Goal: Transaction & Acquisition: Purchase product/service

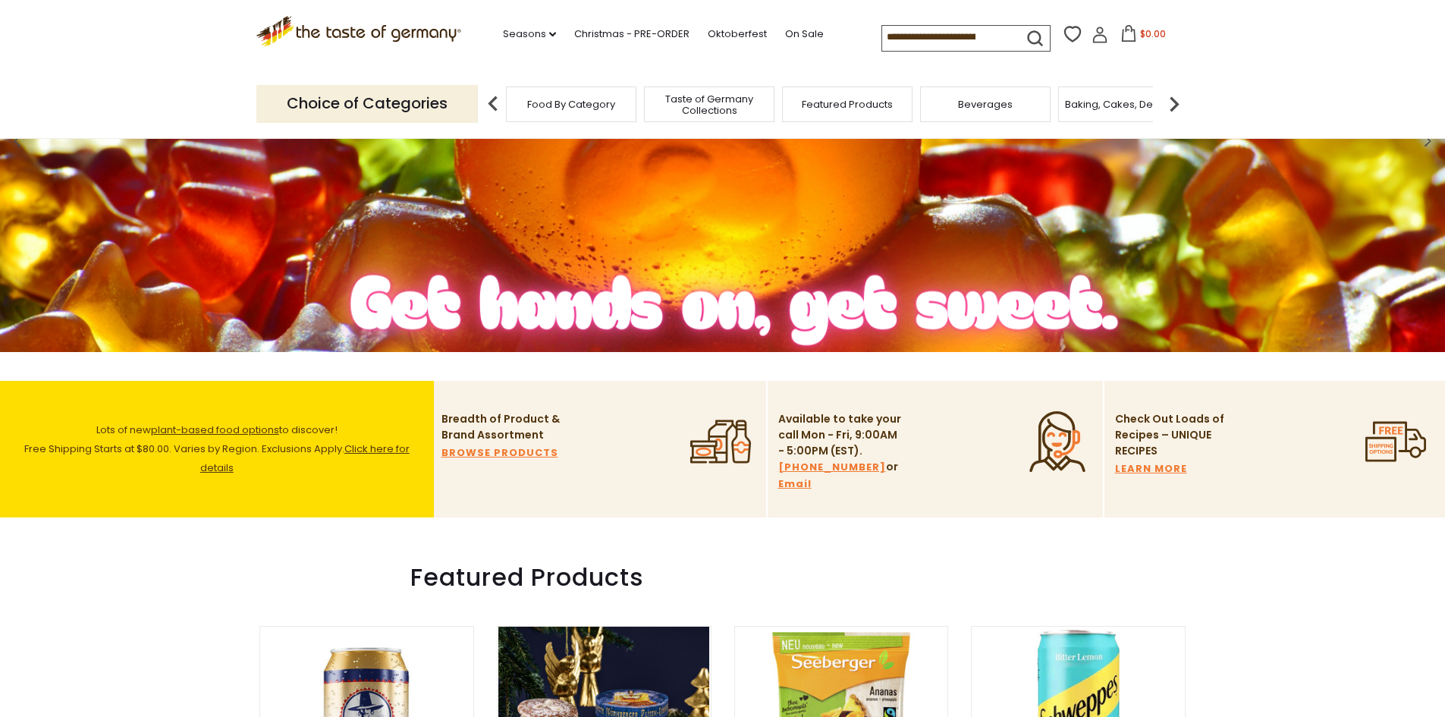
scroll to position [228, 0]
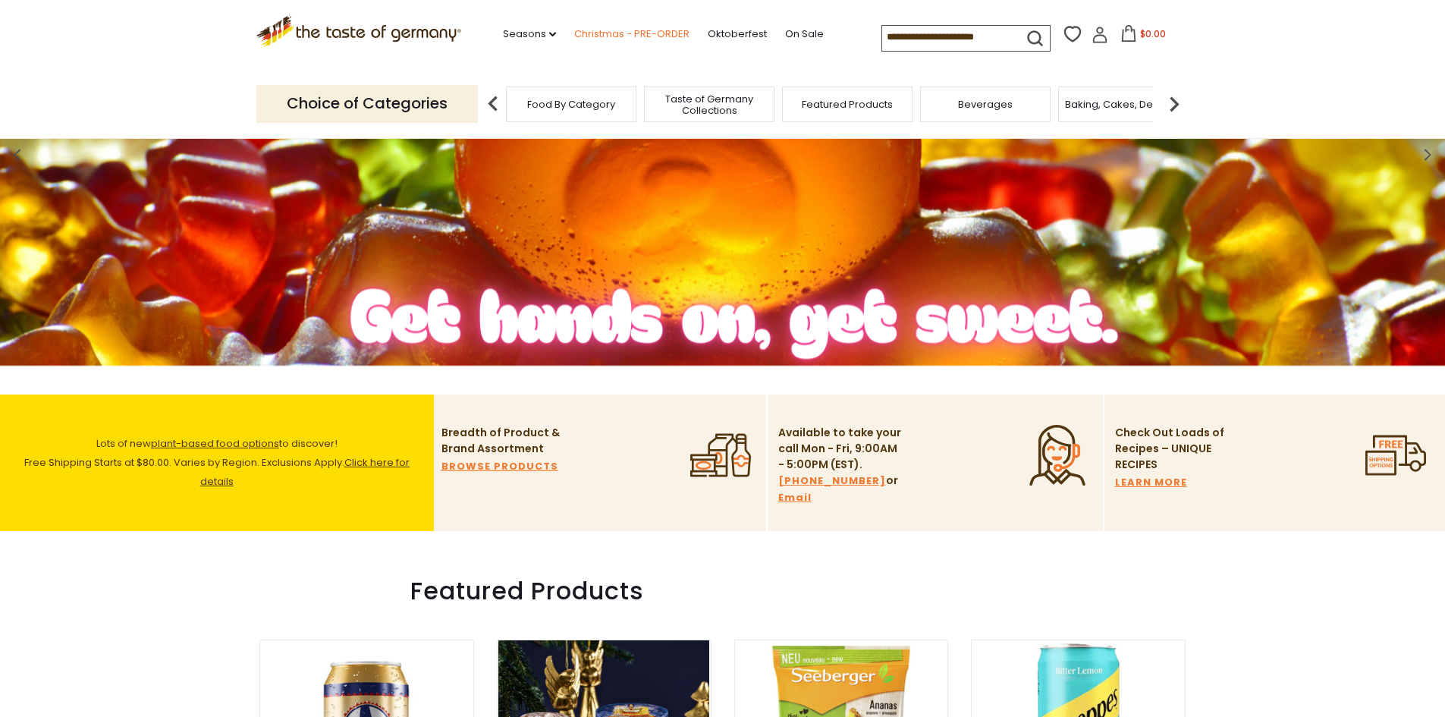
click at [635, 32] on link "Christmas - PRE-ORDER" at bounding box center [631, 34] width 115 height 17
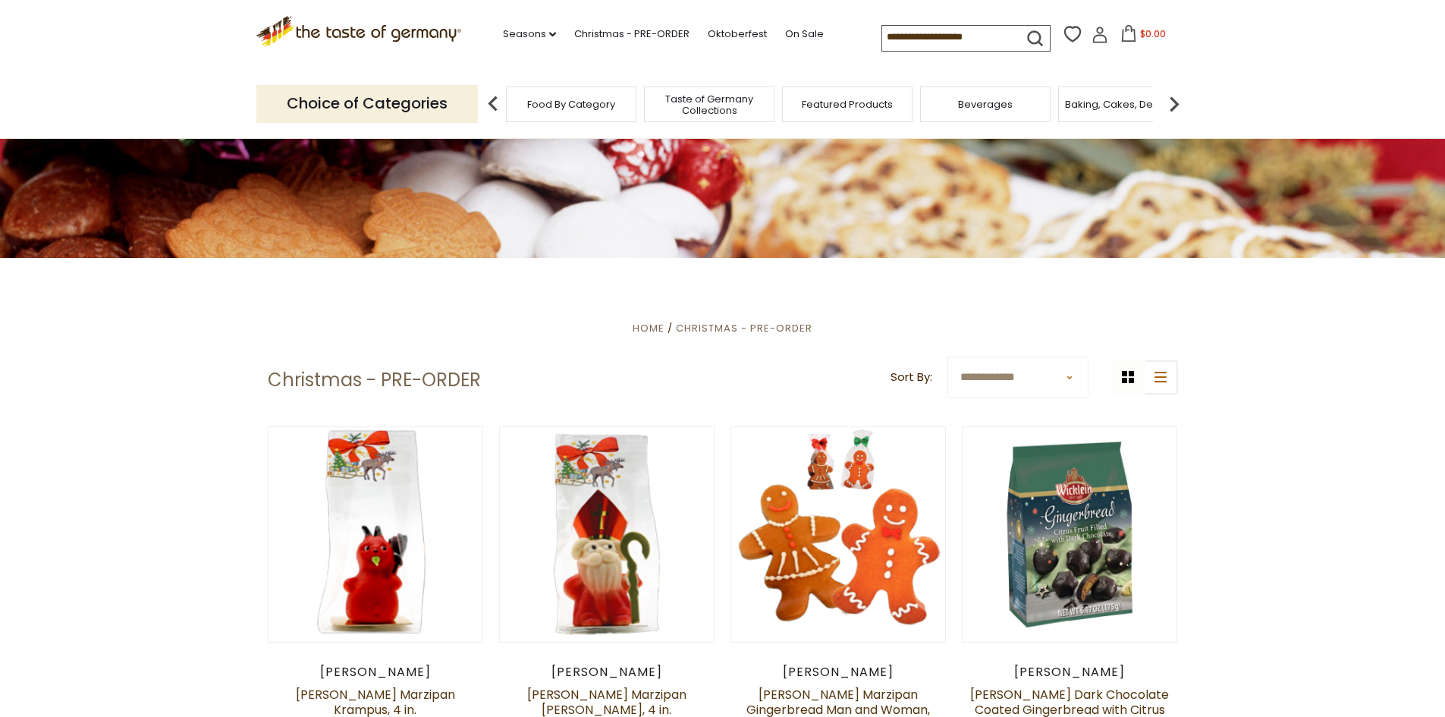
scroll to position [303, 0]
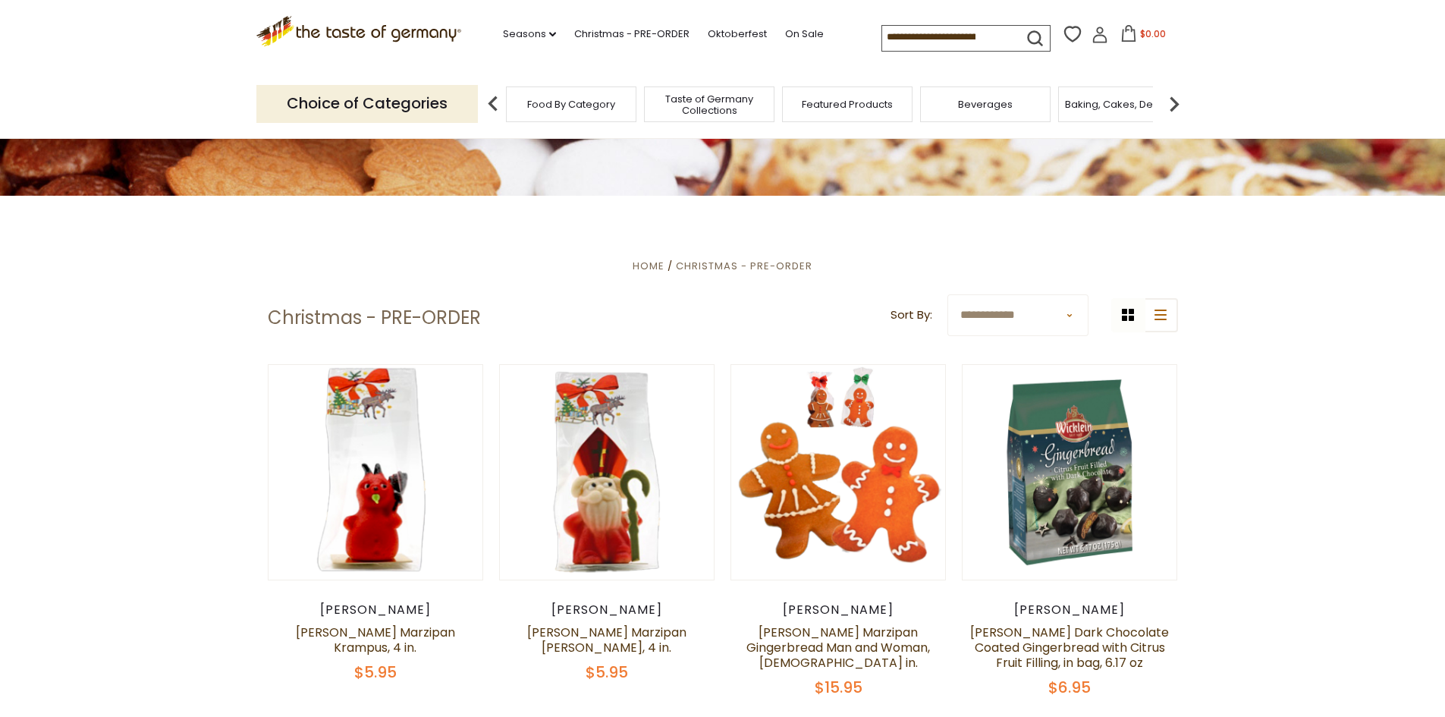
click at [1035, 319] on select "**********" at bounding box center [1017, 315] width 141 height 42
select select "*********"
click at [947, 294] on select "**********" at bounding box center [1017, 315] width 141 height 42
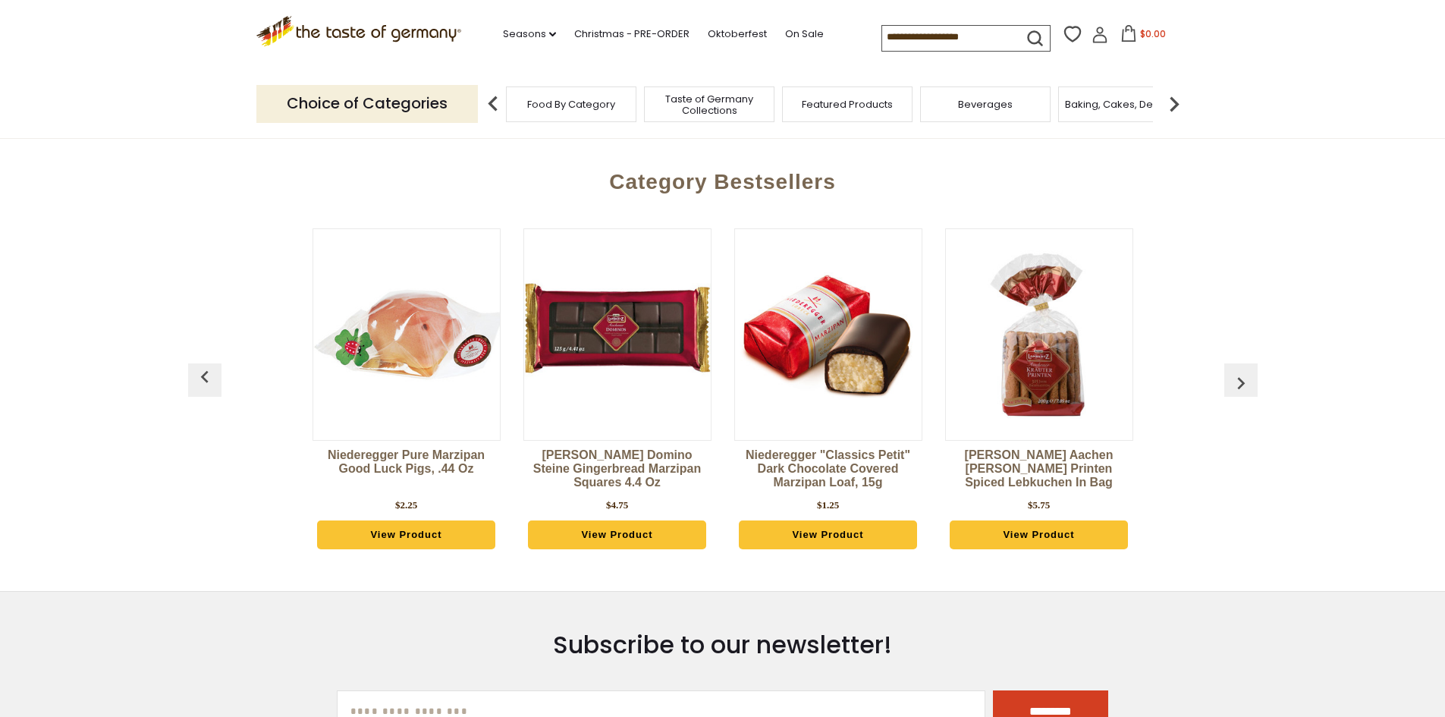
scroll to position [683, 0]
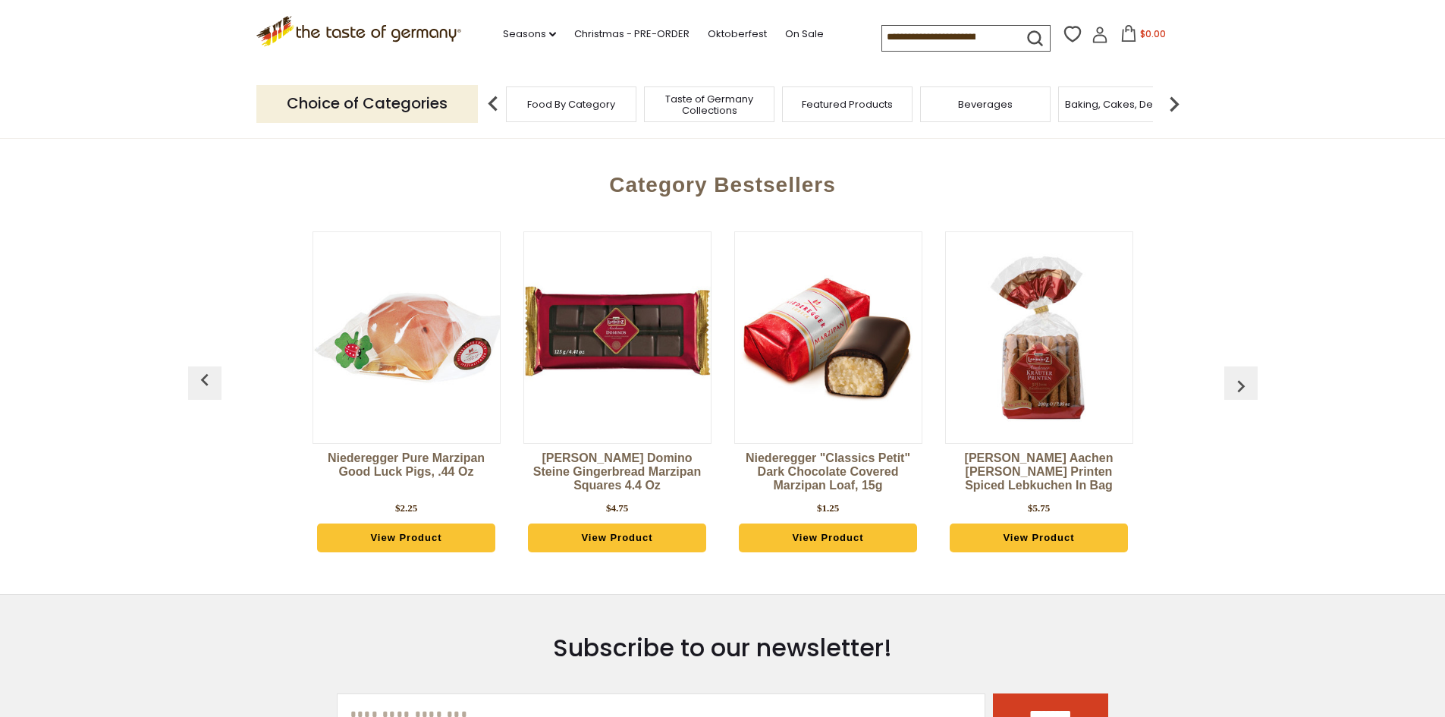
click at [1236, 388] on img "button" at bounding box center [1241, 386] width 24 height 24
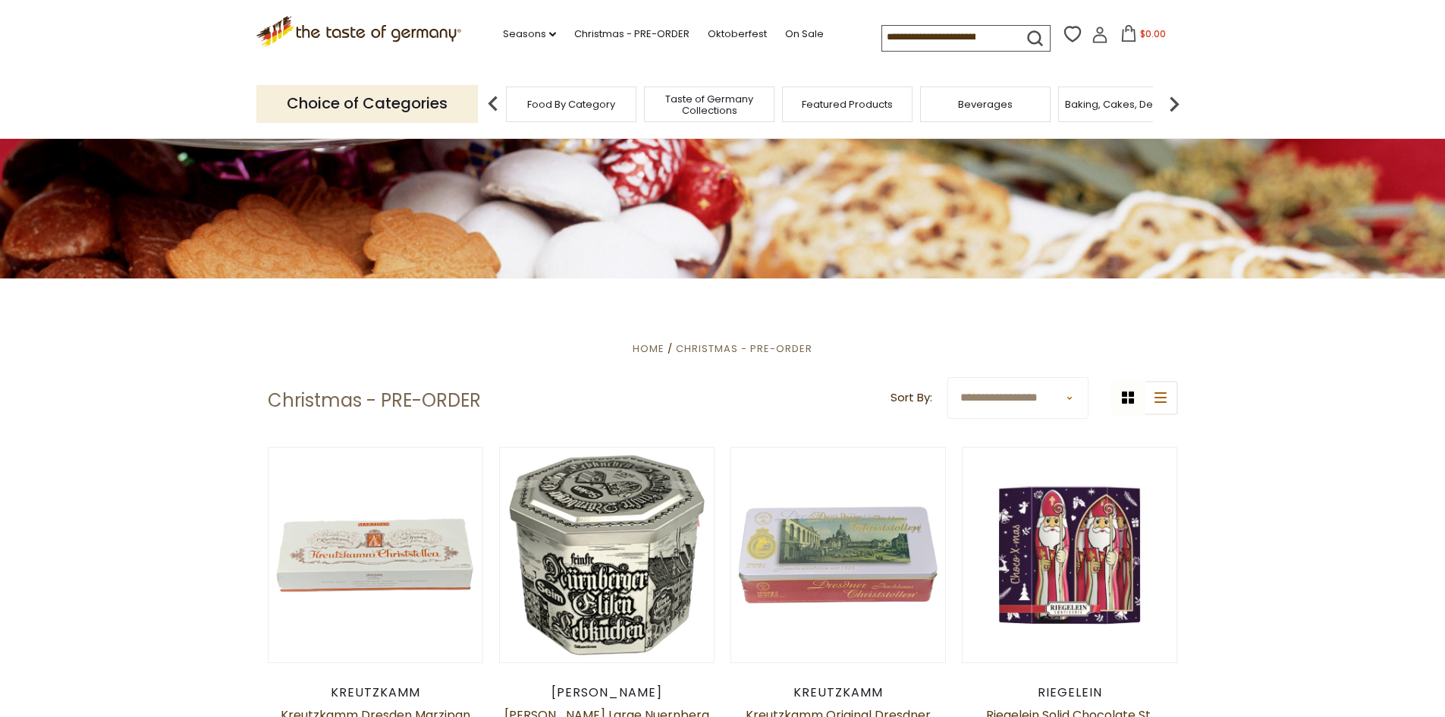
scroll to position [0, 0]
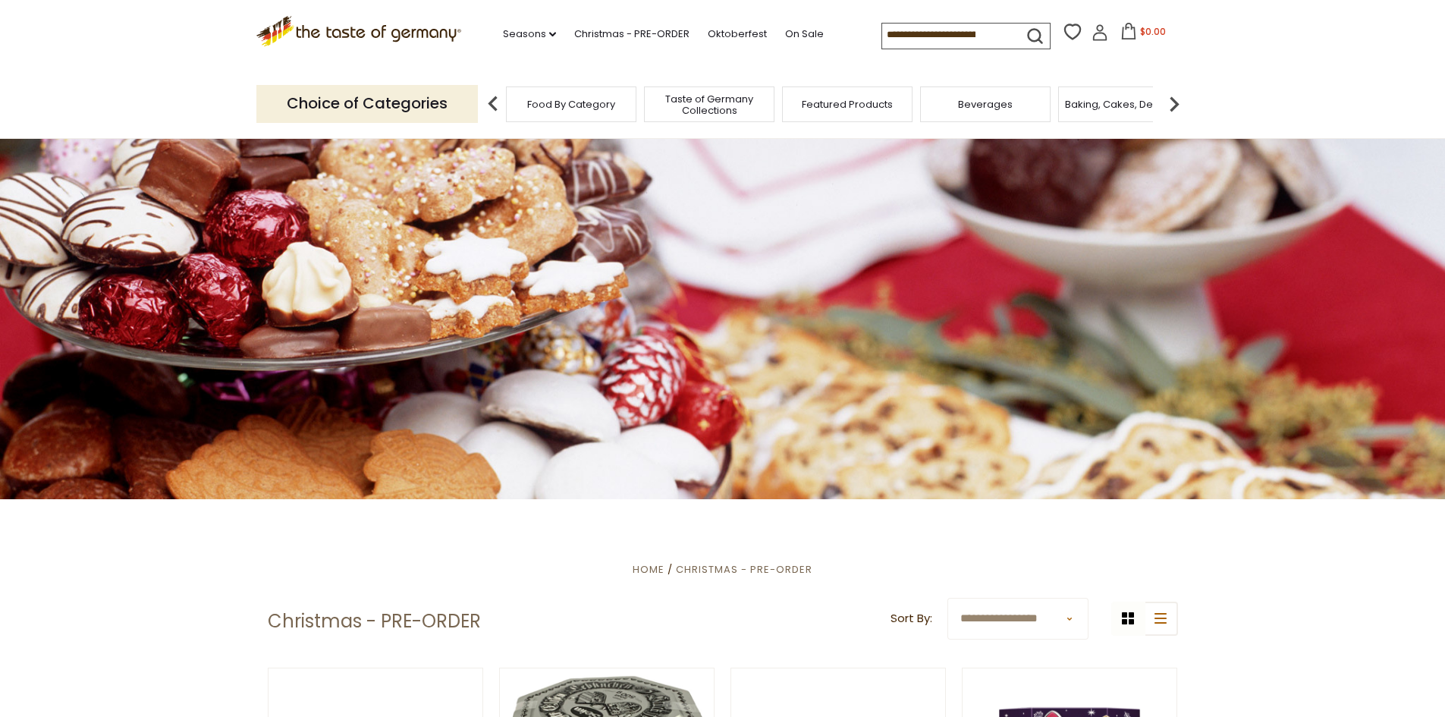
click at [716, 95] on span "Taste of Germany Collections" at bounding box center [709, 104] width 121 height 23
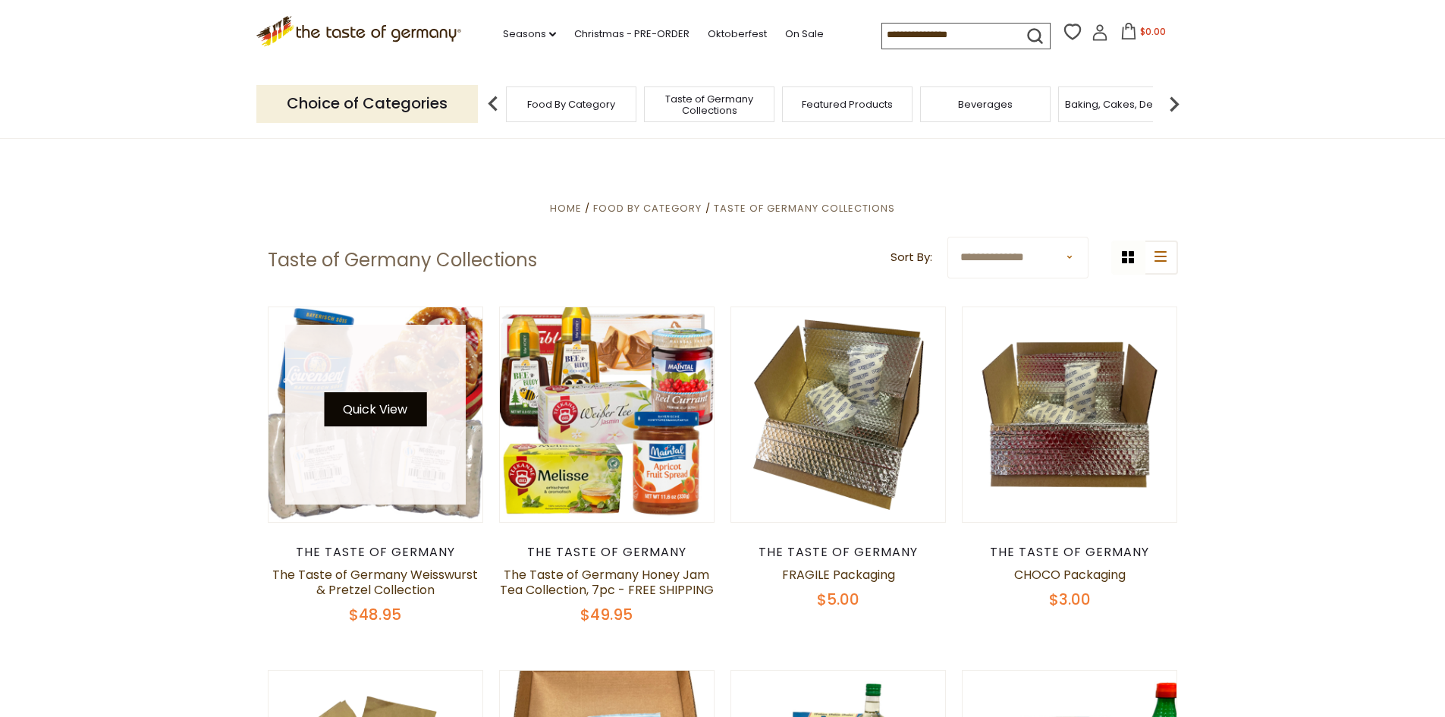
click at [376, 406] on button "Quick View" at bounding box center [375, 409] width 102 height 34
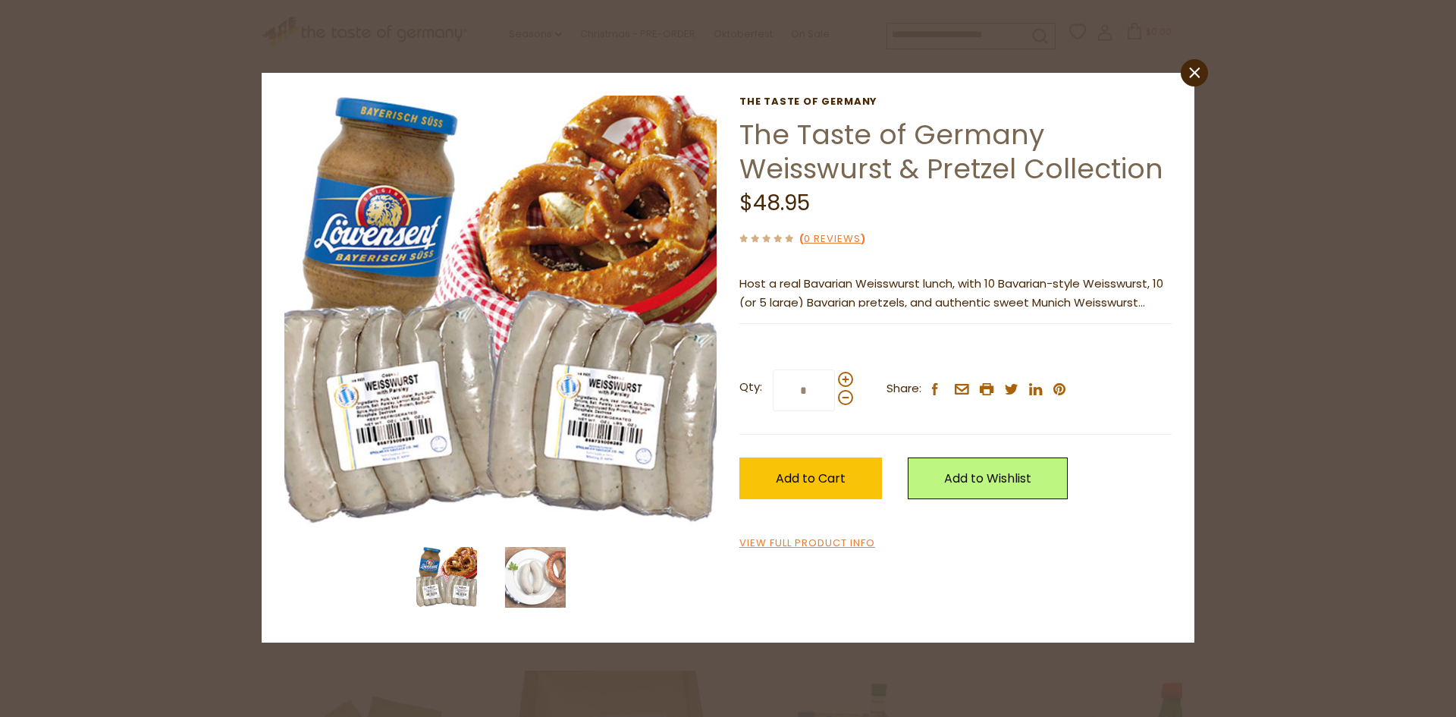
click at [1189, 74] on icon "close" at bounding box center [1194, 73] width 11 height 11
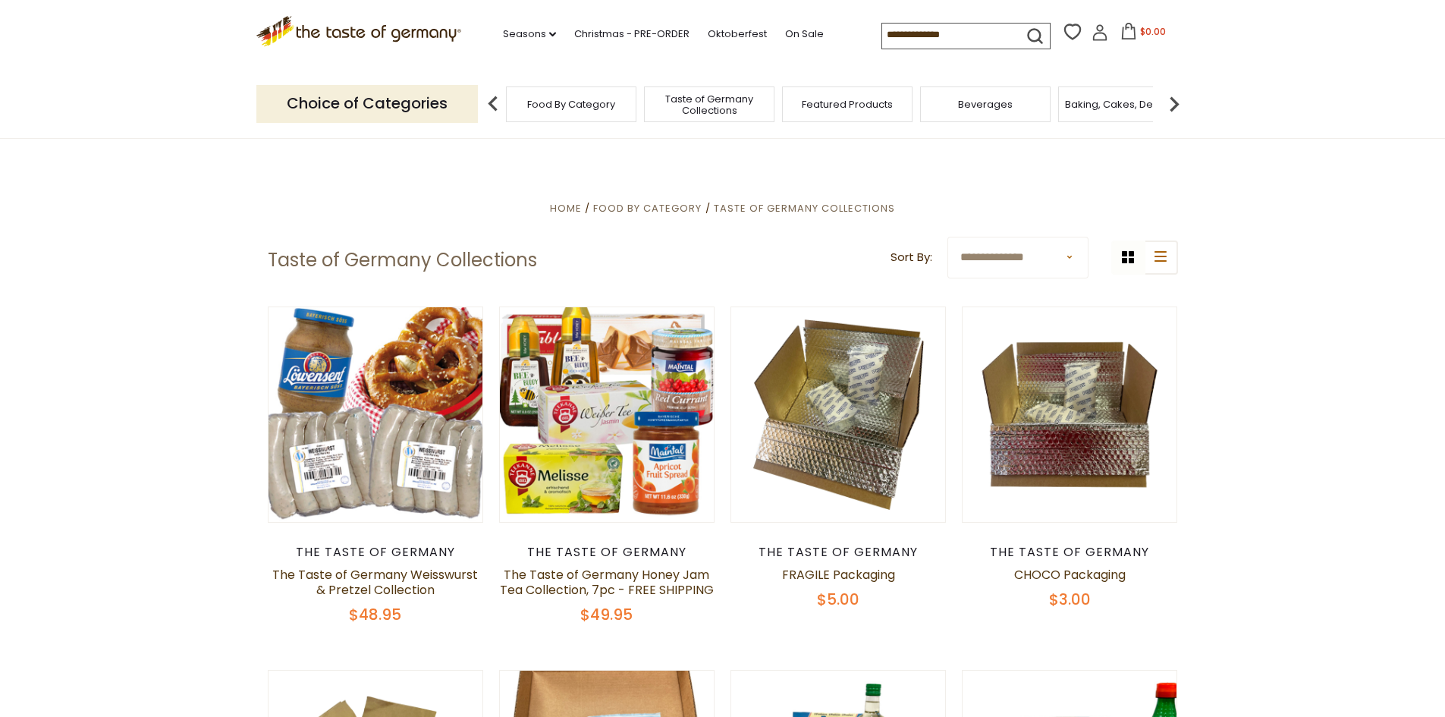
click at [545, 102] on span "Food By Category" at bounding box center [571, 104] width 88 height 11
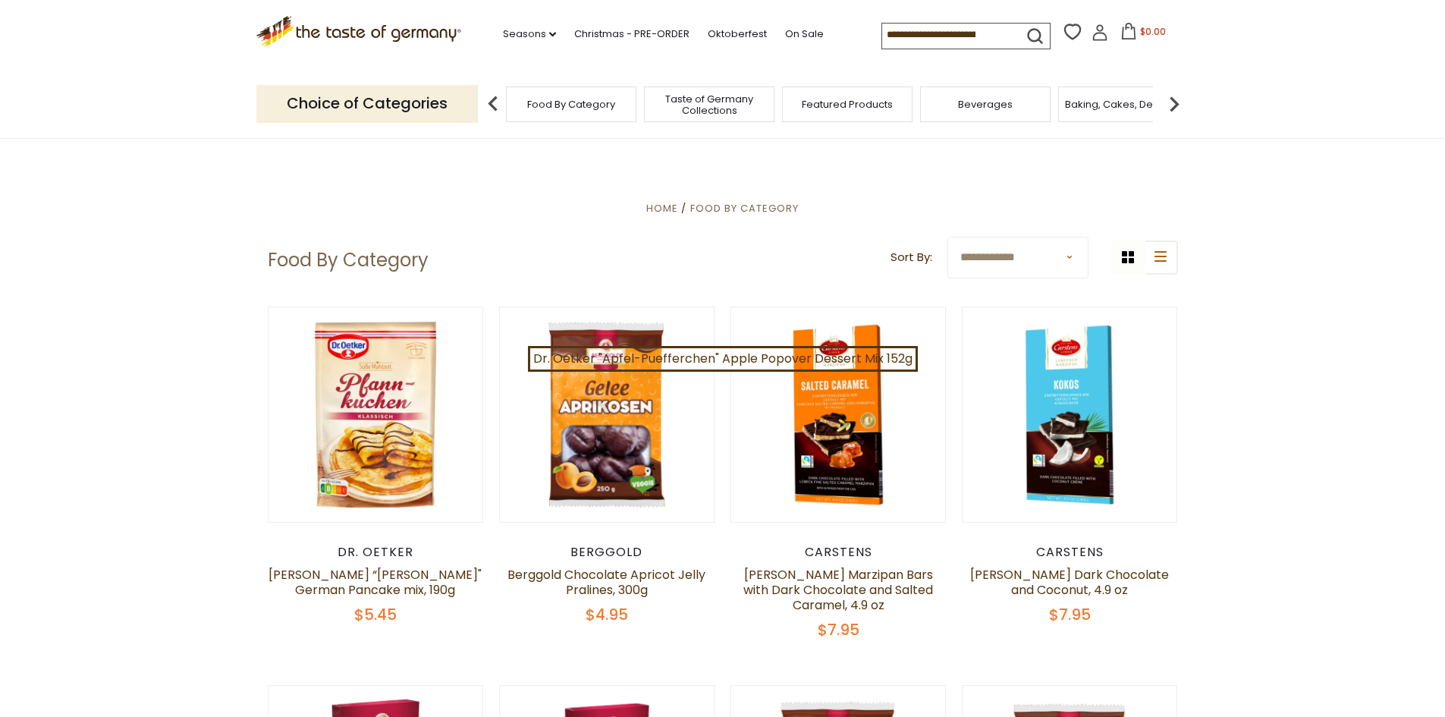
click at [1175, 105] on img at bounding box center [1174, 104] width 30 height 30
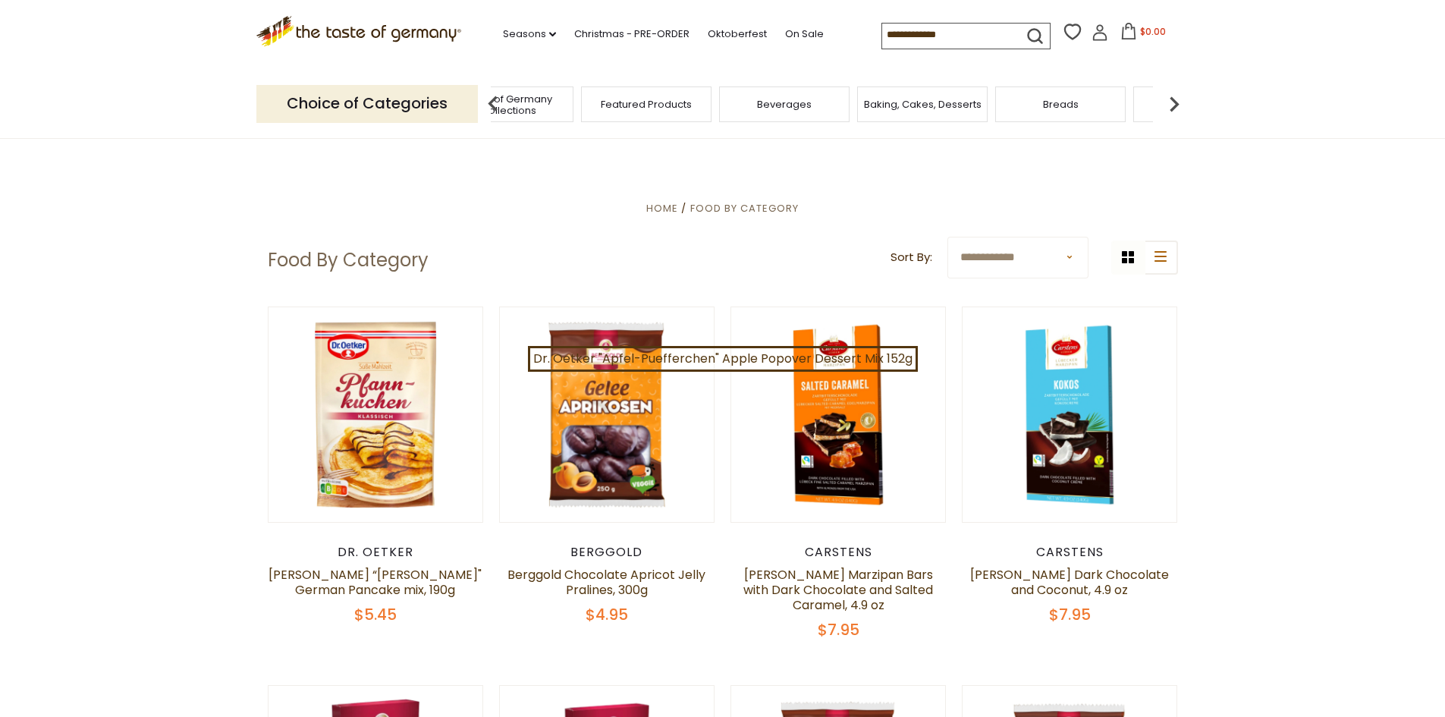
click at [1175, 105] on img at bounding box center [1174, 104] width 30 height 30
click at [1174, 104] on img at bounding box center [1174, 104] width 30 height 30
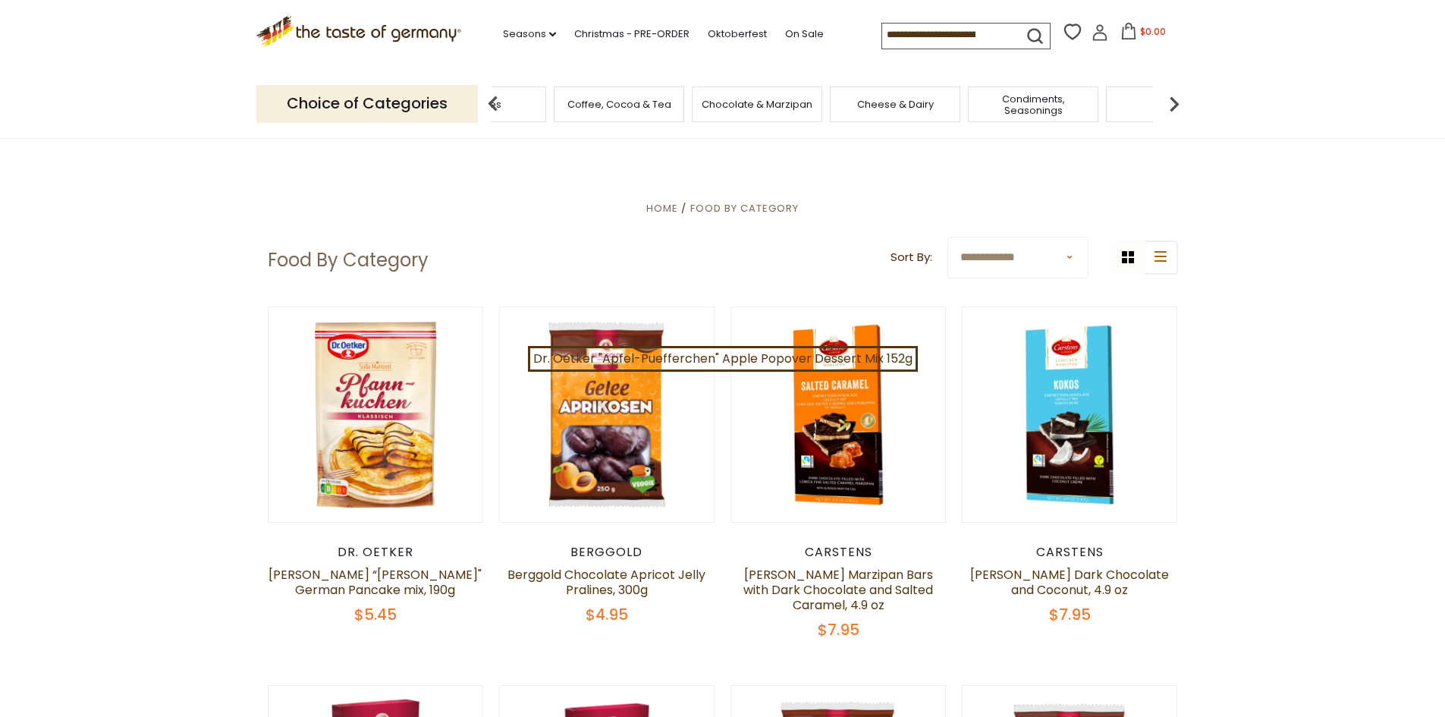
drag, startPoint x: 888, startPoint y: 115, endPoint x: 879, endPoint y: 113, distance: 8.5
click at [879, 113] on div "Cheese & Dairy" at bounding box center [895, 104] width 130 height 36
click at [882, 105] on span "Cheese & Dairy" at bounding box center [907, 104] width 77 height 11
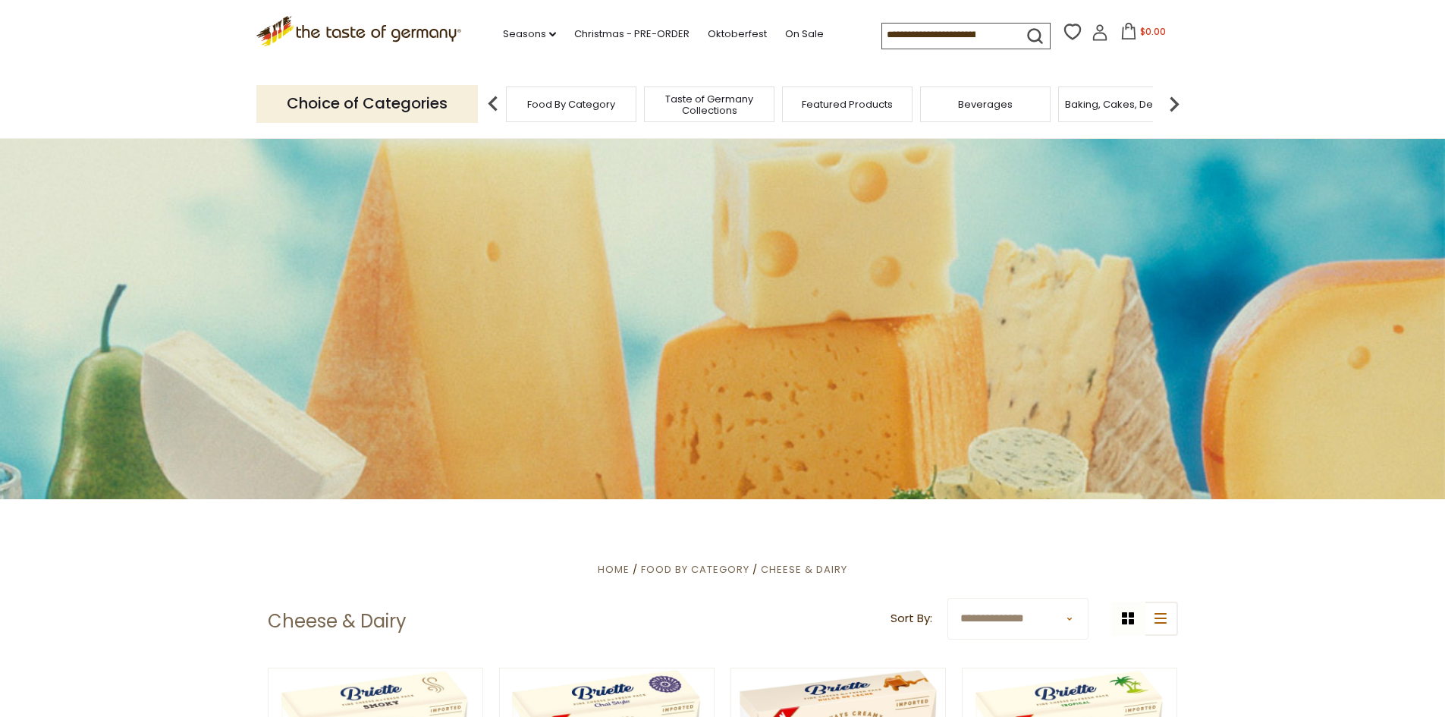
click at [1180, 103] on img at bounding box center [1174, 104] width 30 height 30
click at [1179, 103] on img at bounding box center [1174, 104] width 30 height 30
click at [1178, 103] on img at bounding box center [1174, 104] width 30 height 30
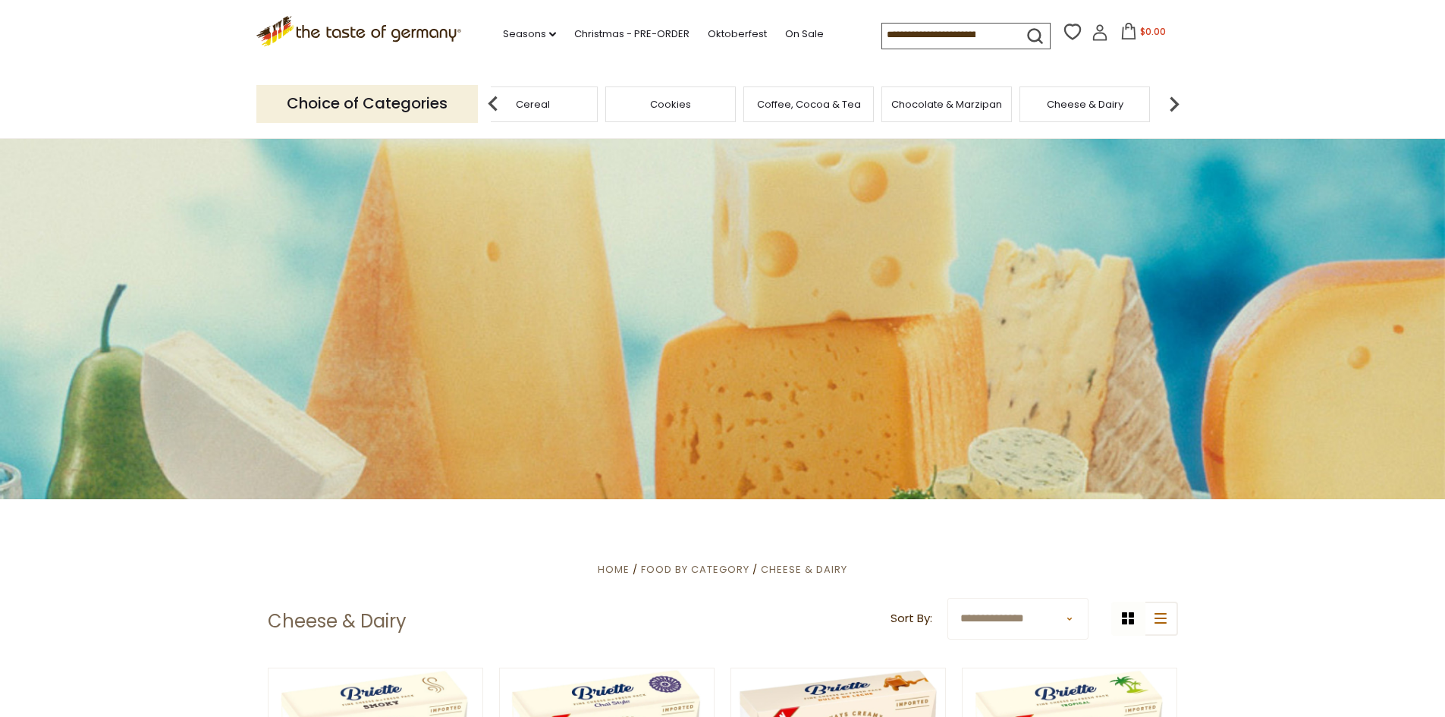
click at [1178, 103] on img at bounding box center [1174, 104] width 30 height 30
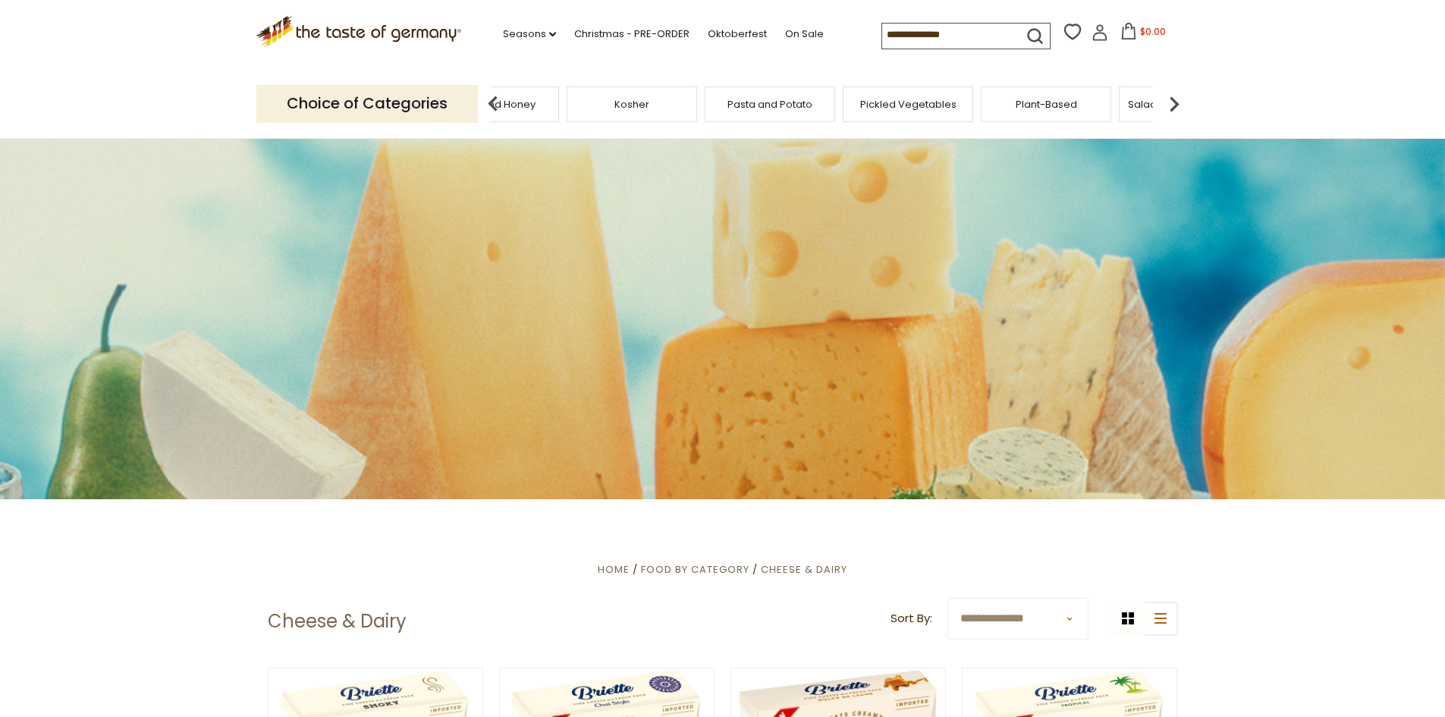
click at [1178, 103] on img at bounding box center [1174, 104] width 30 height 30
click at [881, 110] on span "Sausages" at bounding box center [869, 104] width 50 height 11
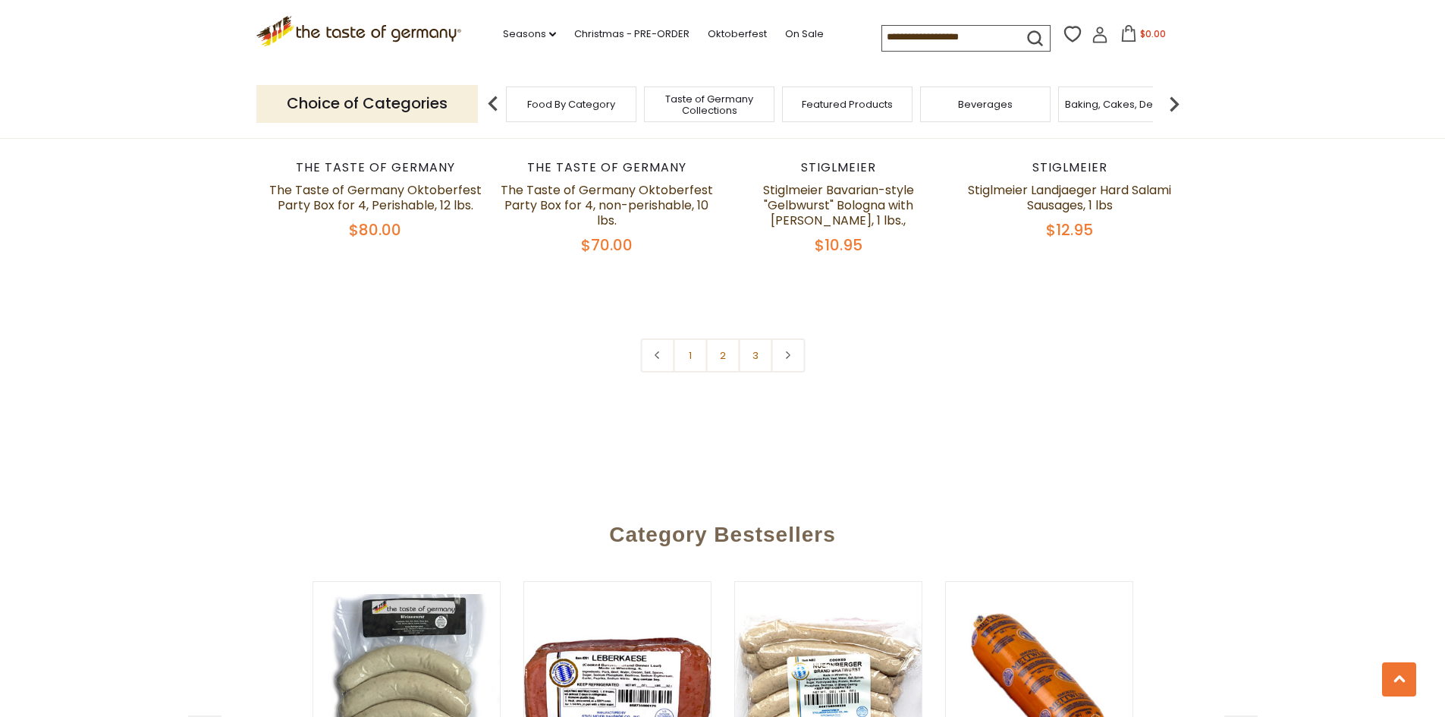
scroll to position [3869, 0]
click at [721, 337] on link "2" at bounding box center [722, 354] width 34 height 34
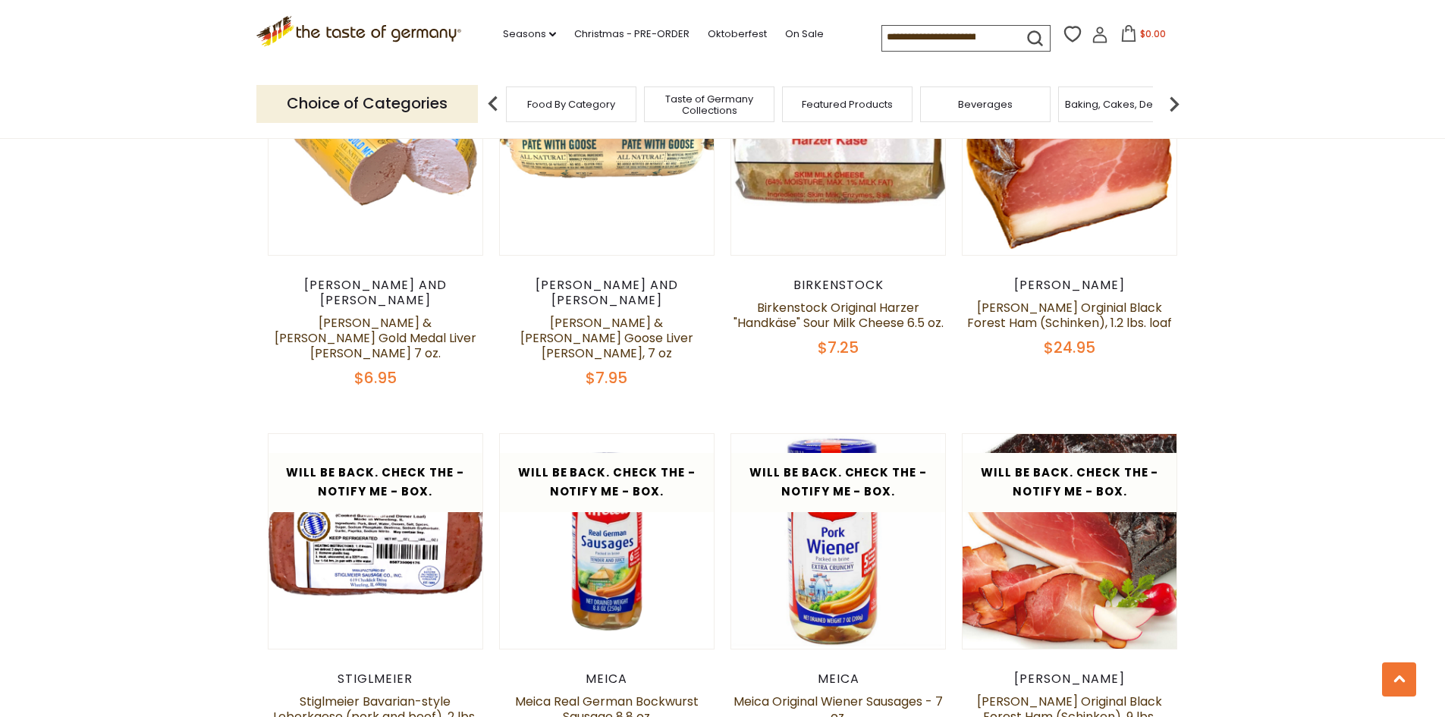
scroll to position [3329, 0]
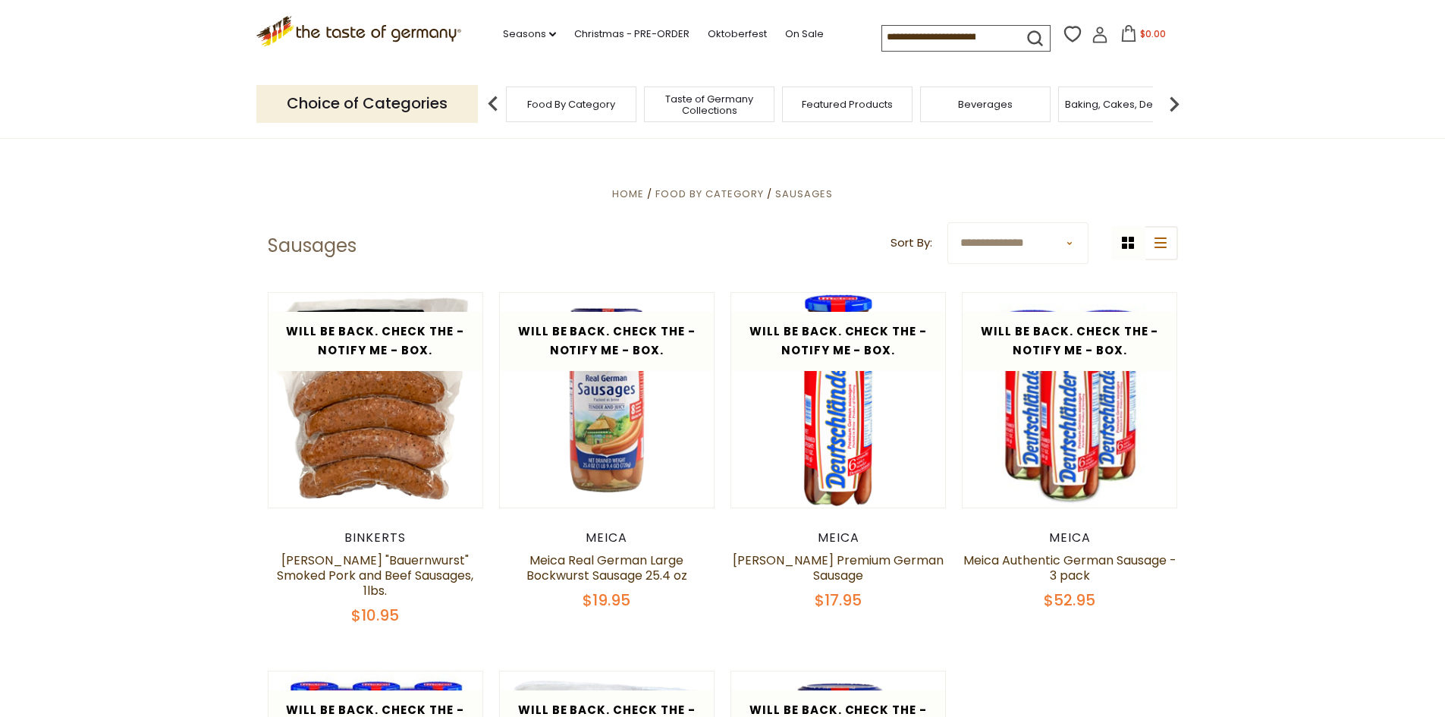
scroll to position [370, 0]
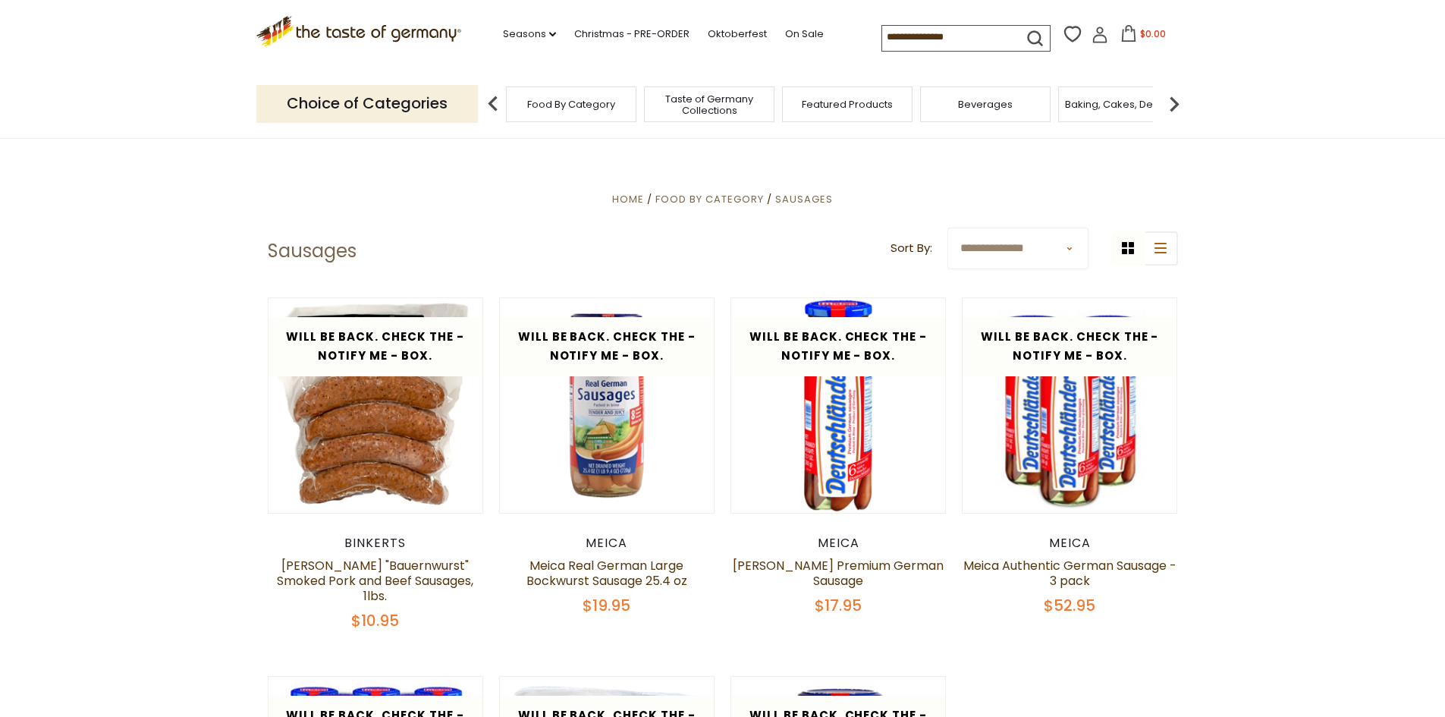
click at [1177, 102] on img at bounding box center [1174, 104] width 30 height 30
click at [1068, 101] on span "Breads" at bounding box center [1061, 104] width 36 height 11
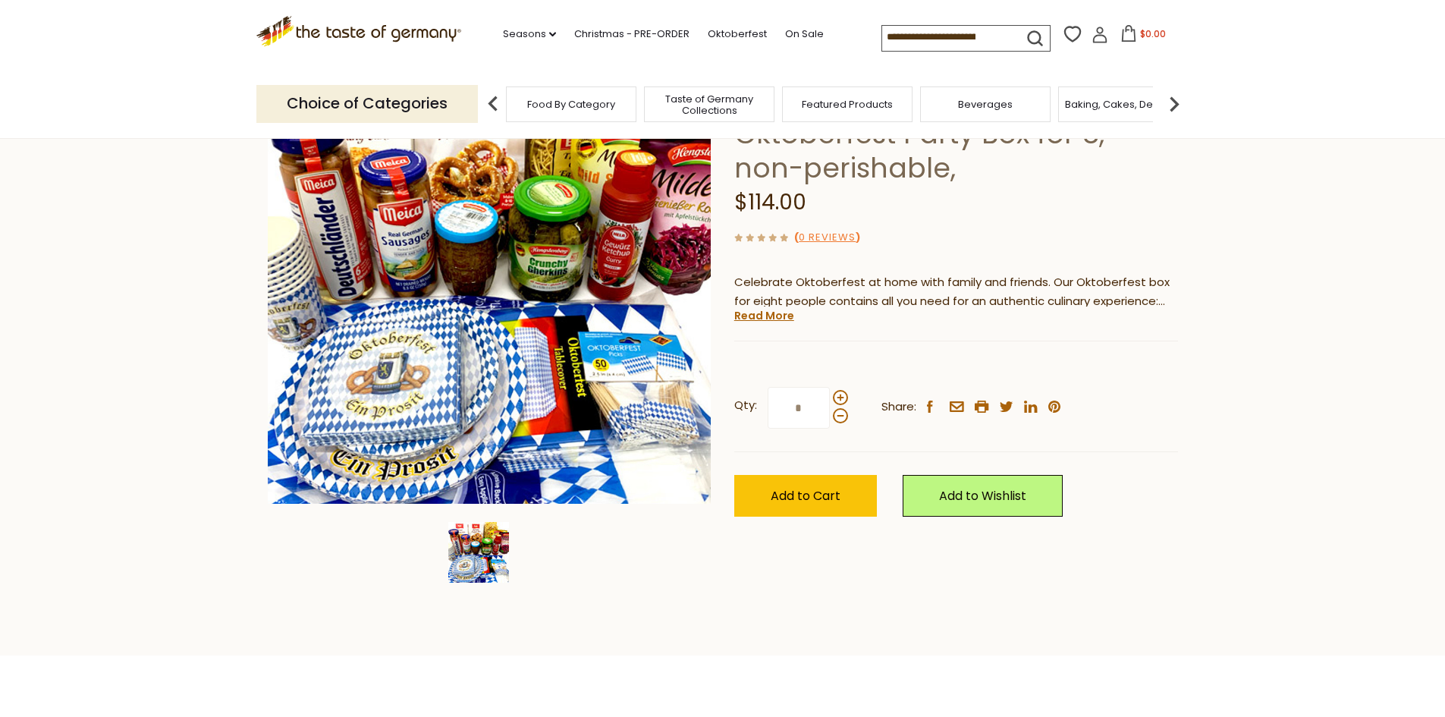
scroll to position [152, 0]
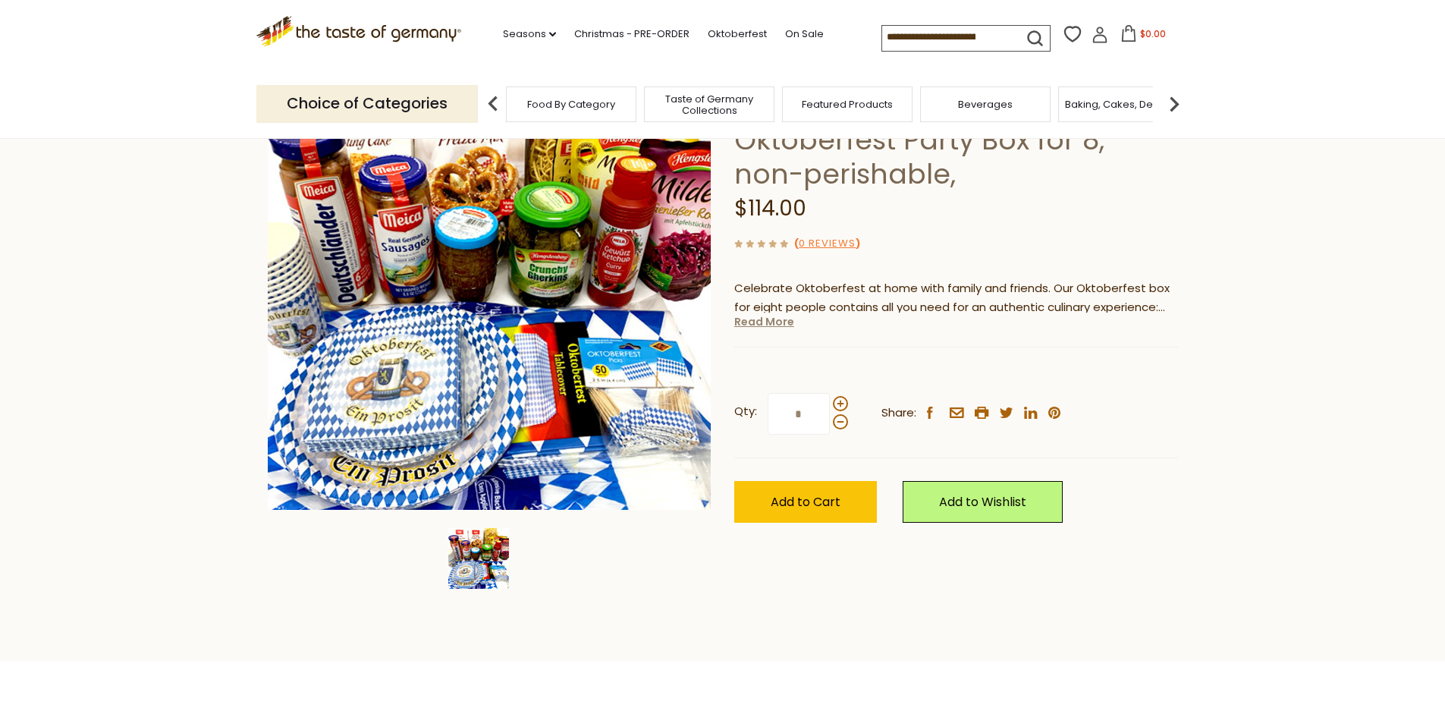
click at [759, 326] on link "Read More" at bounding box center [764, 321] width 60 height 15
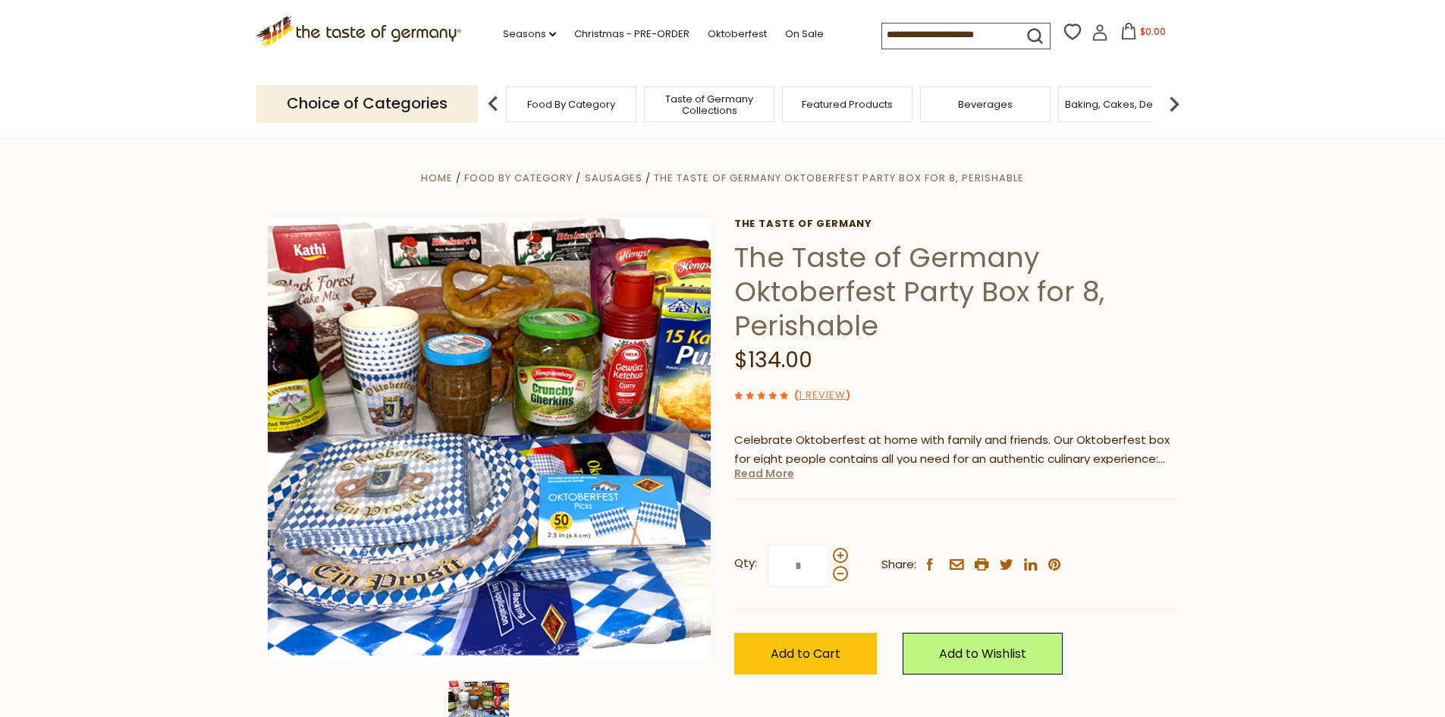
click at [765, 480] on link "Read More" at bounding box center [764, 473] width 60 height 15
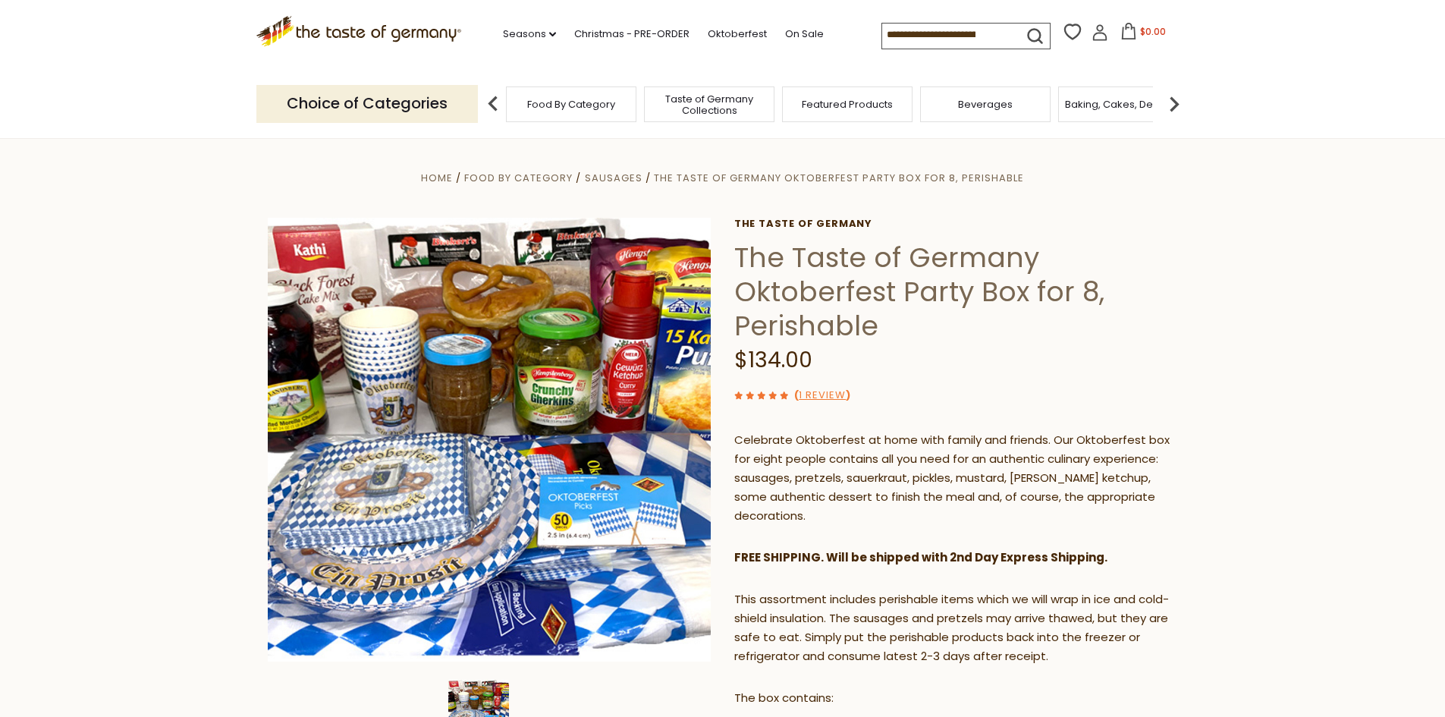
click at [960, 31] on input at bounding box center [946, 34] width 128 height 21
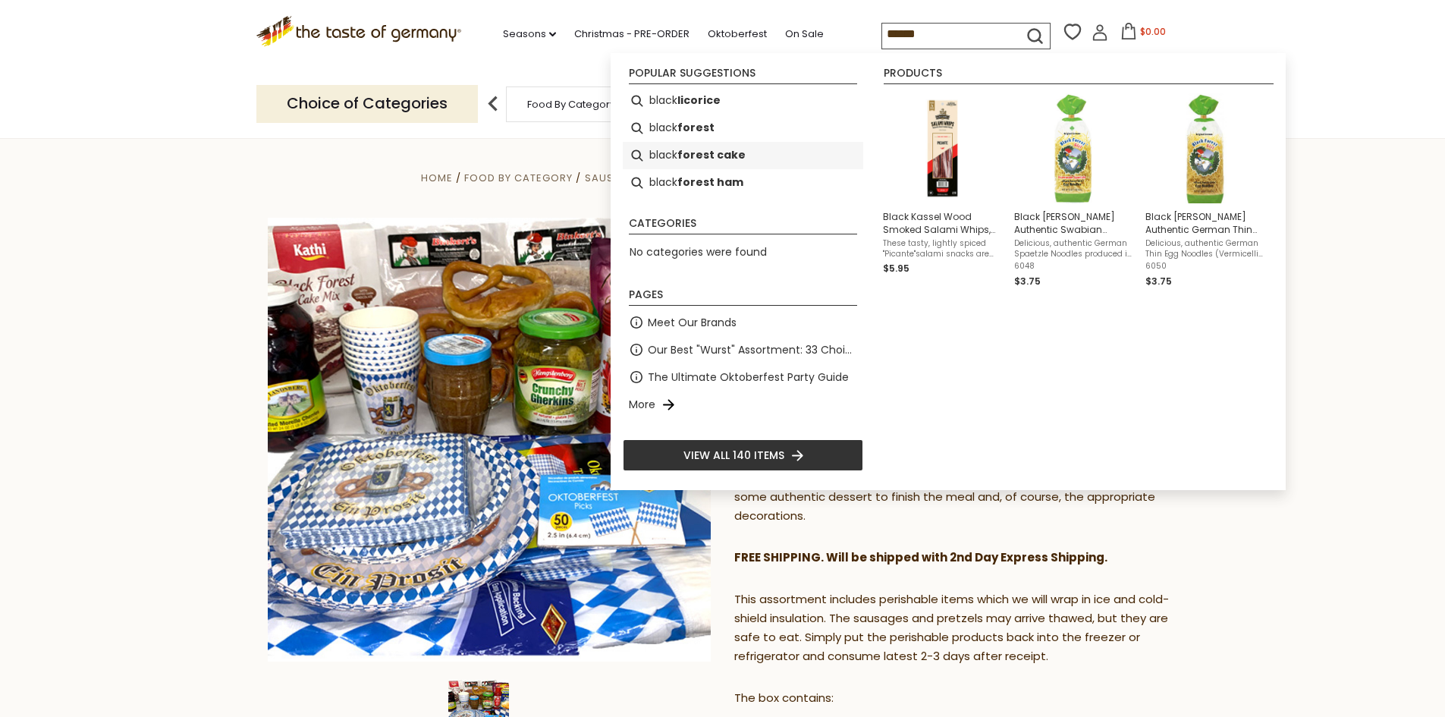
click at [713, 154] on b "forest cake" at bounding box center [711, 154] width 68 height 17
type input "**********"
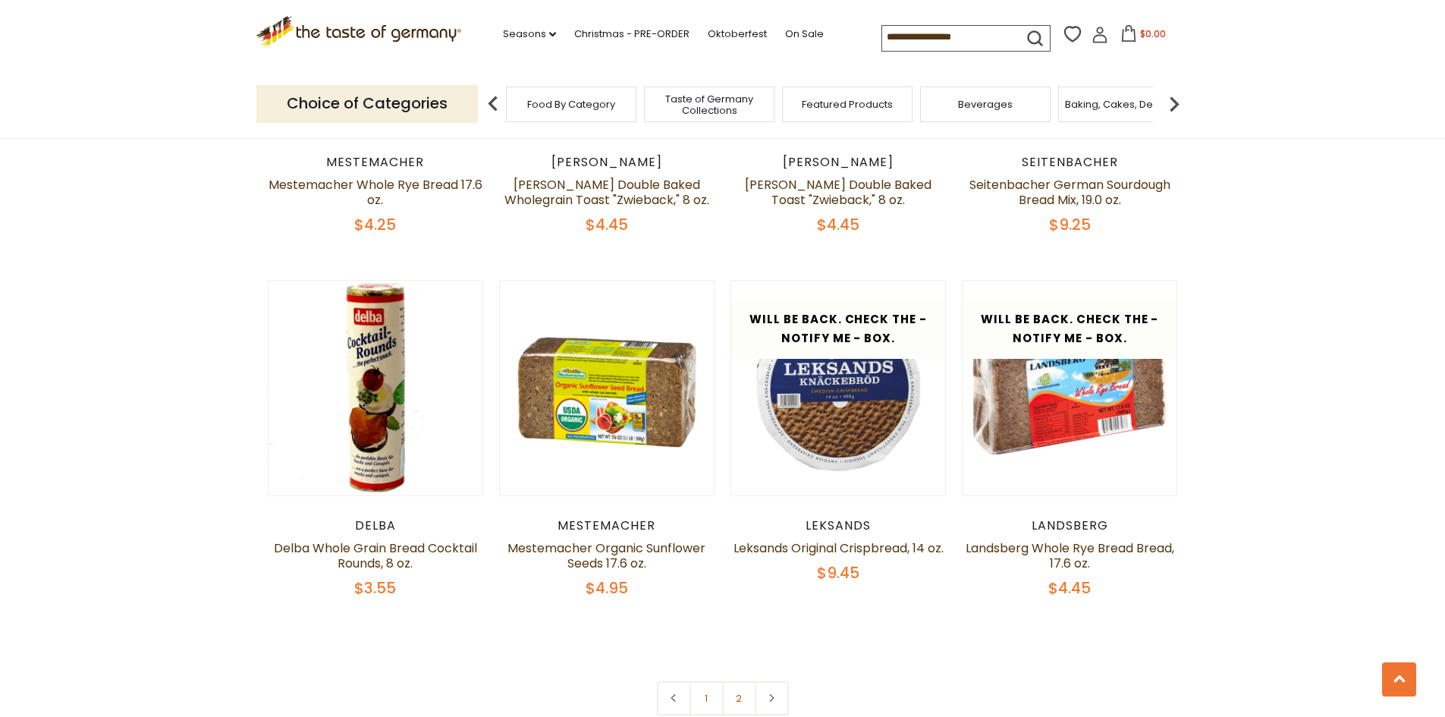
scroll to position [3489, 0]
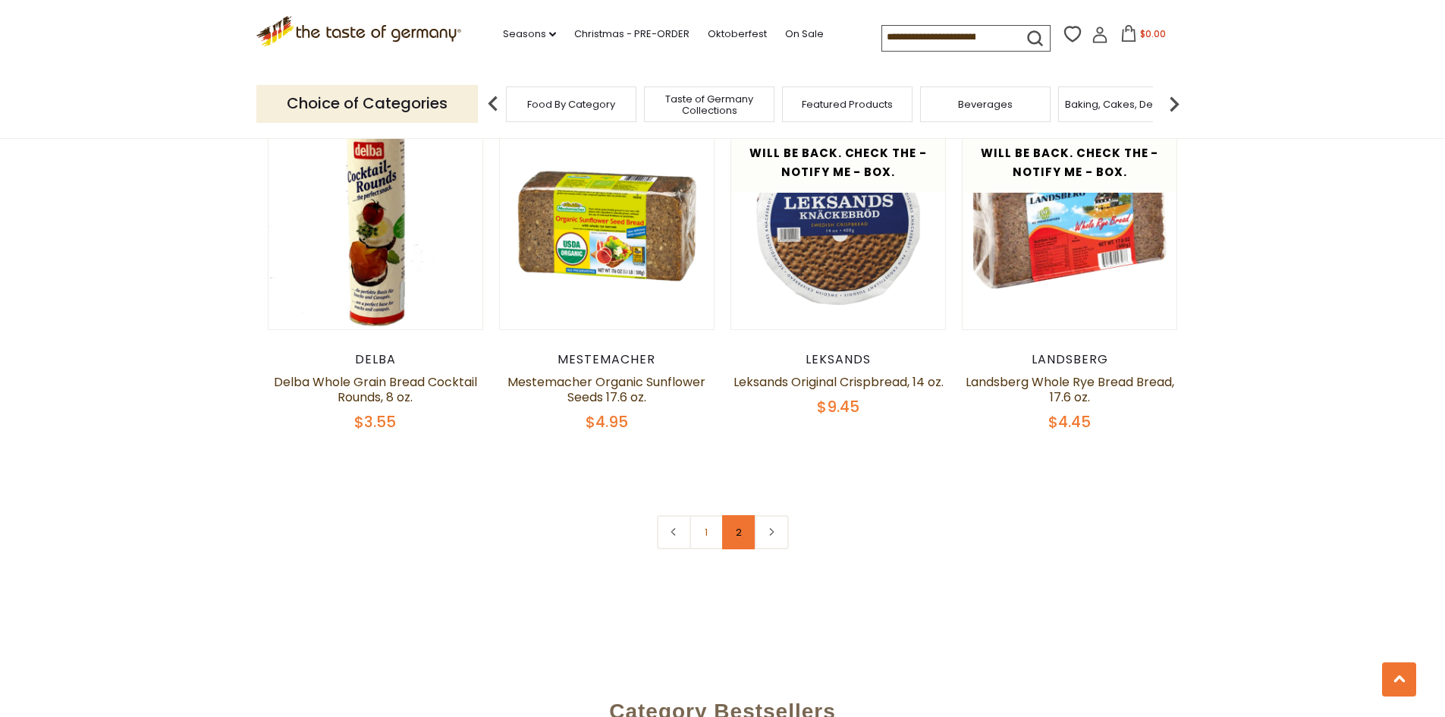
click at [743, 529] on link "2" at bounding box center [739, 532] width 34 height 34
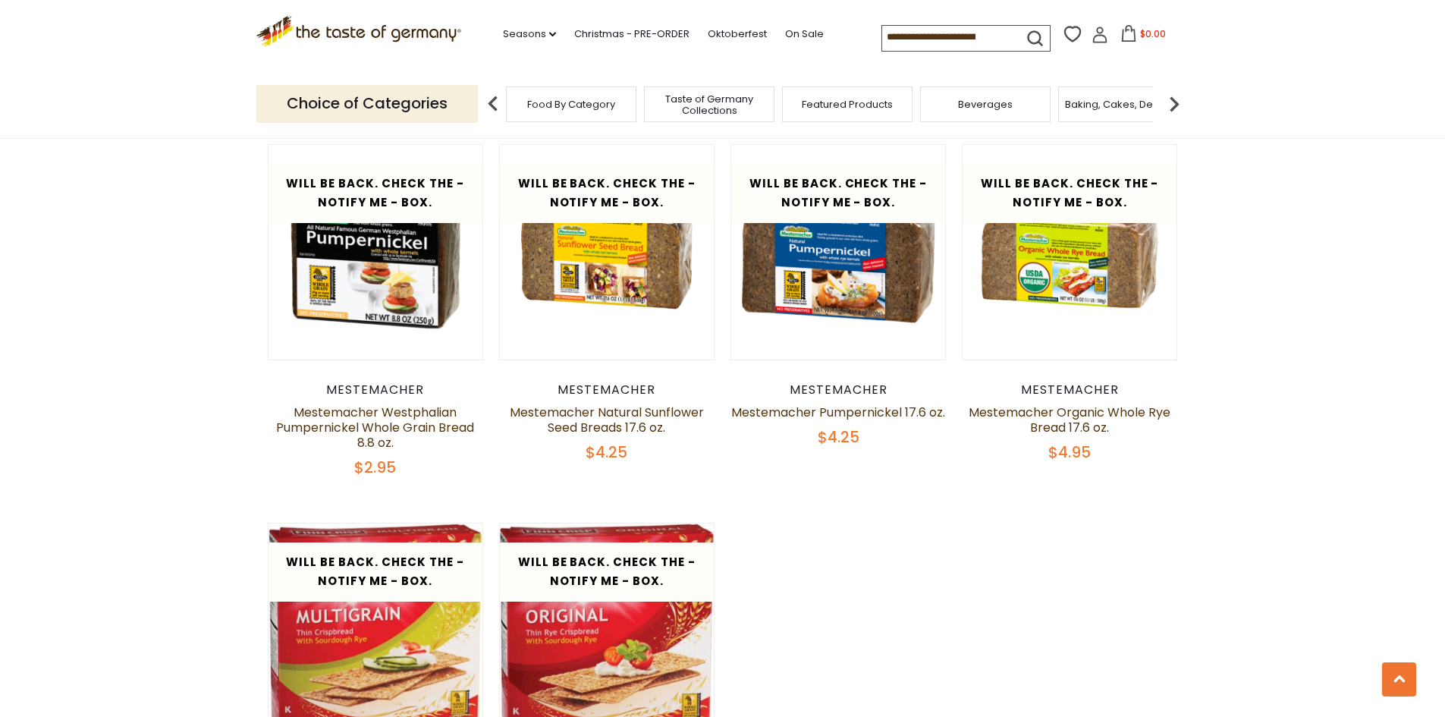
scroll to position [2115, 0]
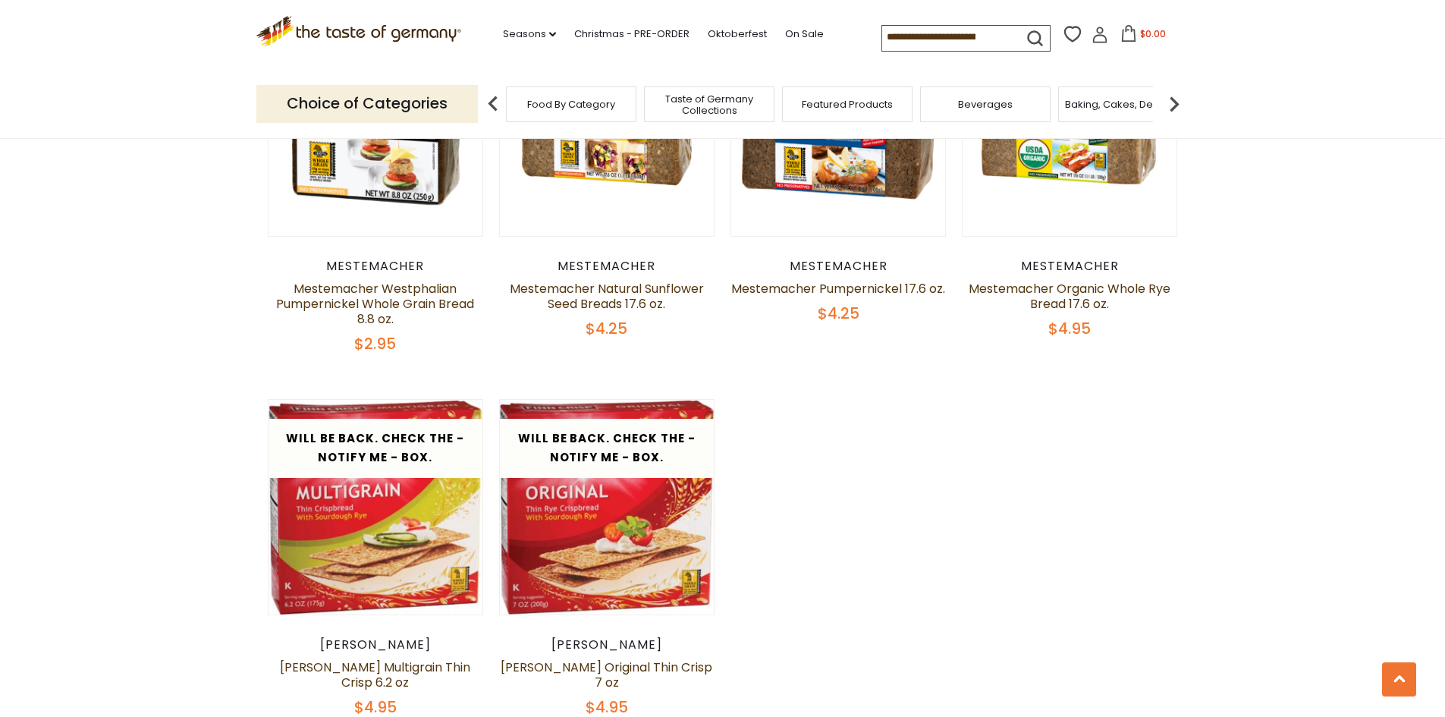
click at [1001, 108] on span "Beverages" at bounding box center [985, 104] width 55 height 11
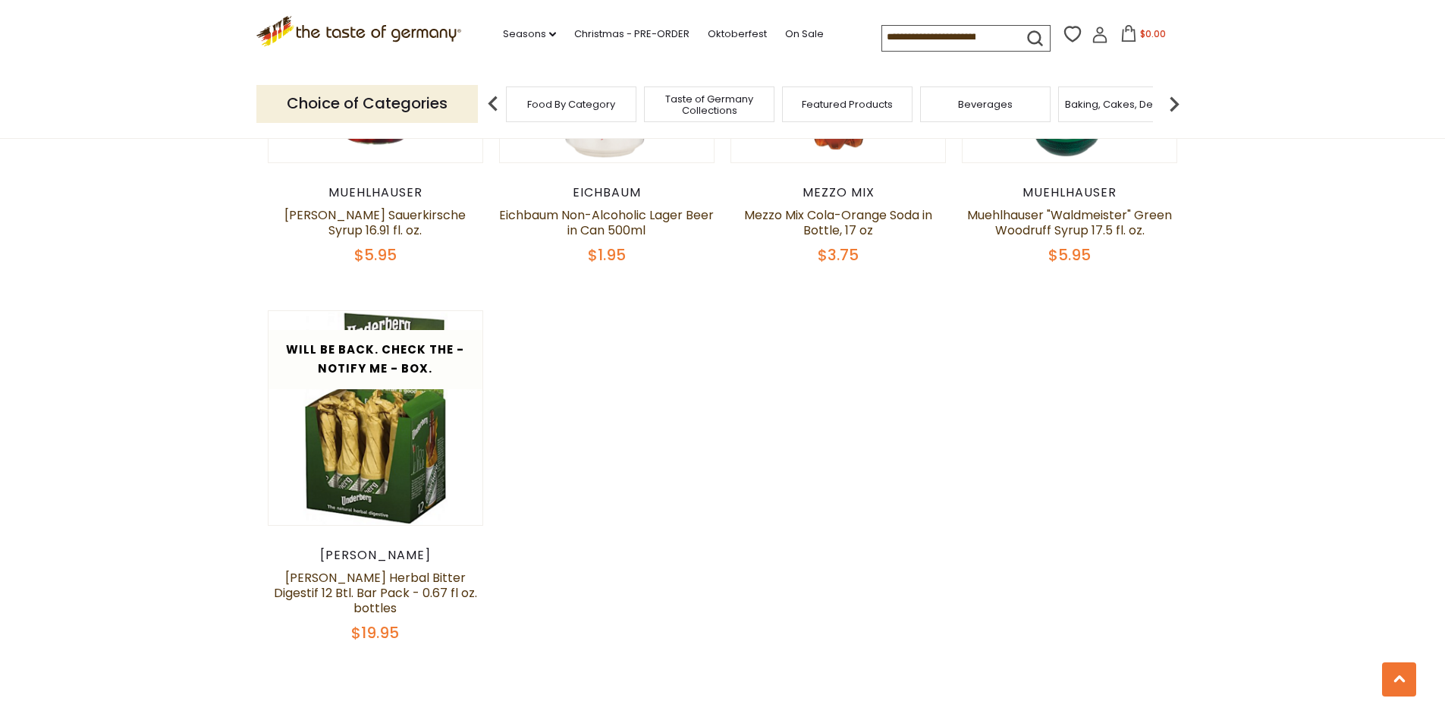
scroll to position [2958, 0]
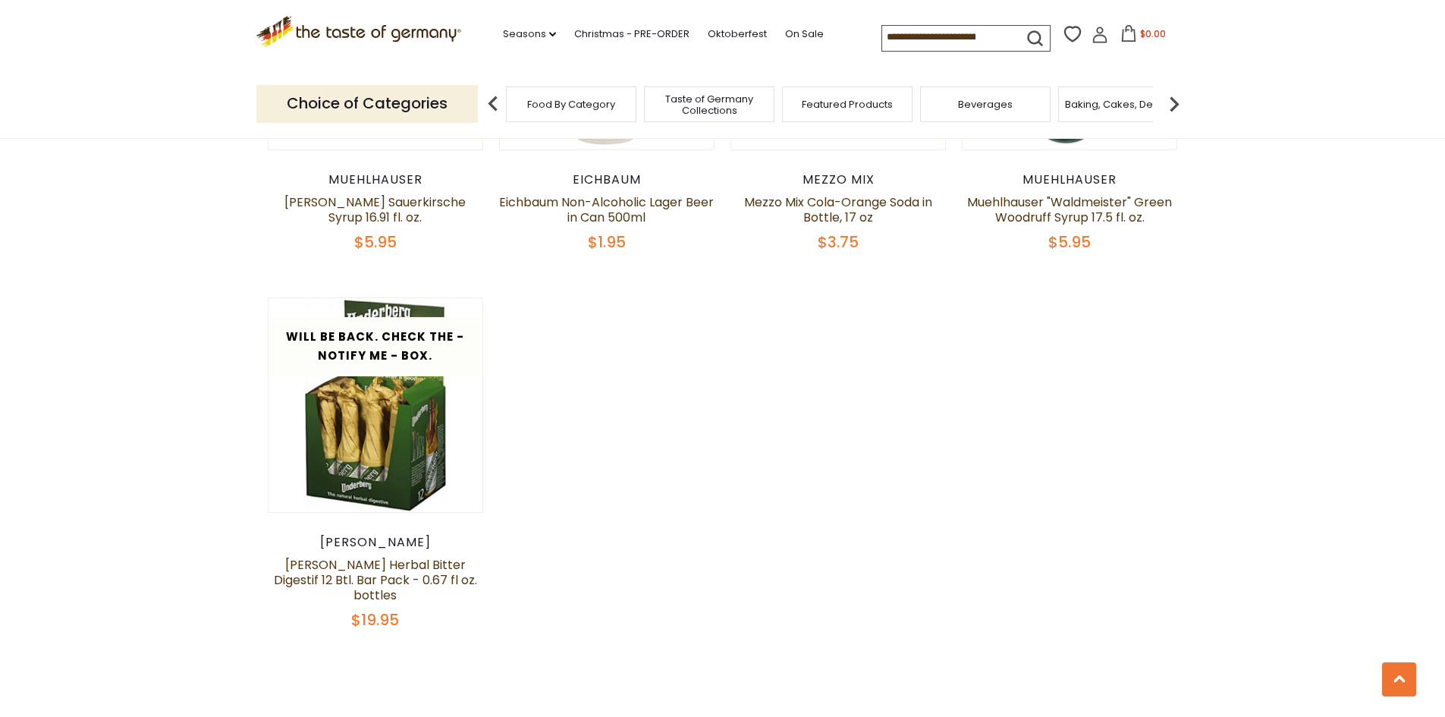
click at [1177, 98] on img at bounding box center [1174, 104] width 30 height 30
click at [947, 108] on span "Cereal" at bounding box center [935, 104] width 34 height 11
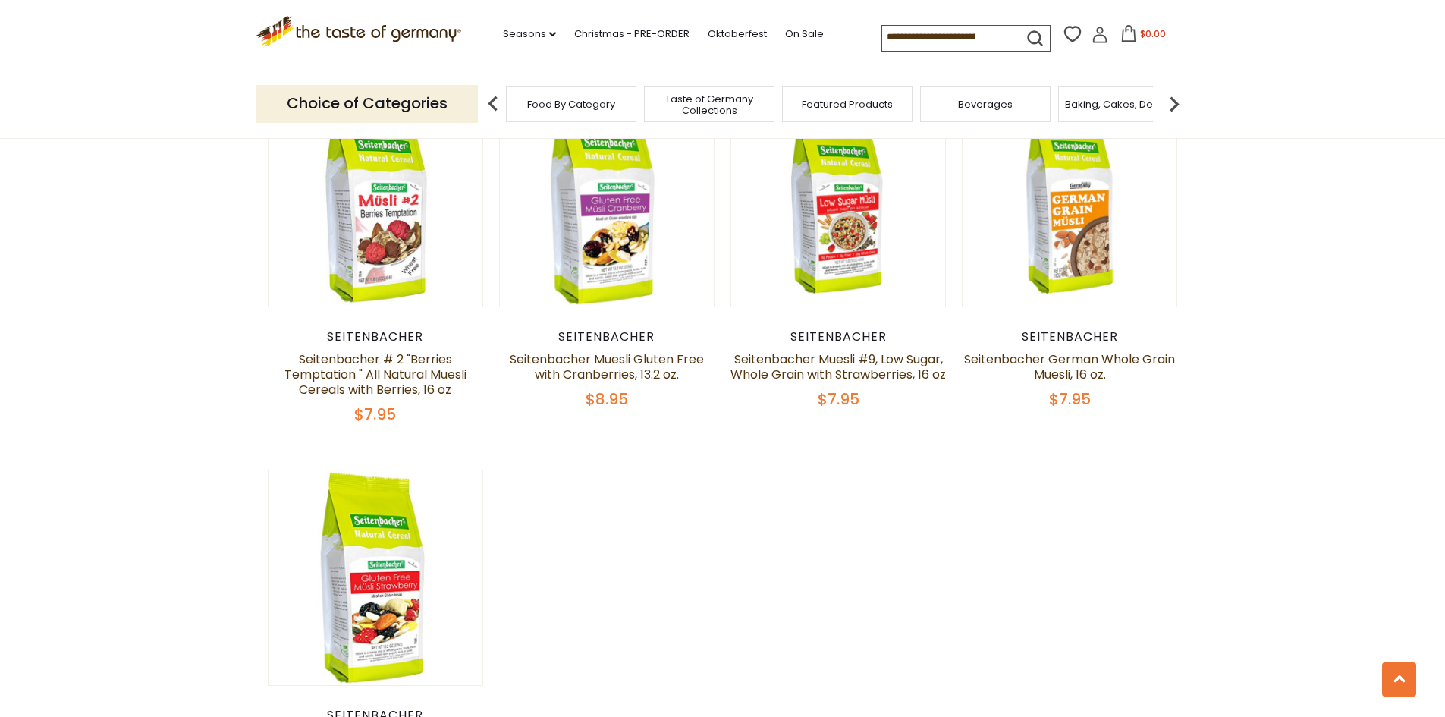
scroll to position [1593, 0]
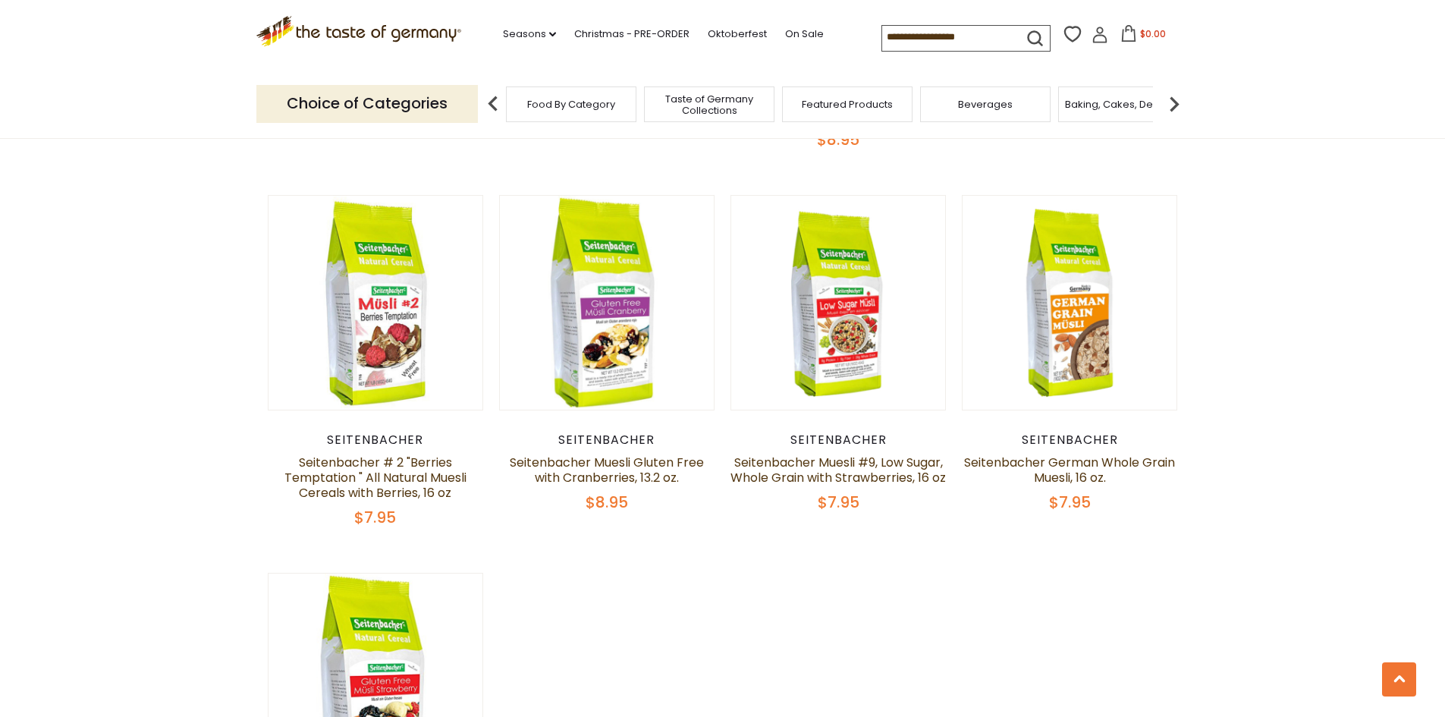
click at [1175, 105] on img at bounding box center [1174, 104] width 30 height 30
click at [915, 102] on span "Baking, Cakes, Desserts" at bounding box center [923, 104] width 118 height 11
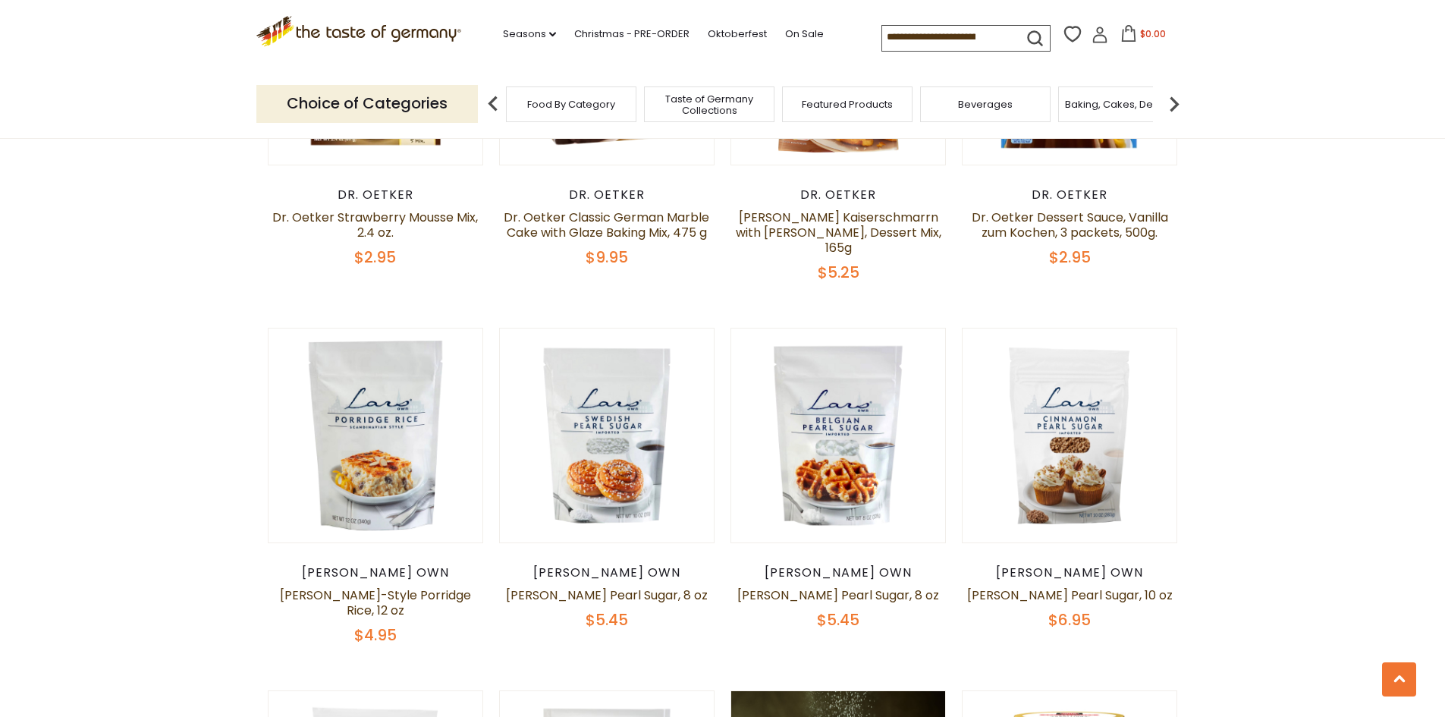
scroll to position [2958, 0]
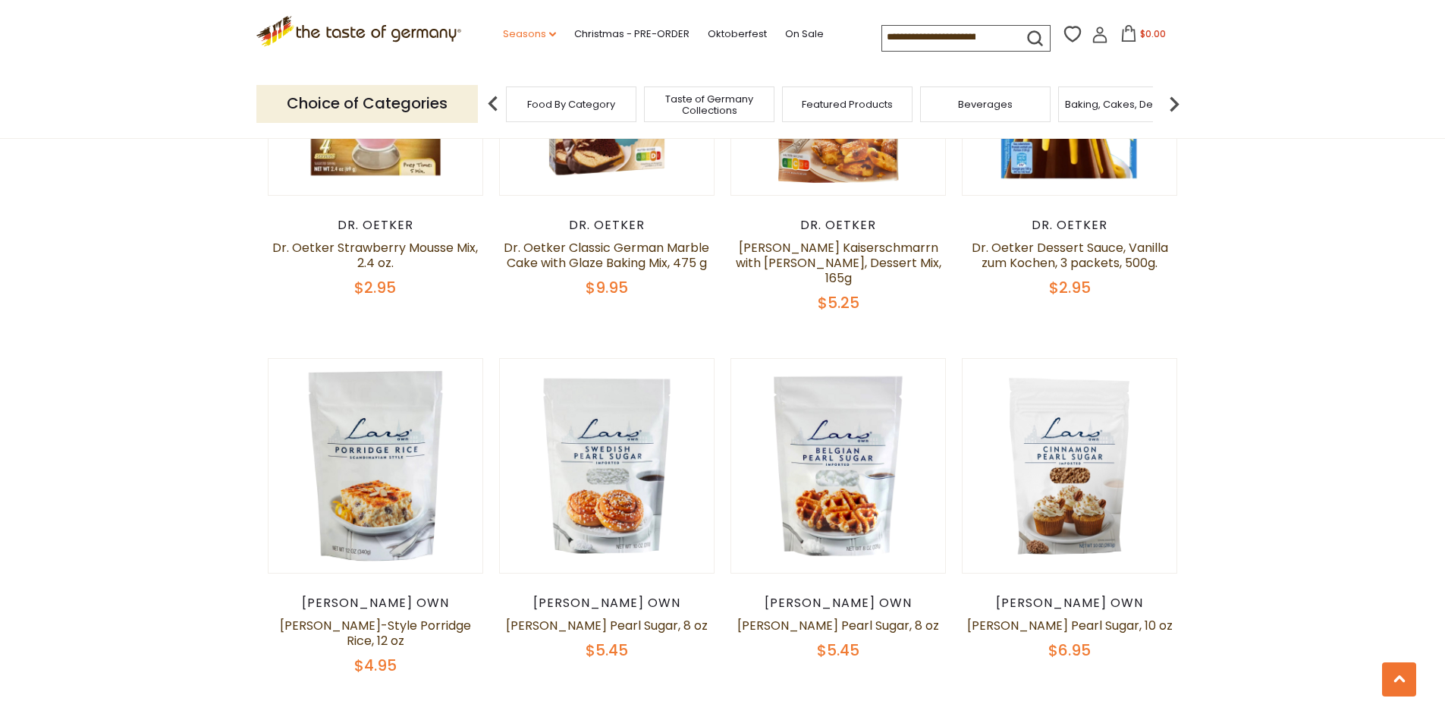
click at [516, 39] on link "Seasons dropdown_arrow" at bounding box center [529, 34] width 53 height 17
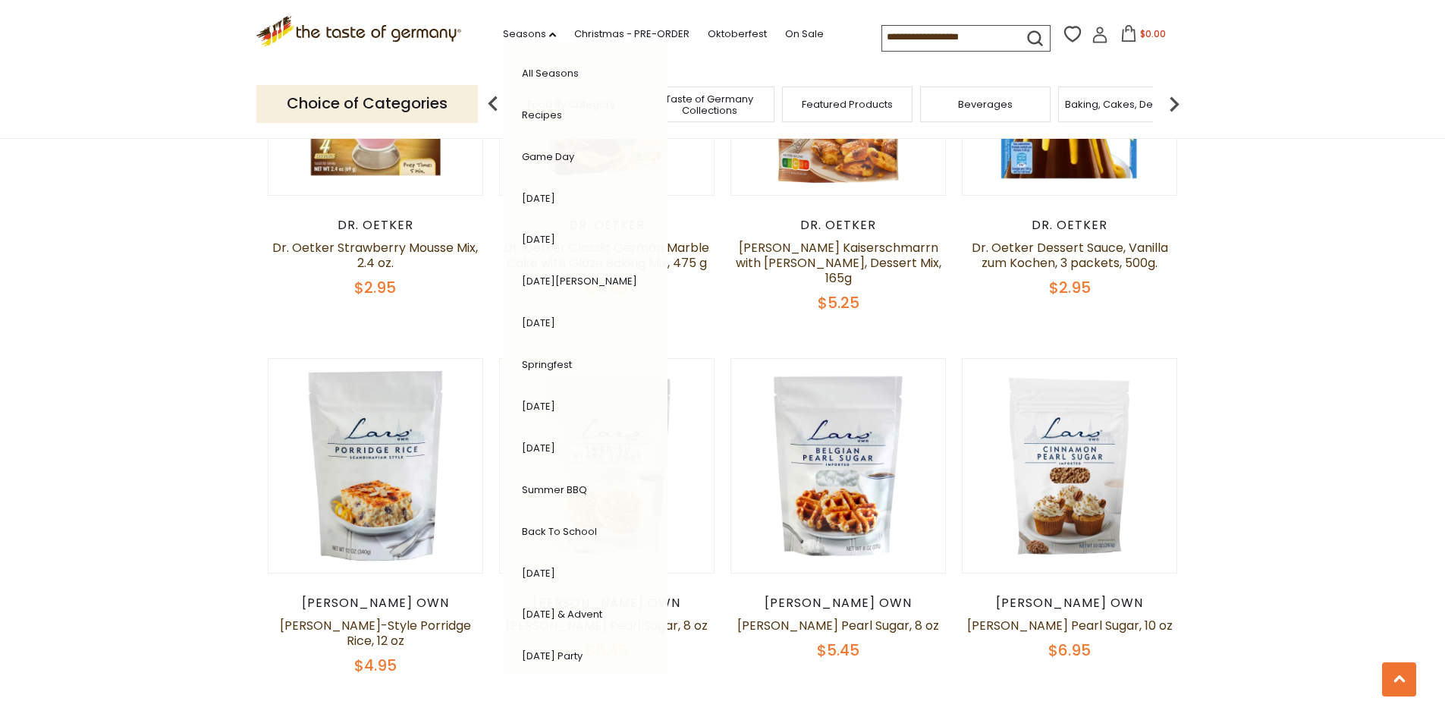
click at [542, 611] on link "[DATE] & Advent" at bounding box center [562, 614] width 80 height 14
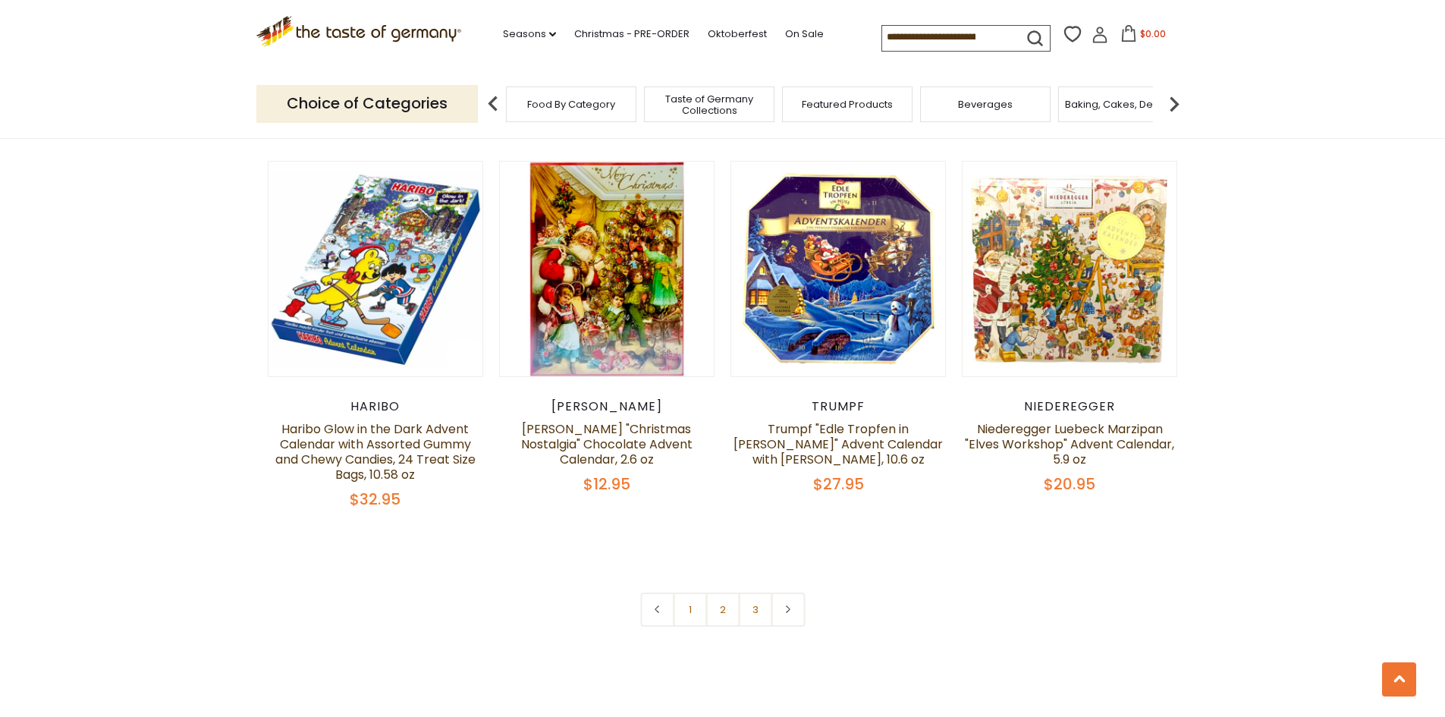
scroll to position [3489, 0]
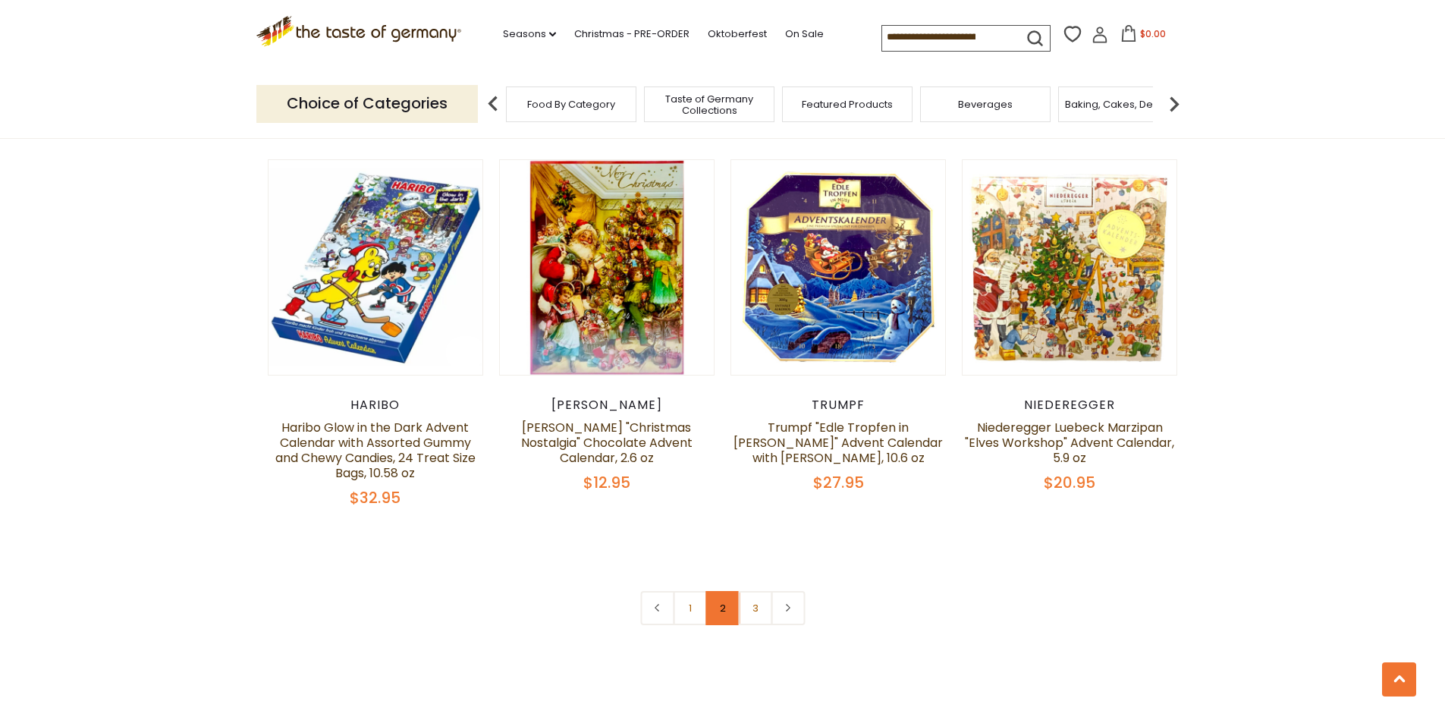
click at [717, 591] on link "2" at bounding box center [722, 608] width 34 height 34
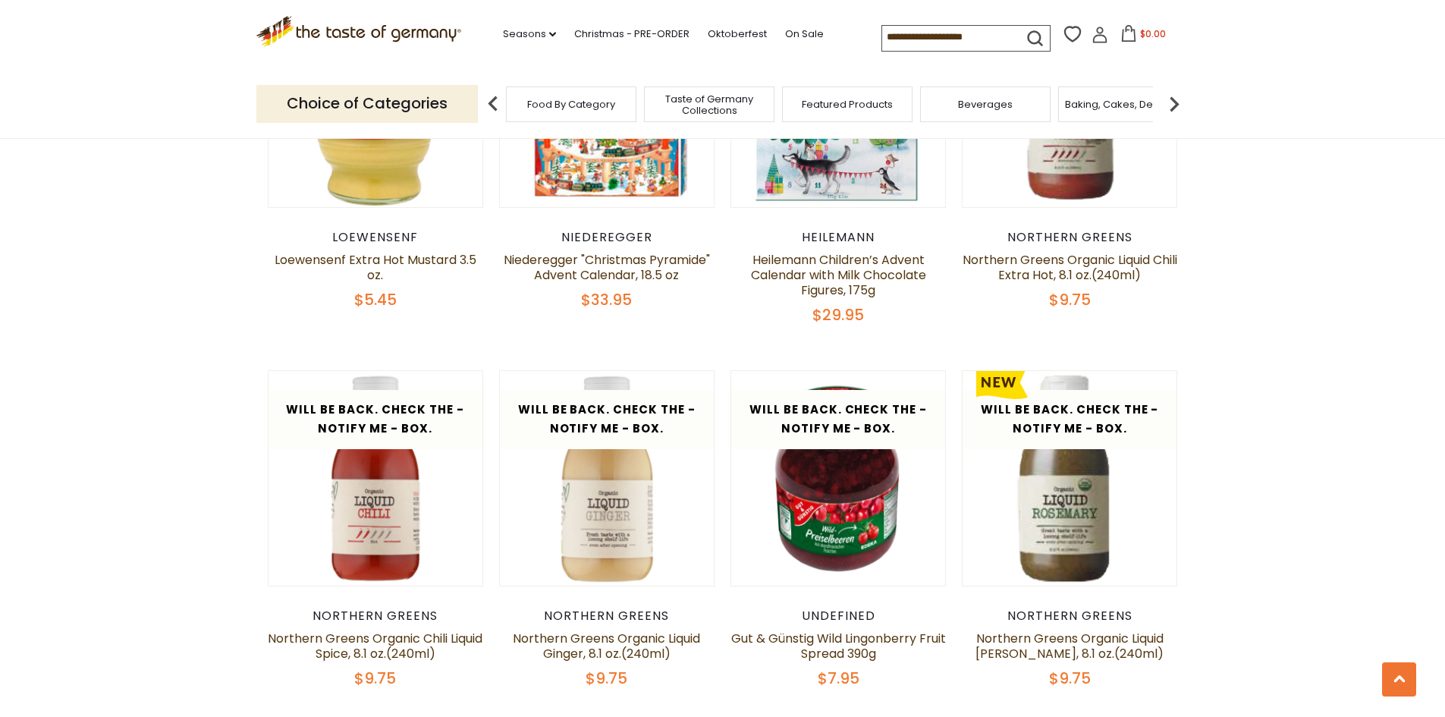
scroll to position [3329, 0]
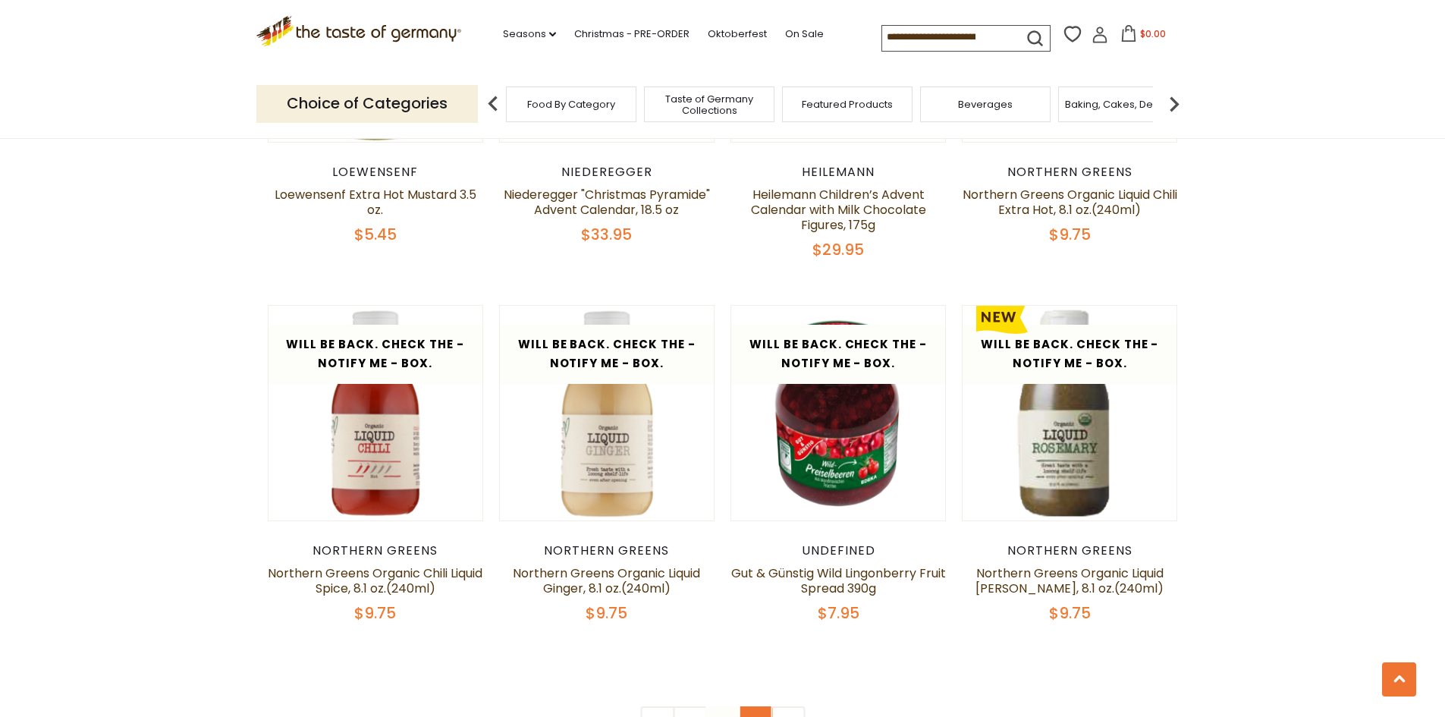
click at [754, 706] on link "3" at bounding box center [755, 723] width 34 height 34
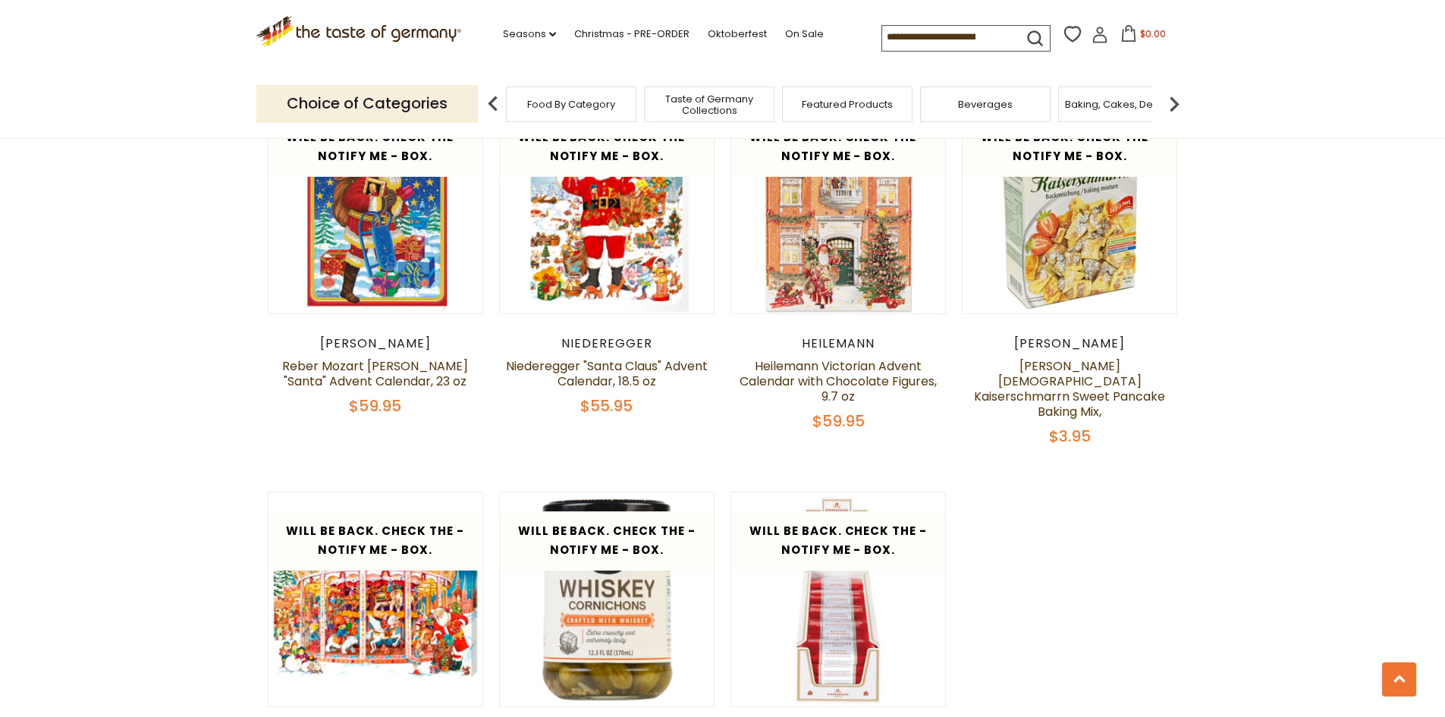
scroll to position [1205, 0]
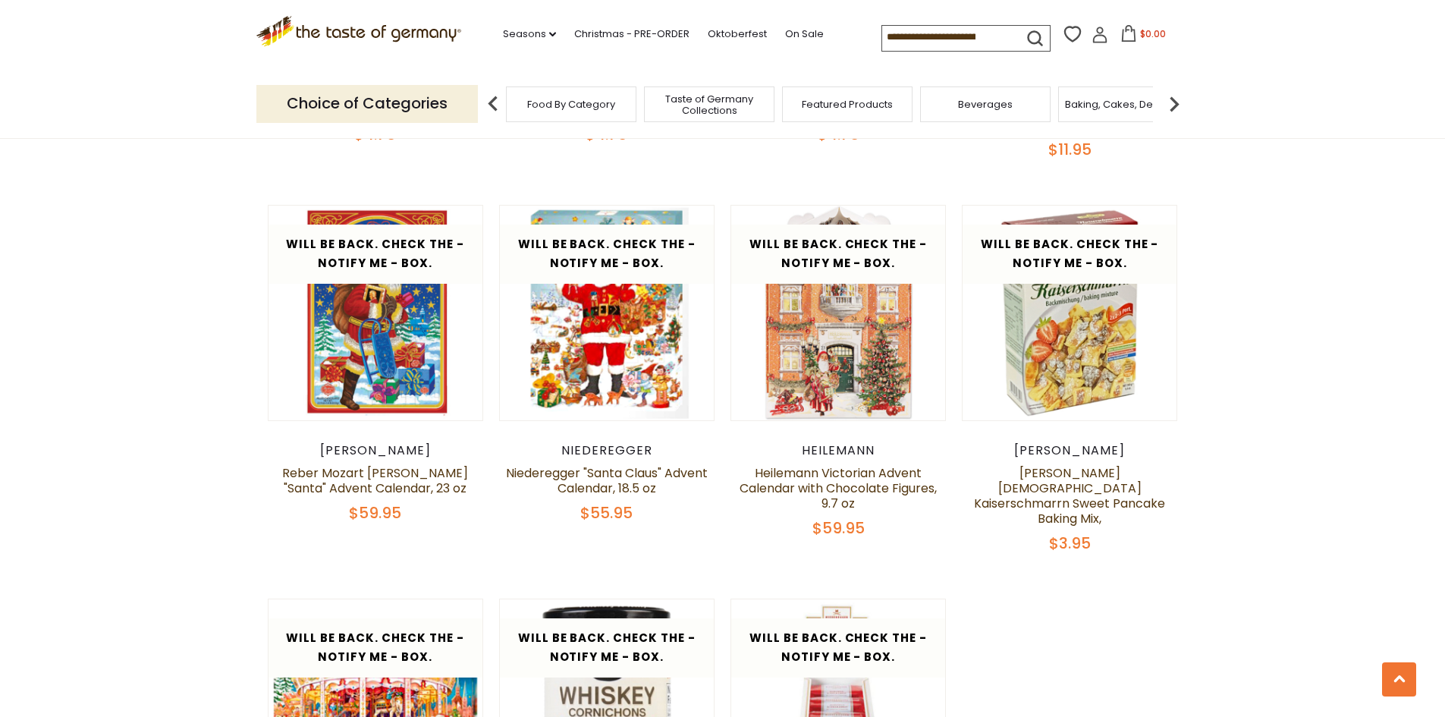
click at [1174, 105] on img at bounding box center [1174, 104] width 30 height 30
click at [1171, 102] on img at bounding box center [1174, 104] width 30 height 30
click at [1181, 104] on img at bounding box center [1174, 104] width 30 height 30
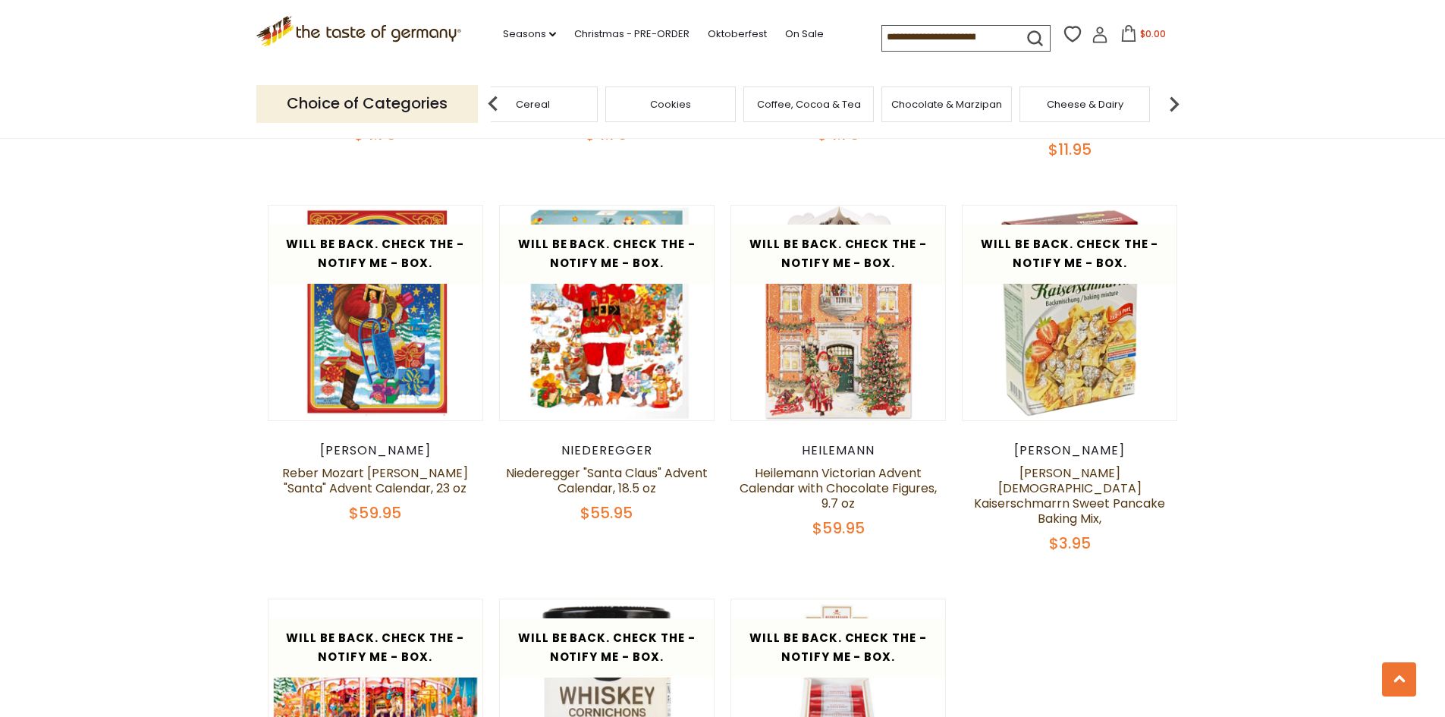
click at [1181, 104] on img at bounding box center [1174, 104] width 30 height 30
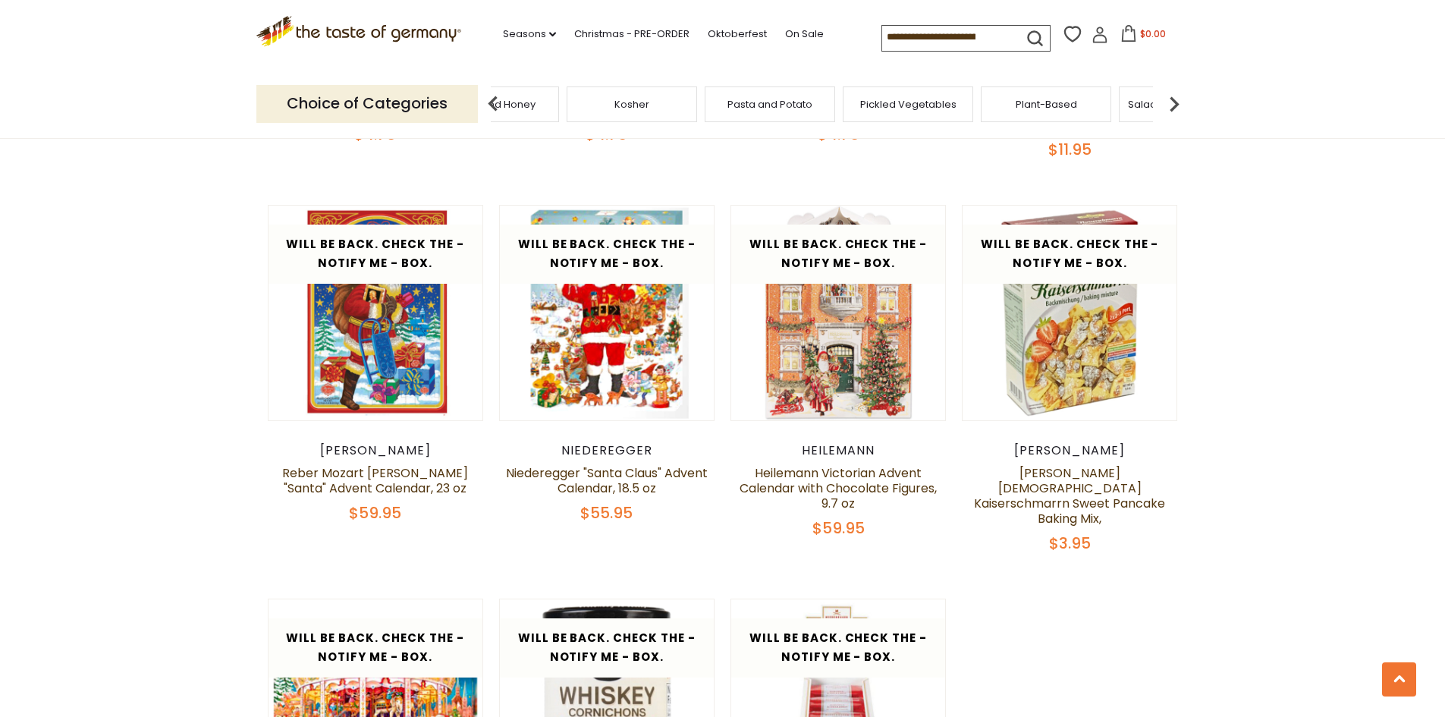
click at [1181, 104] on img at bounding box center [1174, 104] width 30 height 30
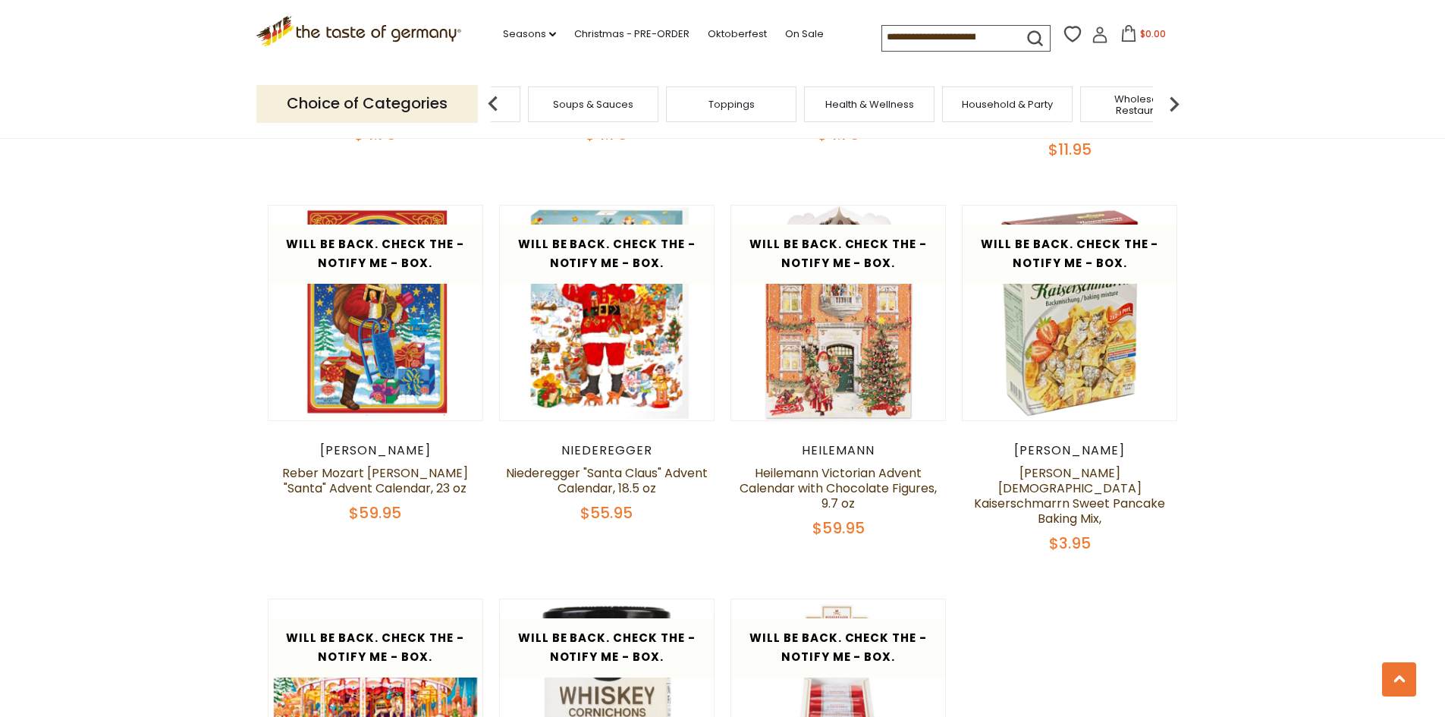
click at [1035, 105] on span "Household & Party" at bounding box center [1007, 104] width 91 height 11
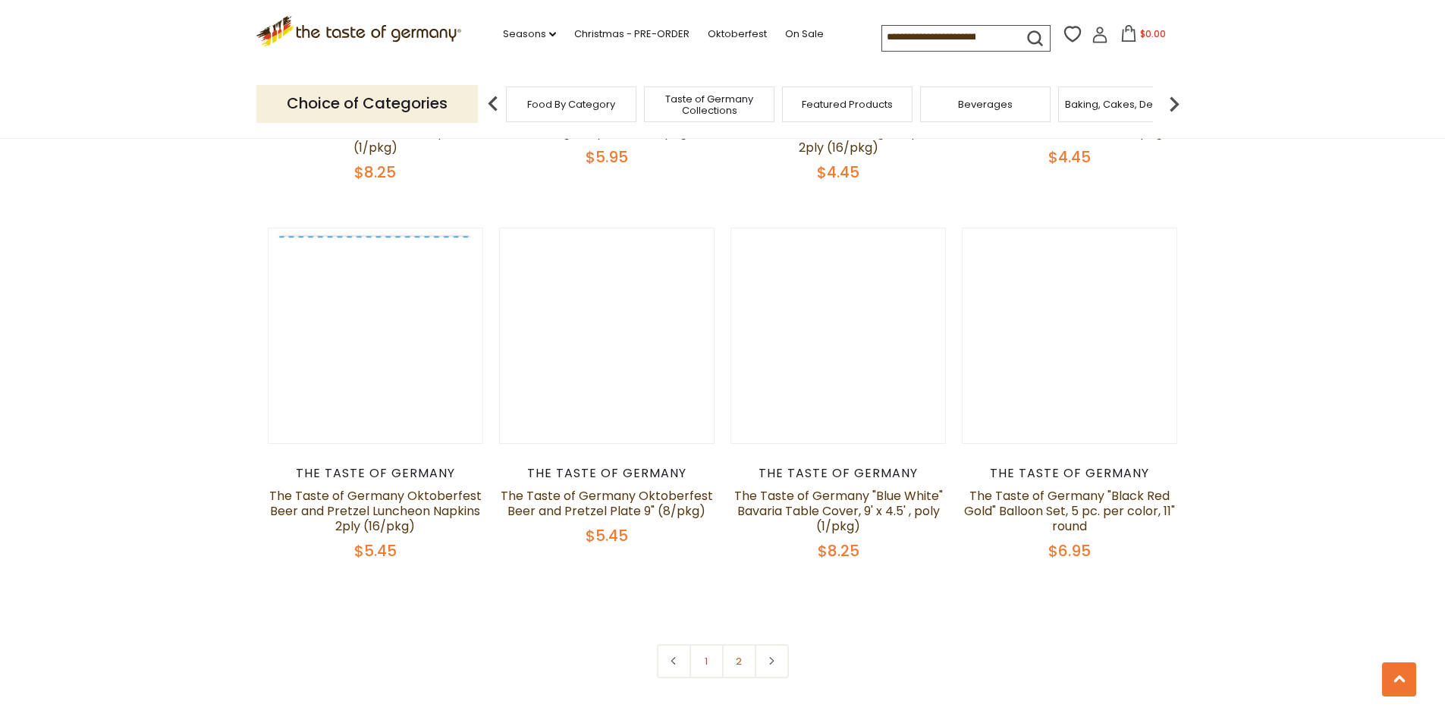
scroll to position [3110, 0]
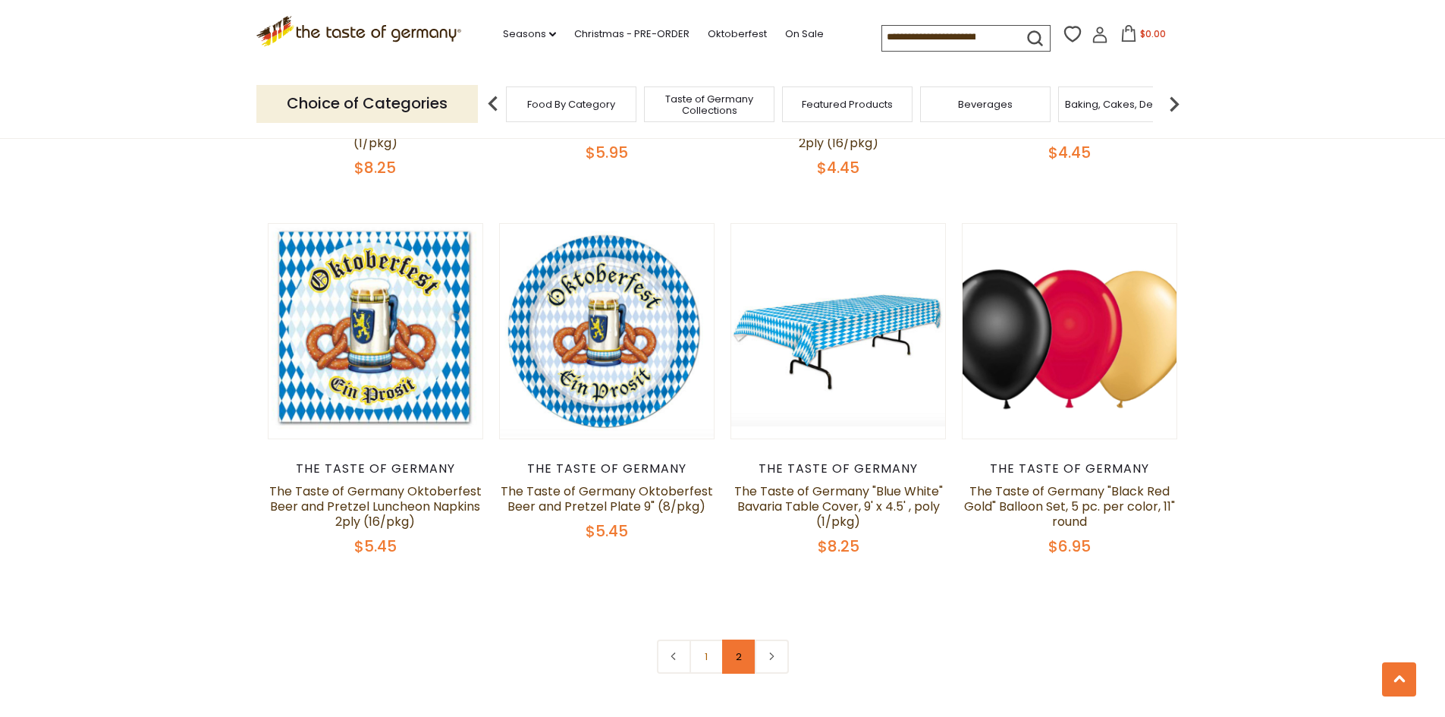
click at [740, 648] on link "2" at bounding box center [739, 656] width 34 height 34
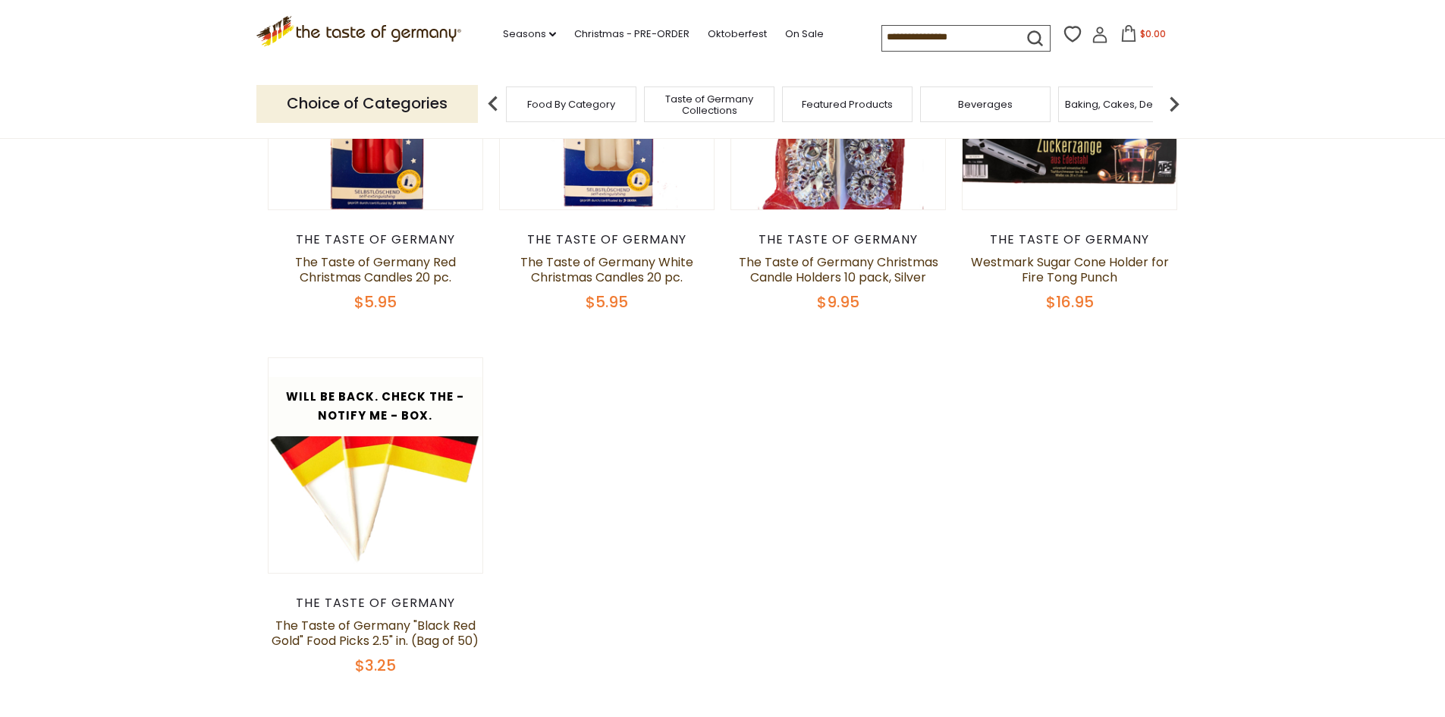
scroll to position [237, 0]
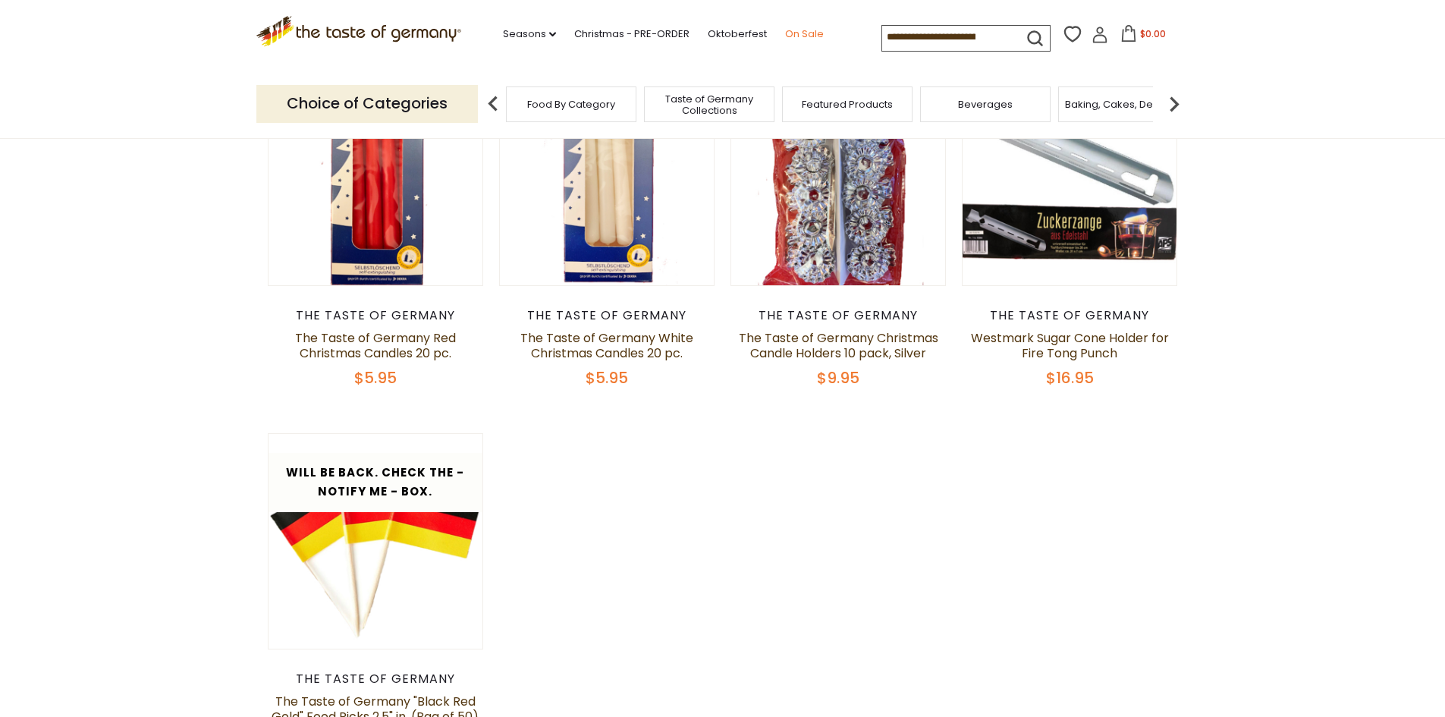
click at [803, 32] on link "On Sale" at bounding box center [804, 34] width 39 height 17
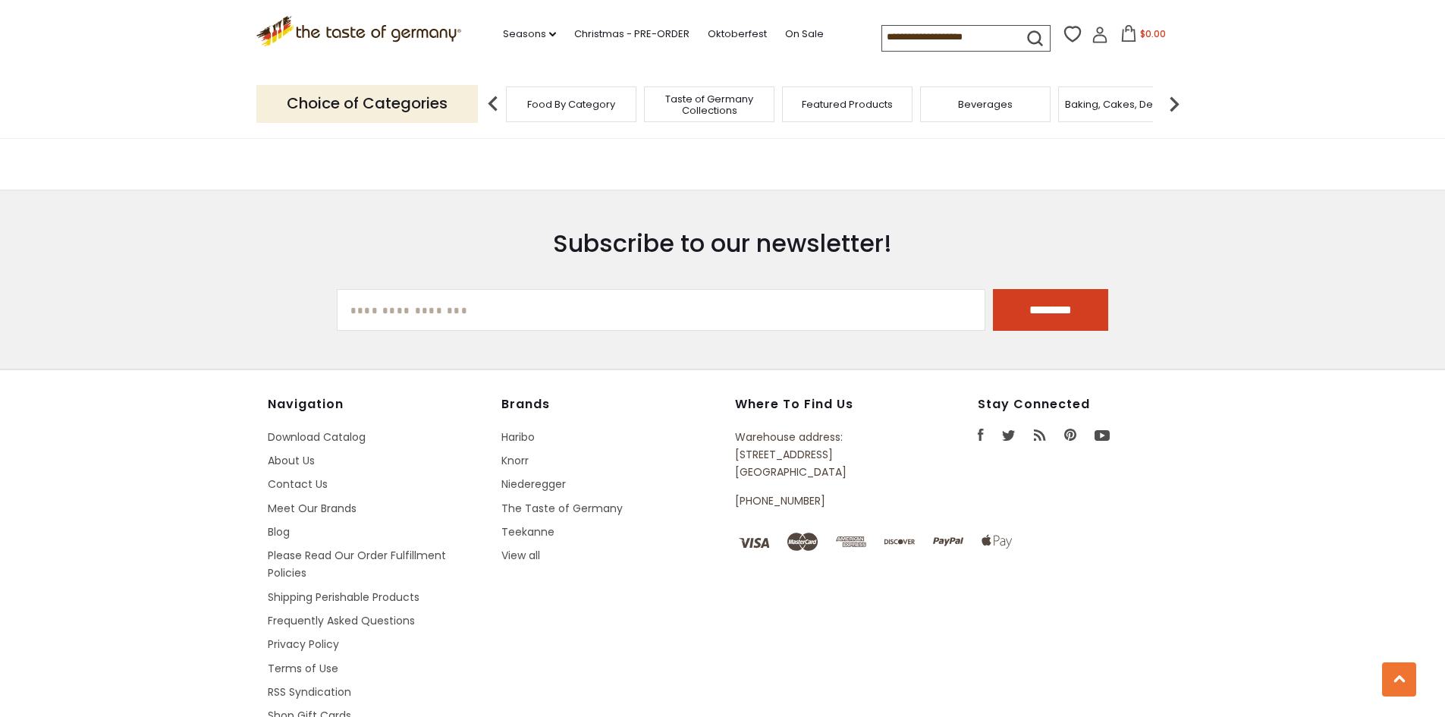
scroll to position [1000, 0]
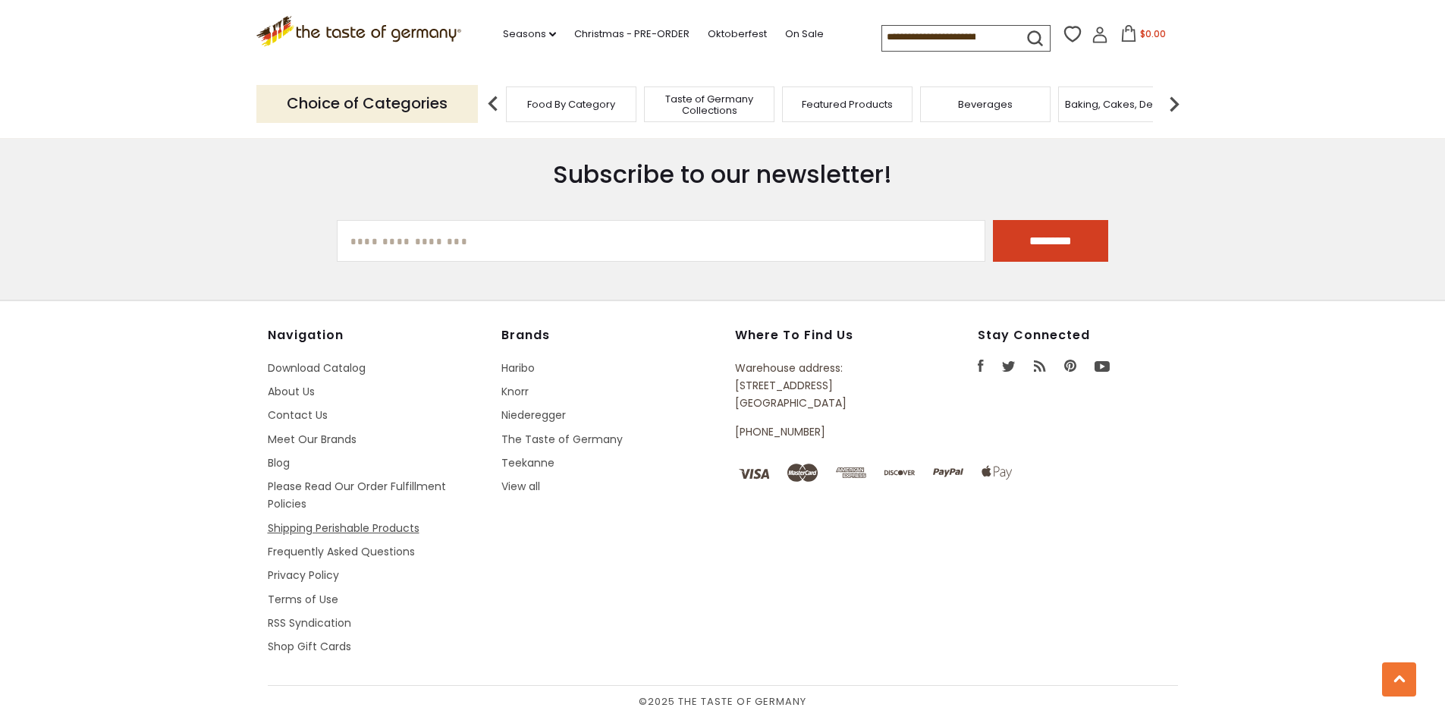
click at [271, 525] on link "Shipping Perishable Products" at bounding box center [344, 527] width 152 height 15
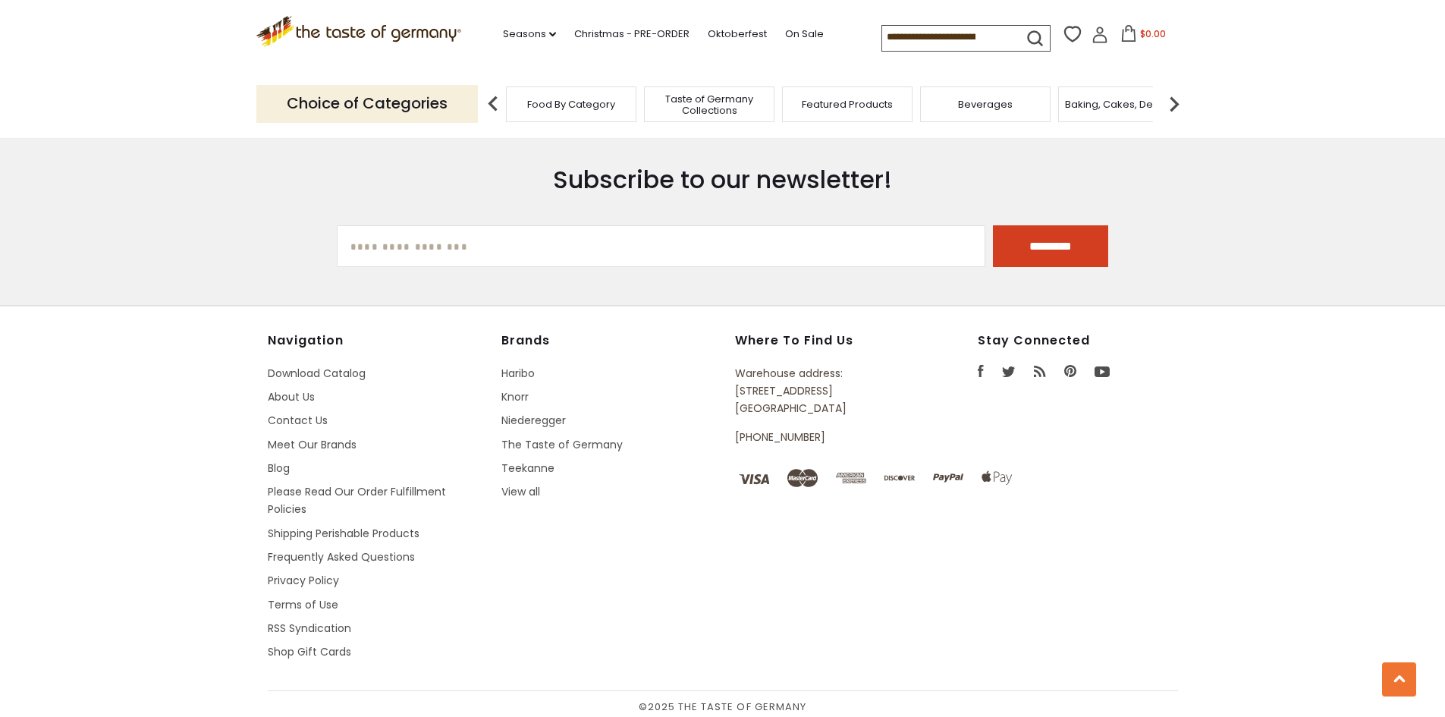
scroll to position [1791, 0]
click at [273, 495] on li "Please Read Our Order Fulfillment Policies" at bounding box center [377, 500] width 218 height 36
click at [281, 486] on link "Please Read Our Order Fulfillment Policies" at bounding box center [357, 498] width 178 height 33
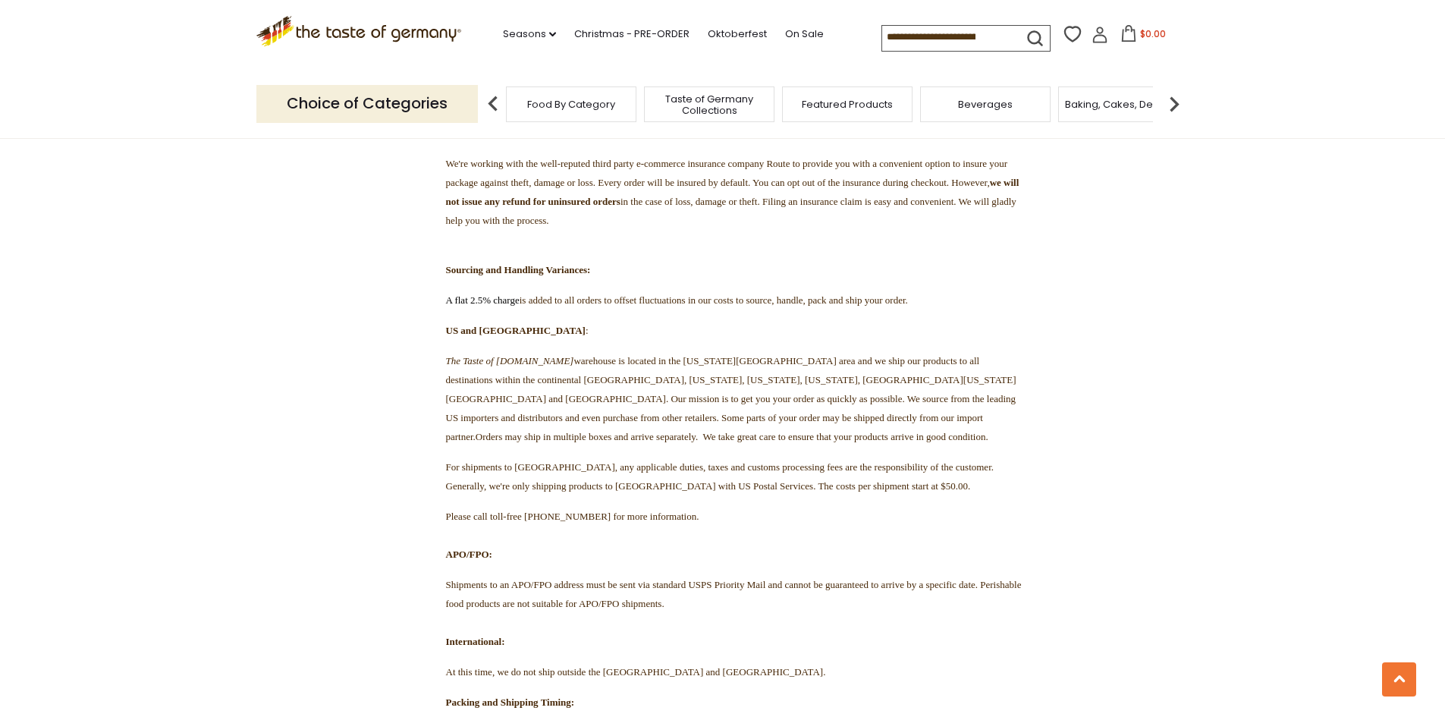
scroll to position [1138, 0]
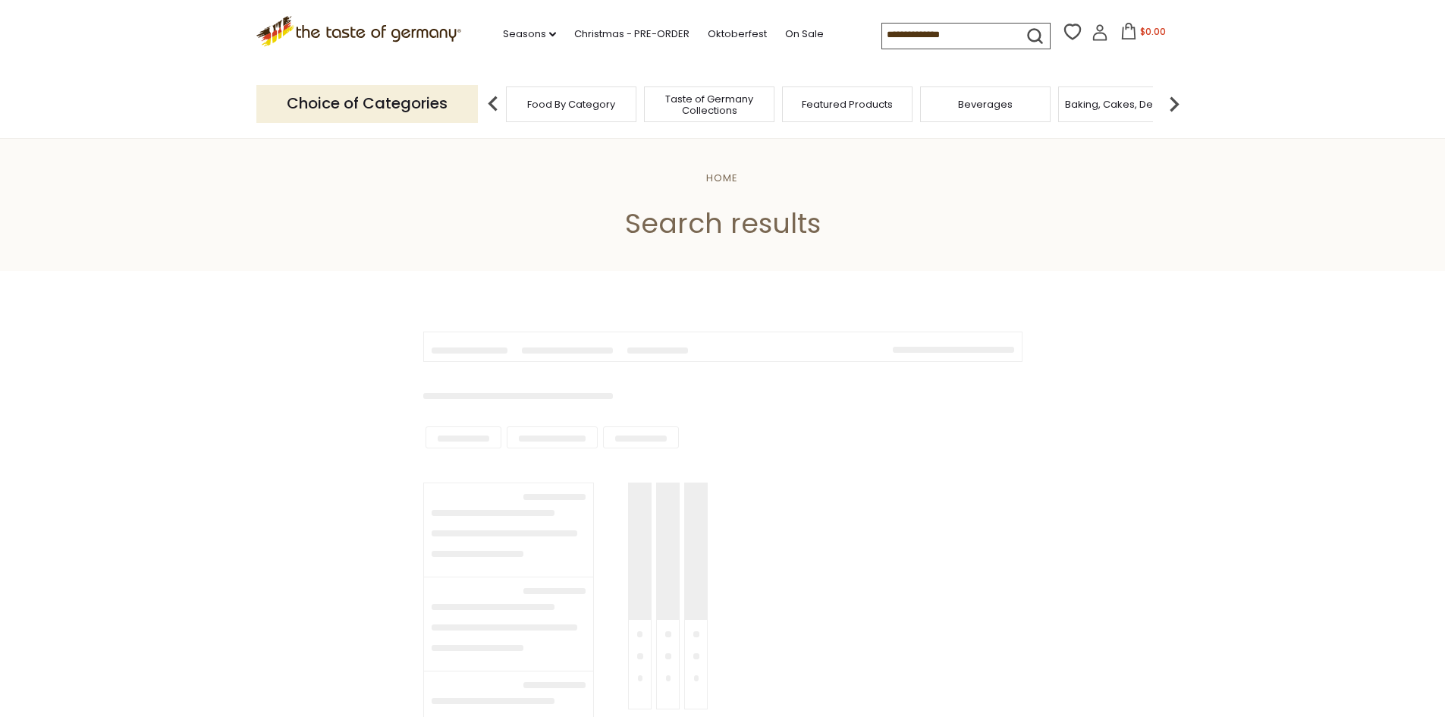
type input "**********"
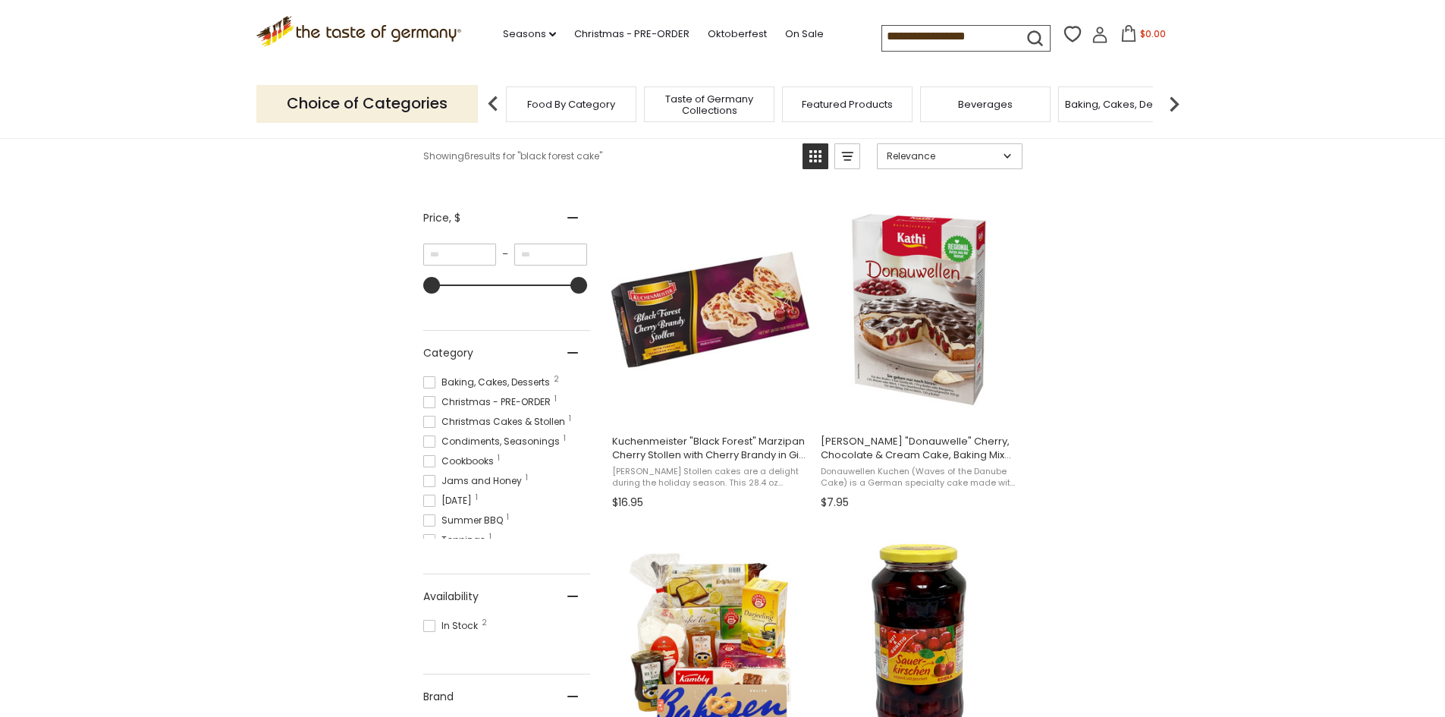
scroll to position [14, 0]
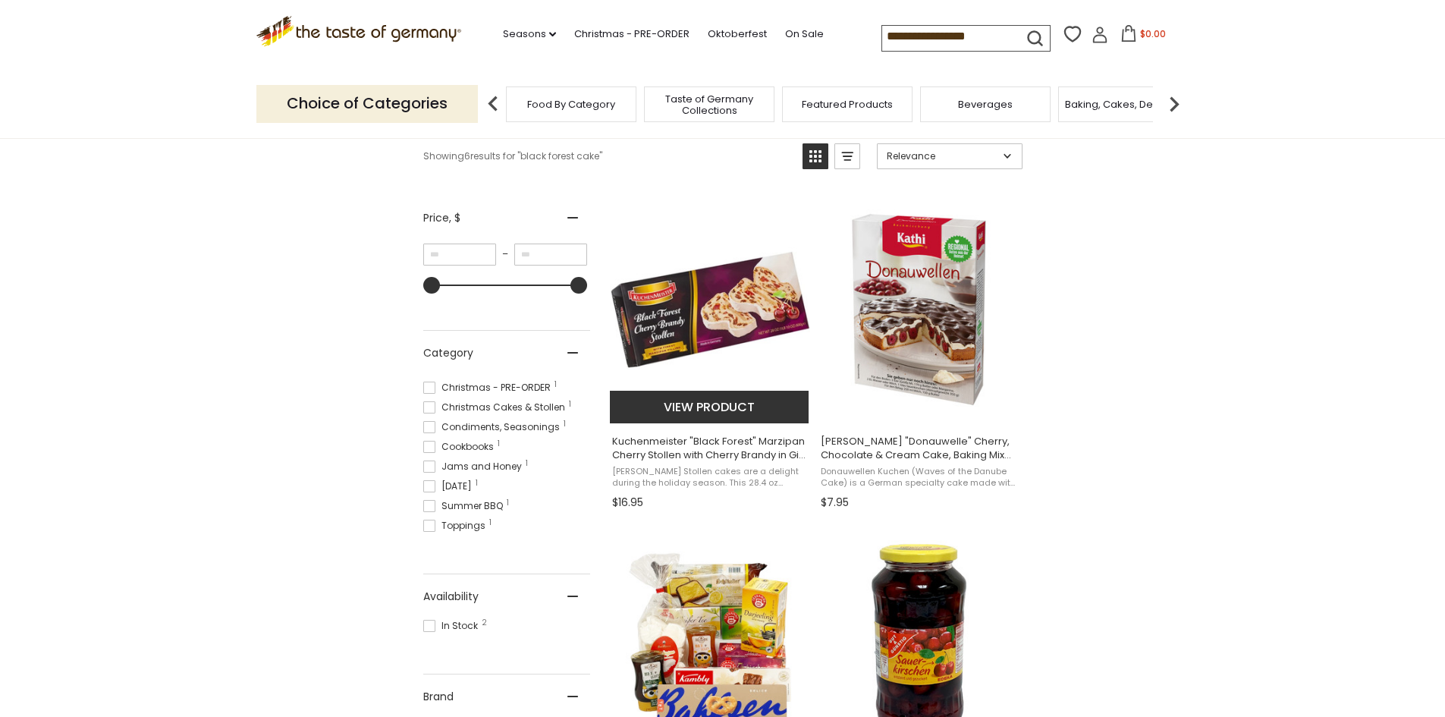
click at [668, 329] on img at bounding box center [710, 309] width 201 height 201
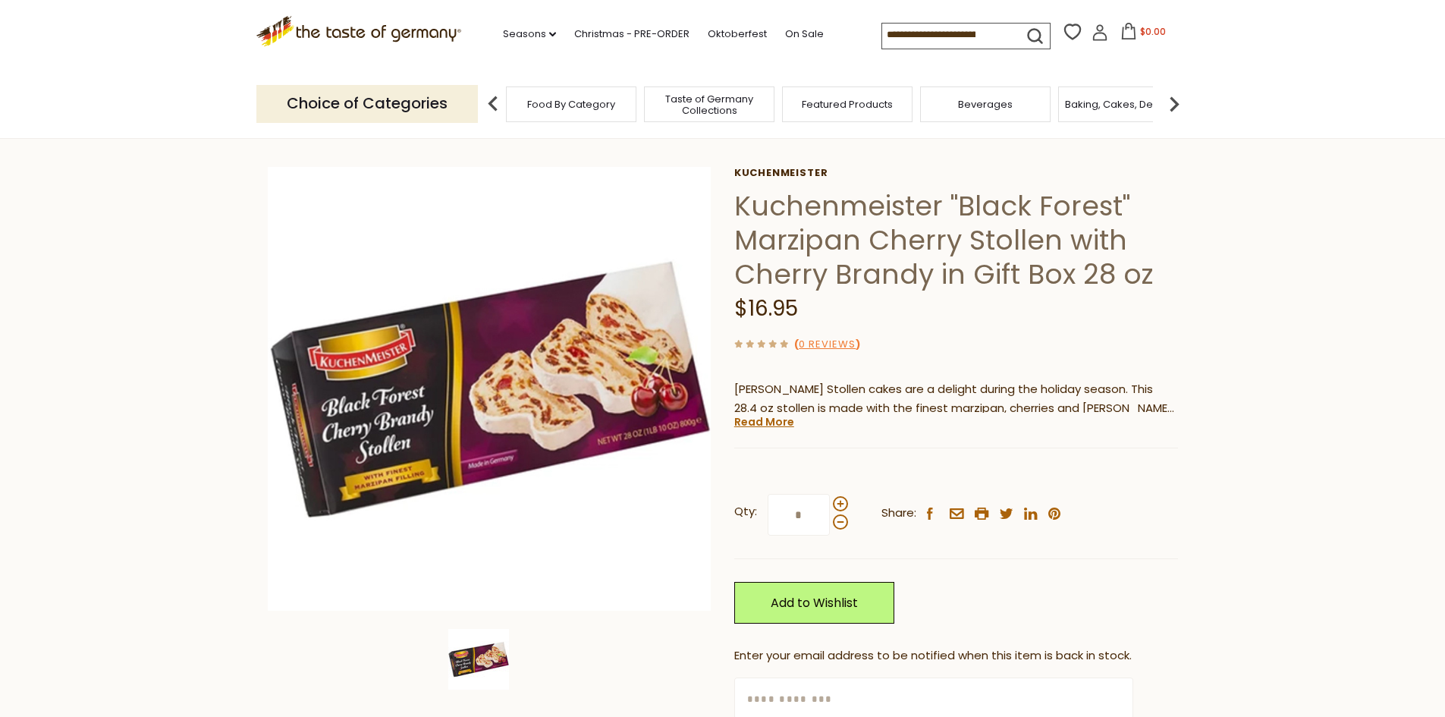
scroll to position [76, 0]
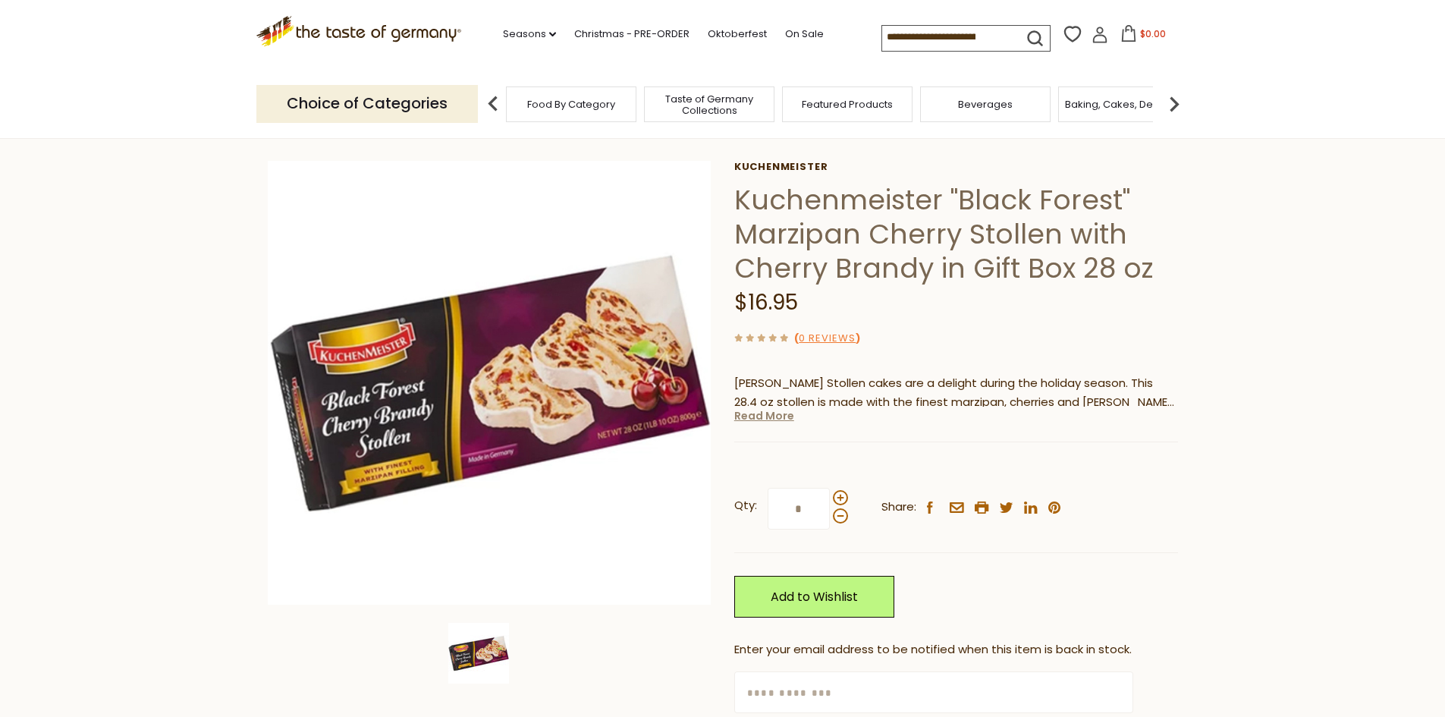
click at [765, 419] on link "Read More" at bounding box center [764, 415] width 60 height 15
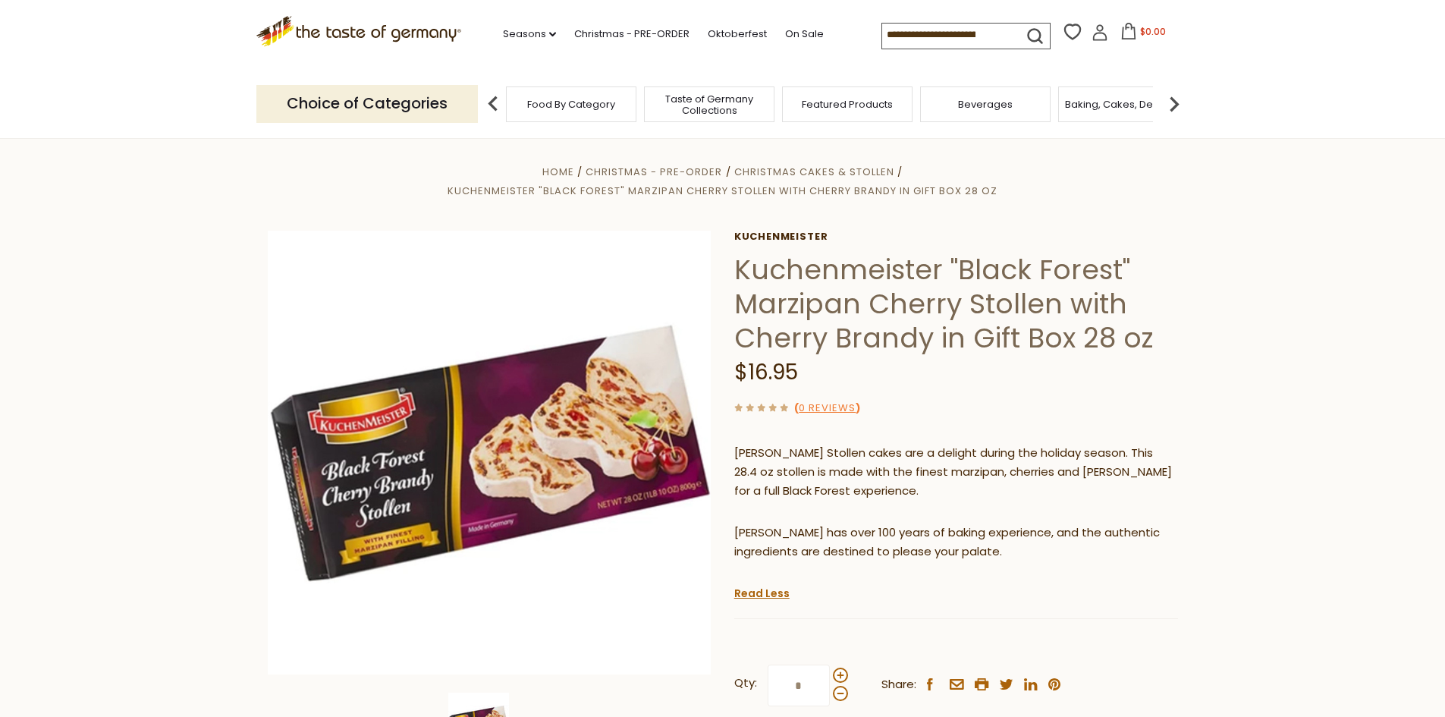
scroll to position [0, 0]
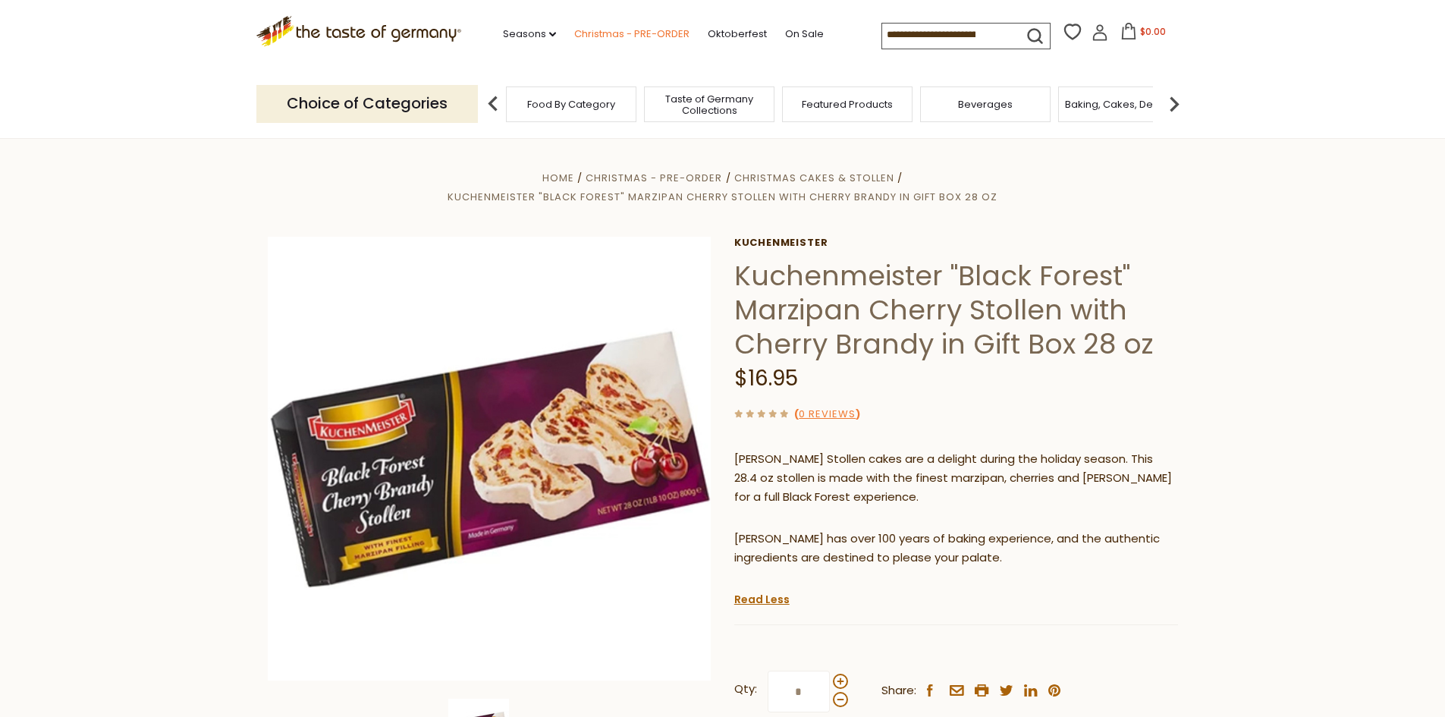
click at [637, 29] on link "Christmas - PRE-ORDER" at bounding box center [631, 34] width 115 height 17
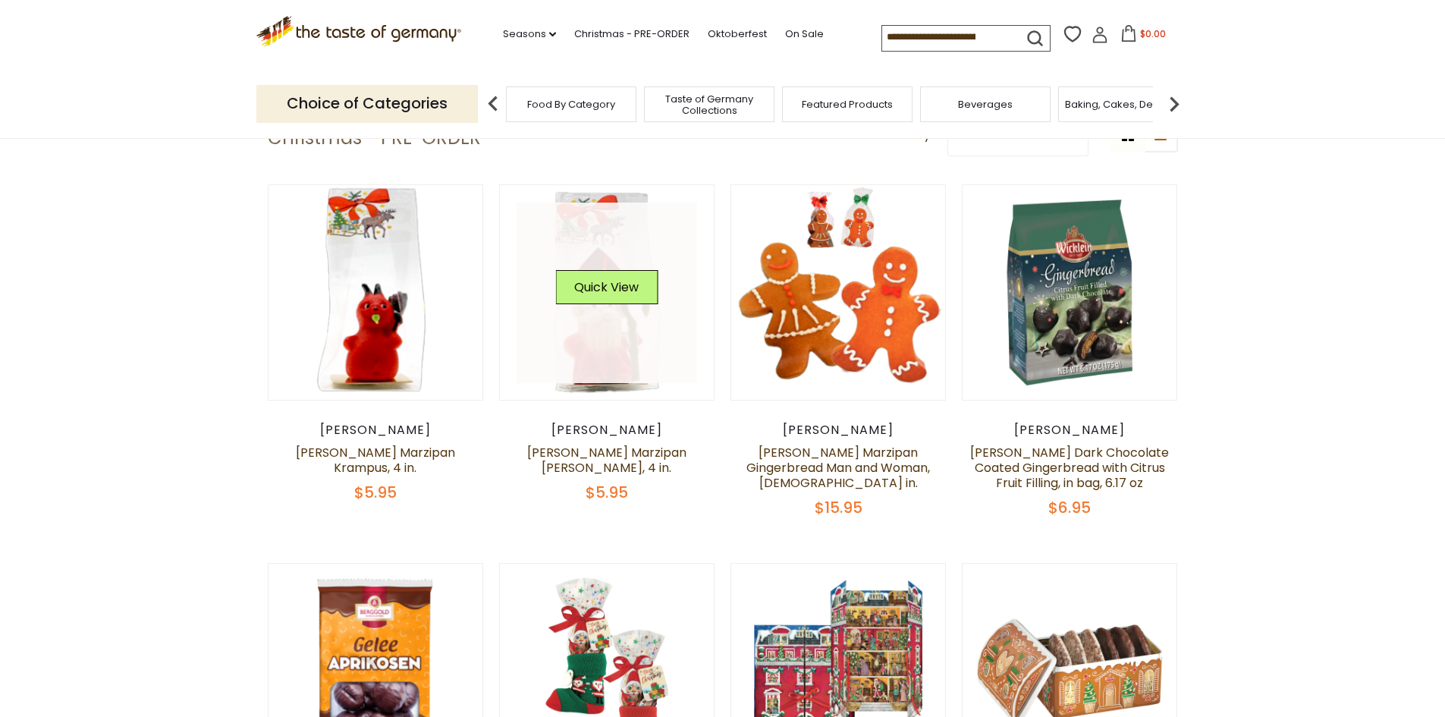
scroll to position [379, 0]
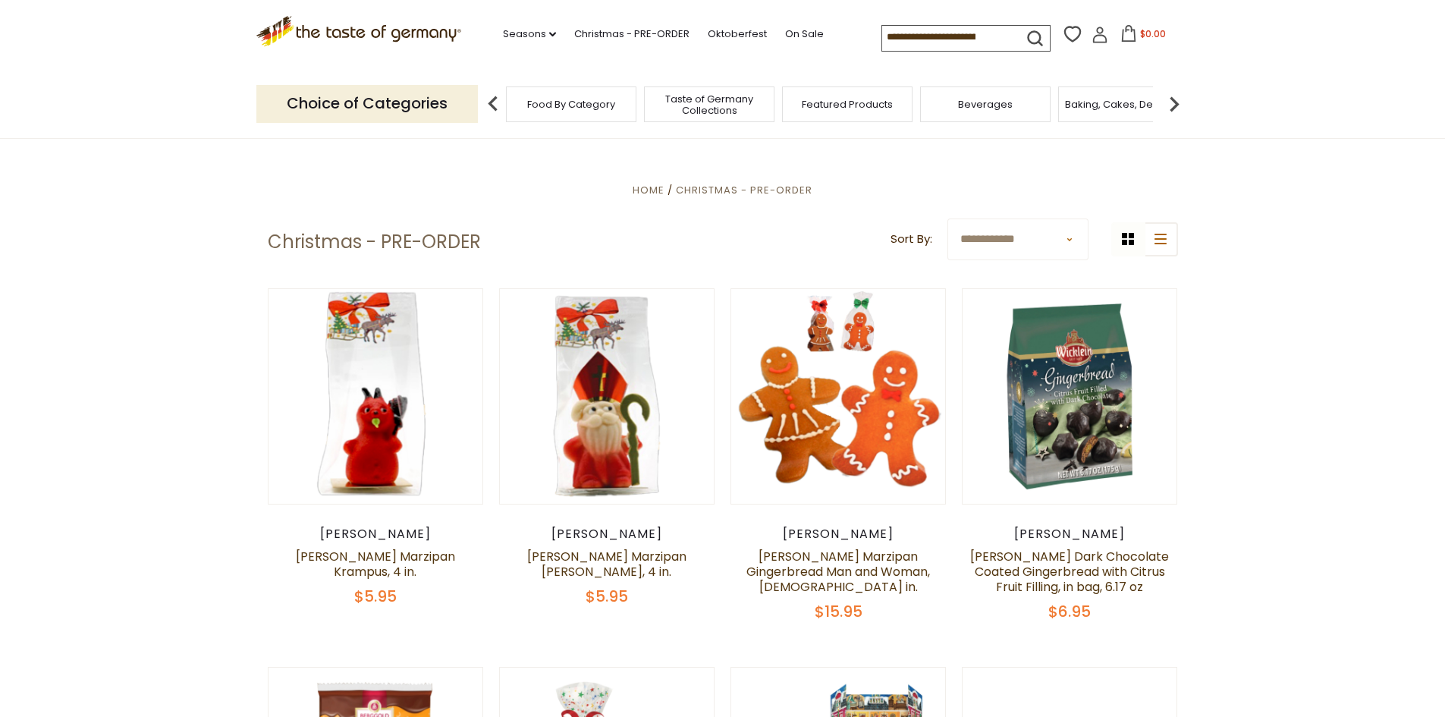
click at [971, 248] on select "**********" at bounding box center [1017, 239] width 141 height 42
select select "*********"
click at [947, 218] on select "**********" at bounding box center [1017, 239] width 141 height 42
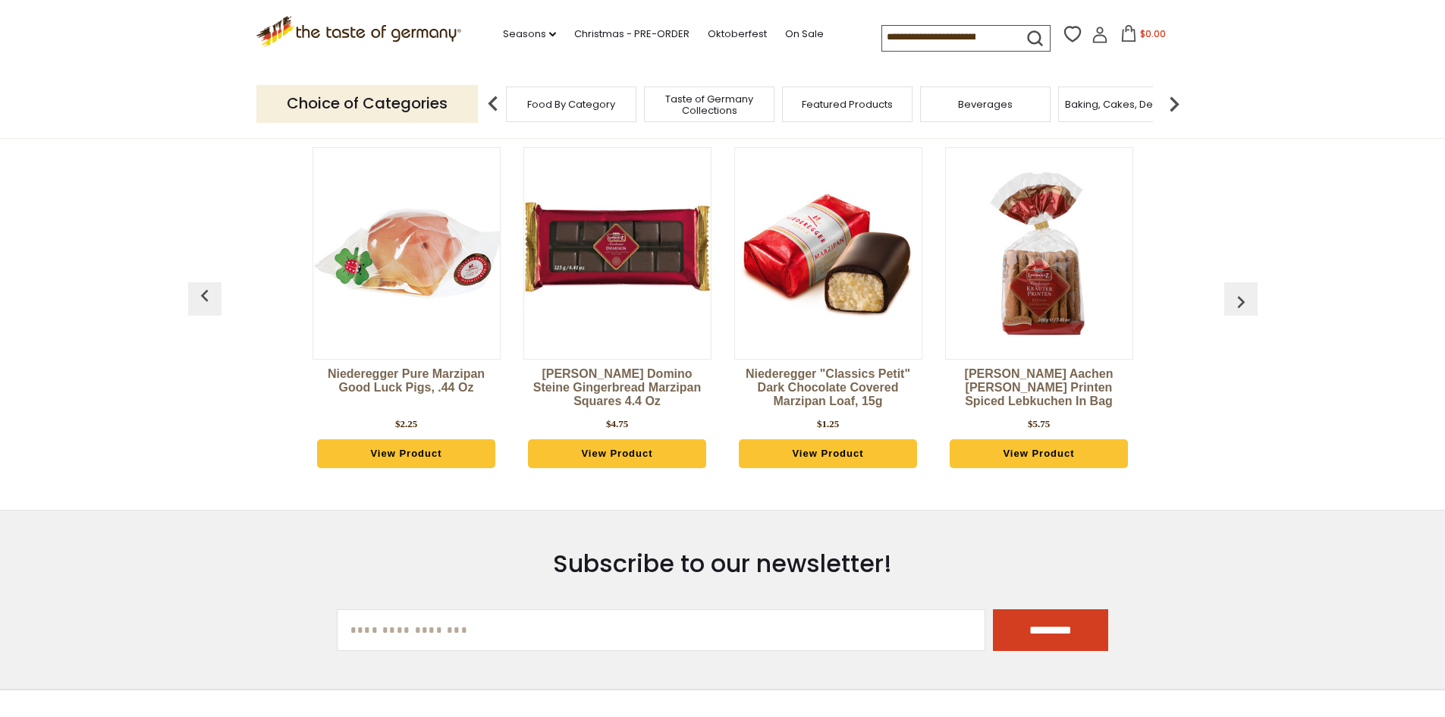
scroll to position [683, 0]
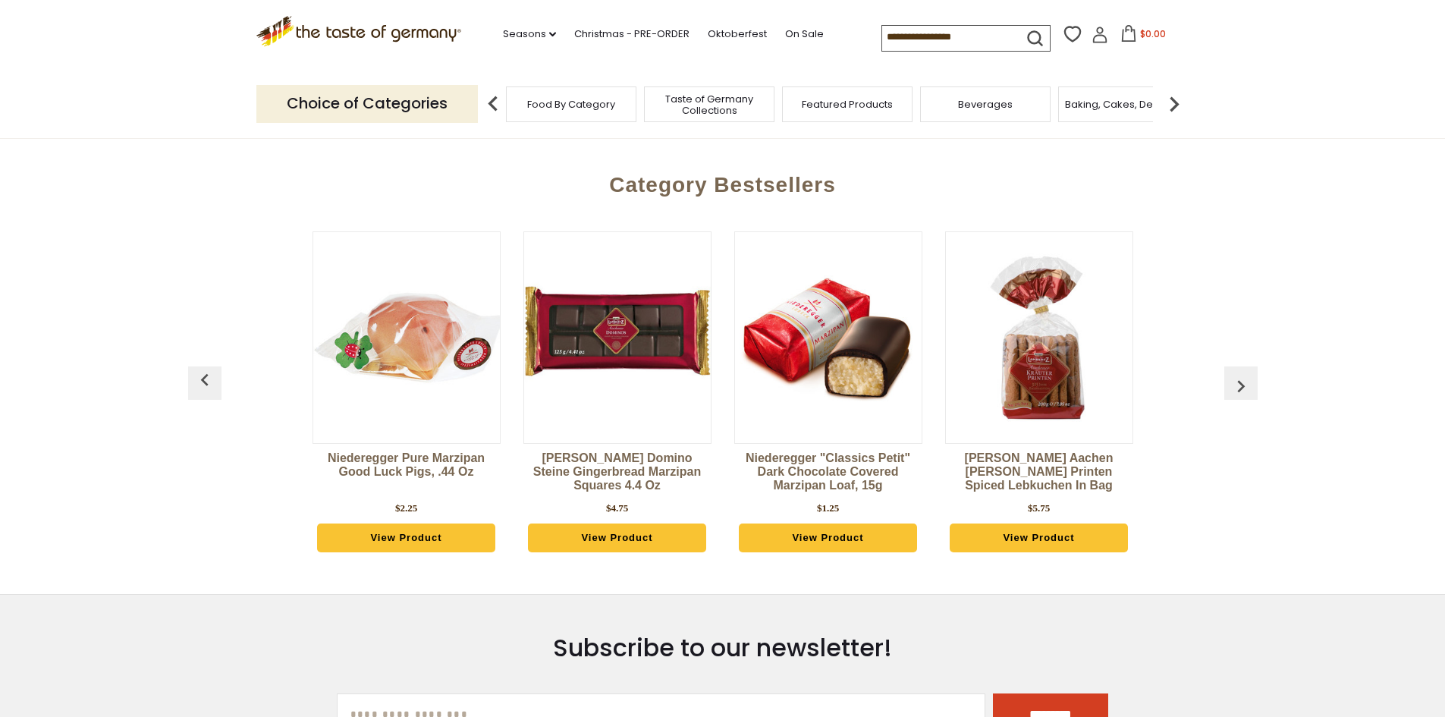
click at [1238, 377] on img "button" at bounding box center [1241, 386] width 24 height 24
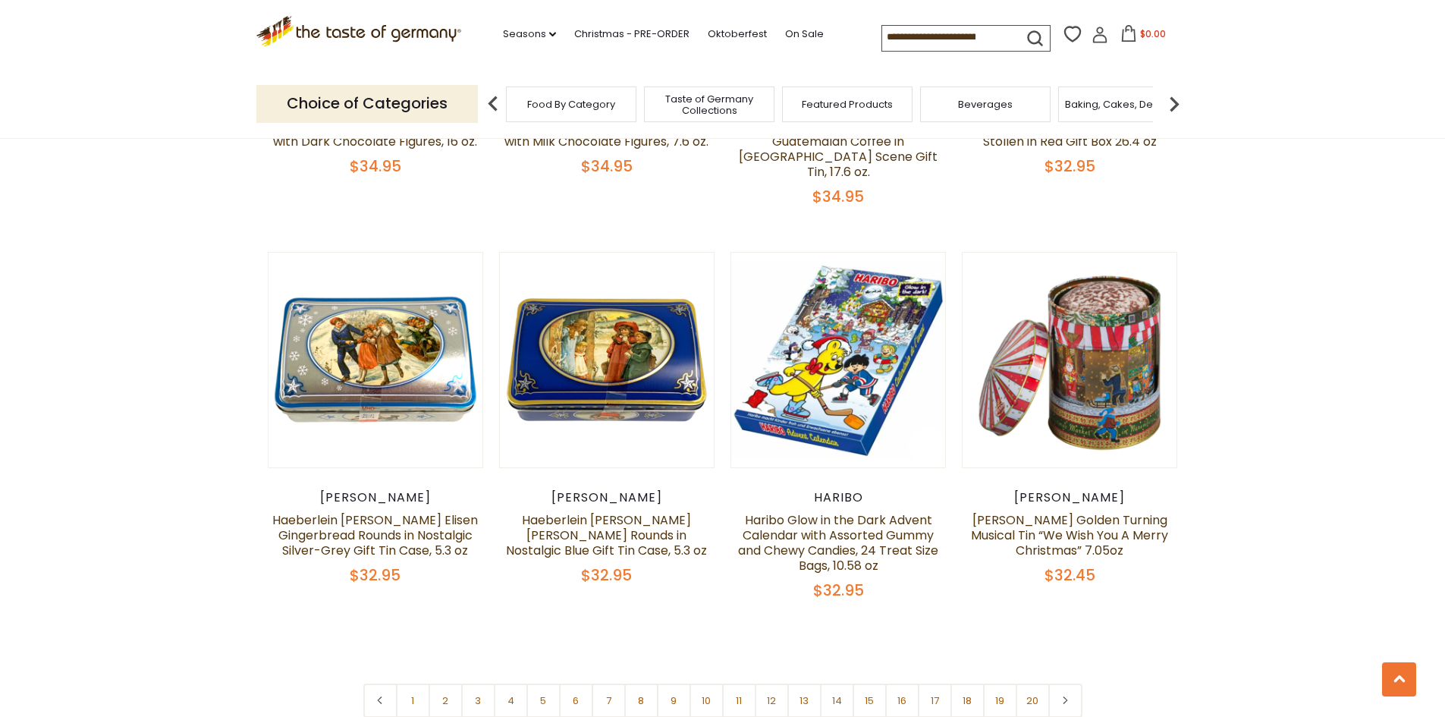
scroll to position [3489, 0]
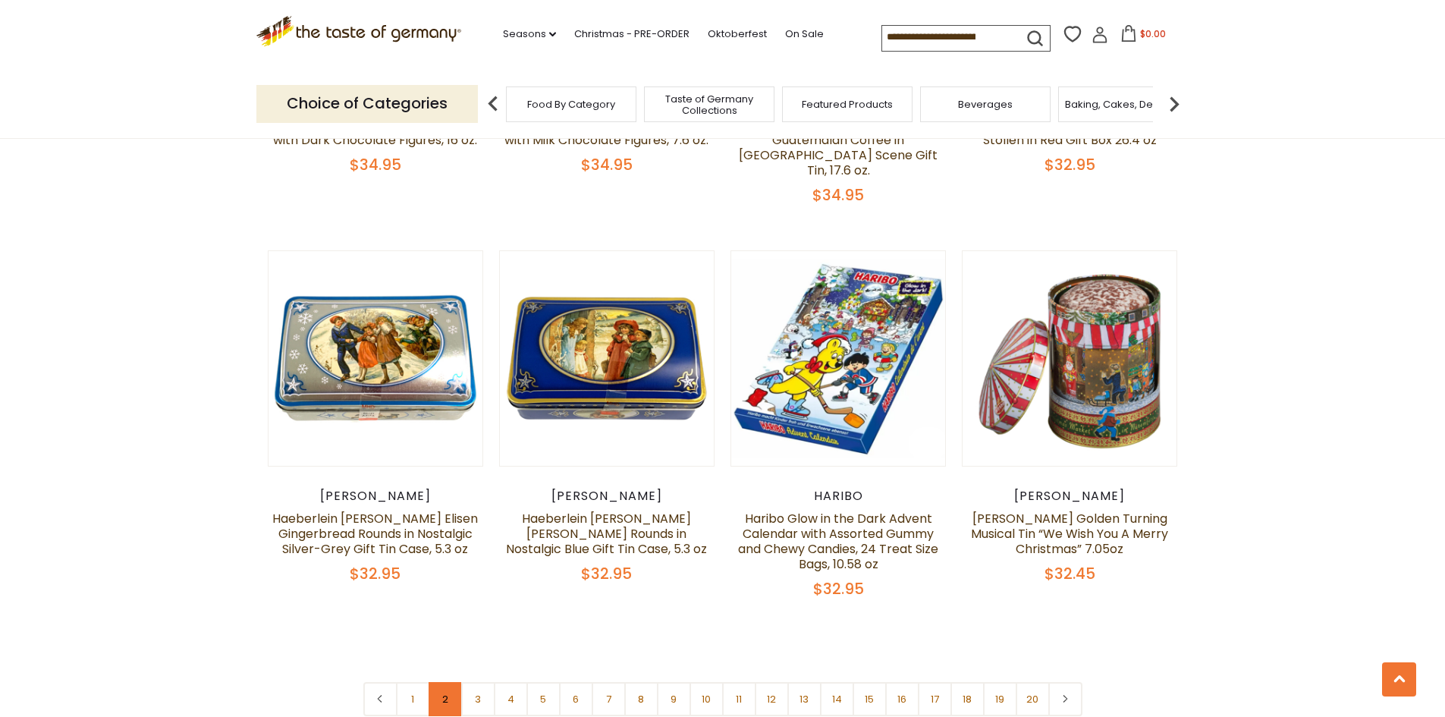
click at [441, 682] on link "2" at bounding box center [446, 699] width 34 height 34
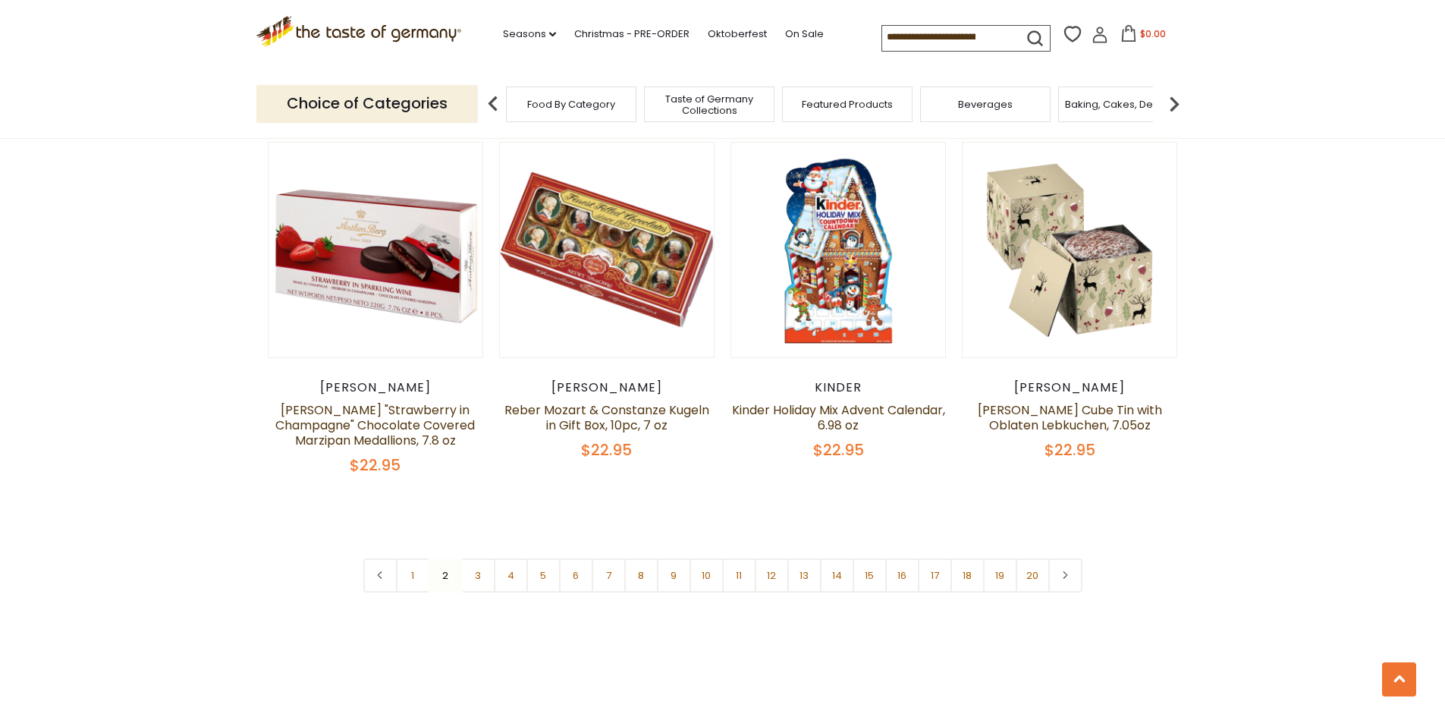
scroll to position [3556, 0]
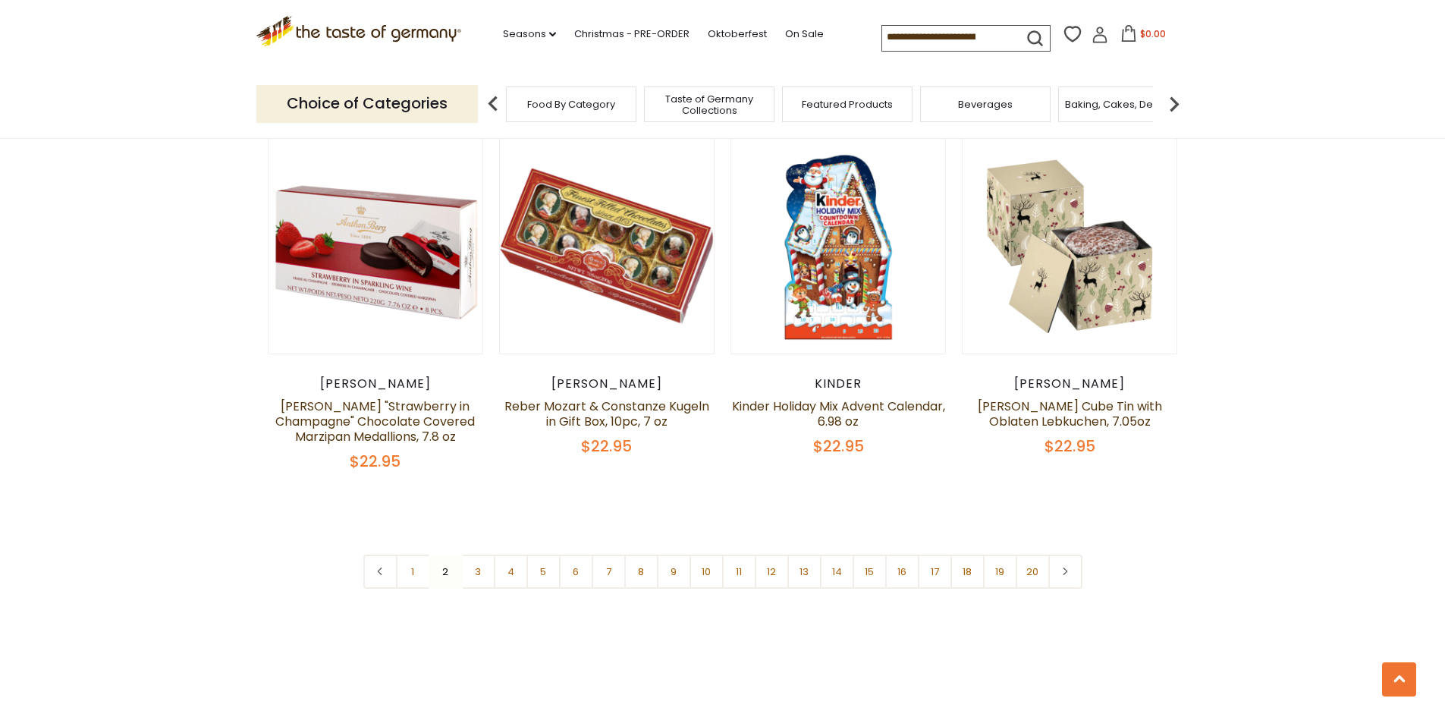
click at [474, 568] on link "3" at bounding box center [478, 572] width 34 height 34
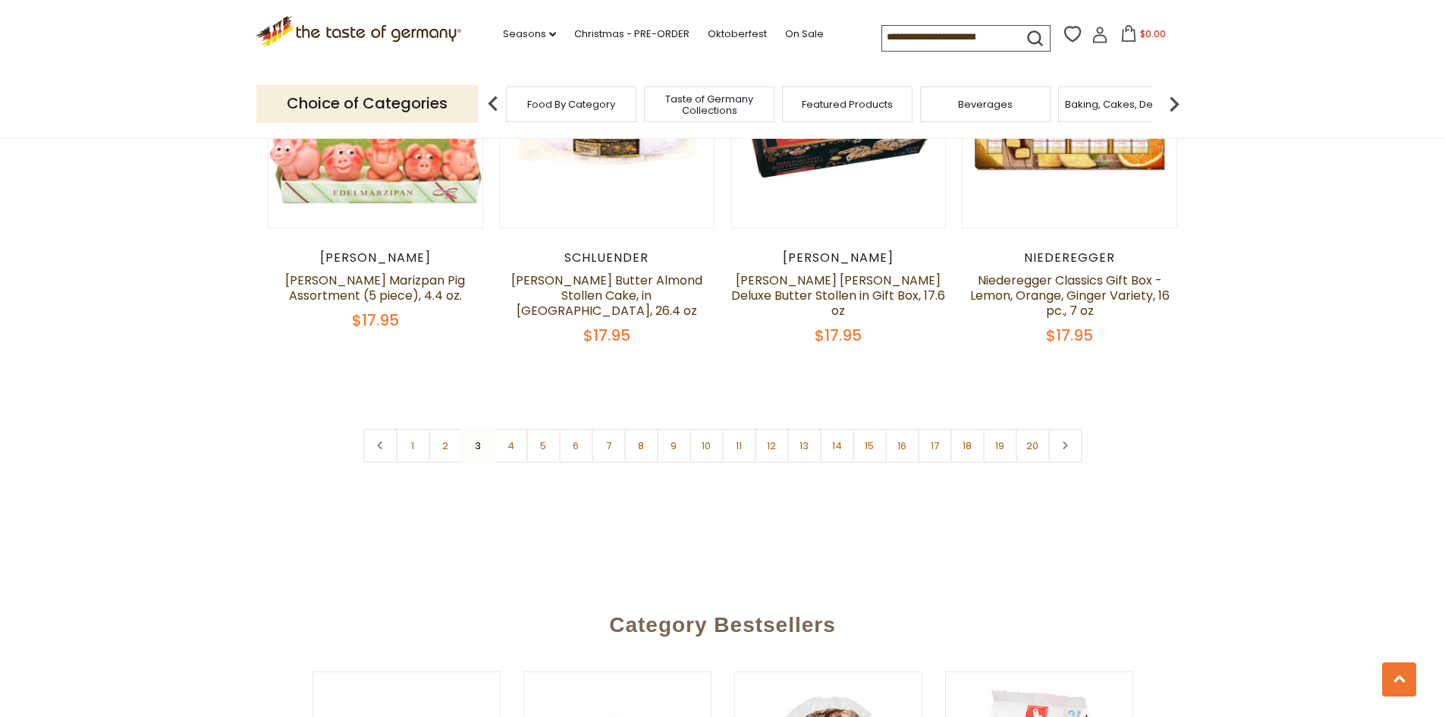
scroll to position [3708, 0]
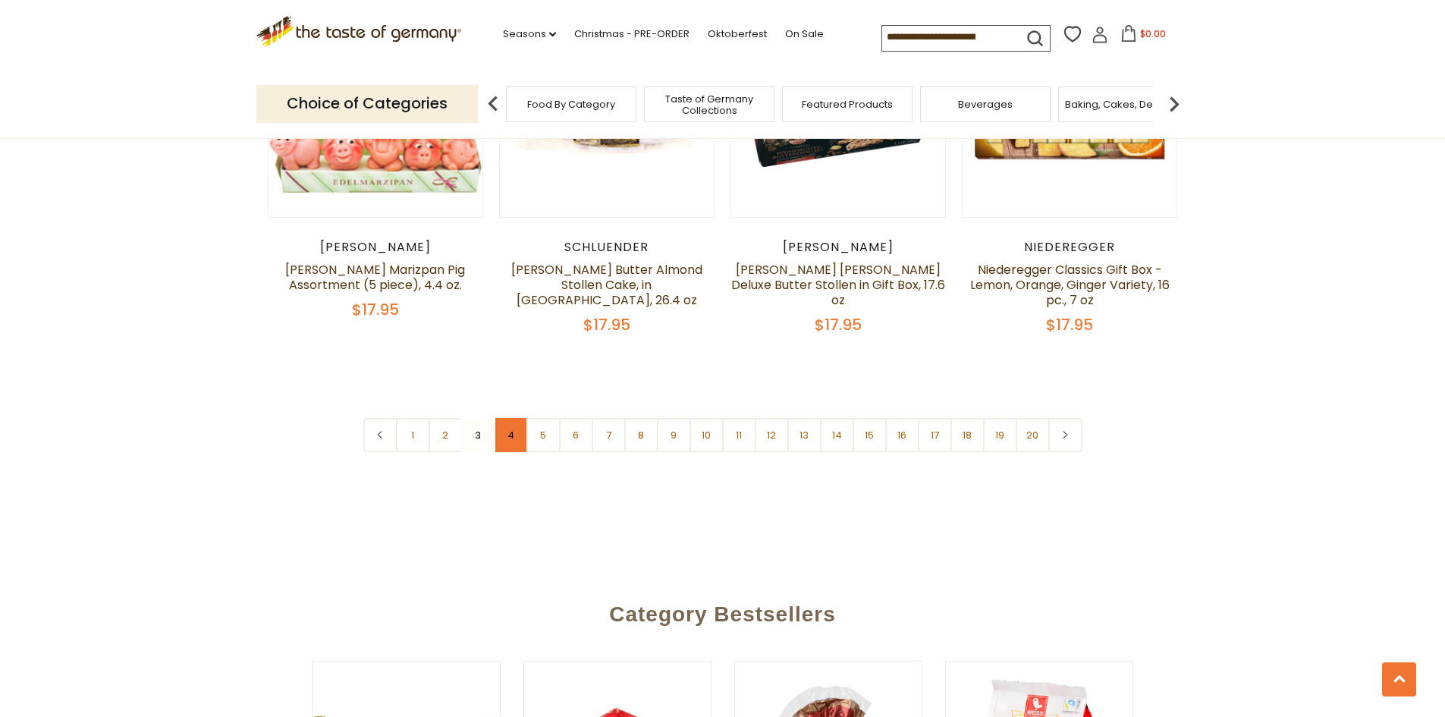
click at [503, 434] on link "4" at bounding box center [511, 435] width 34 height 34
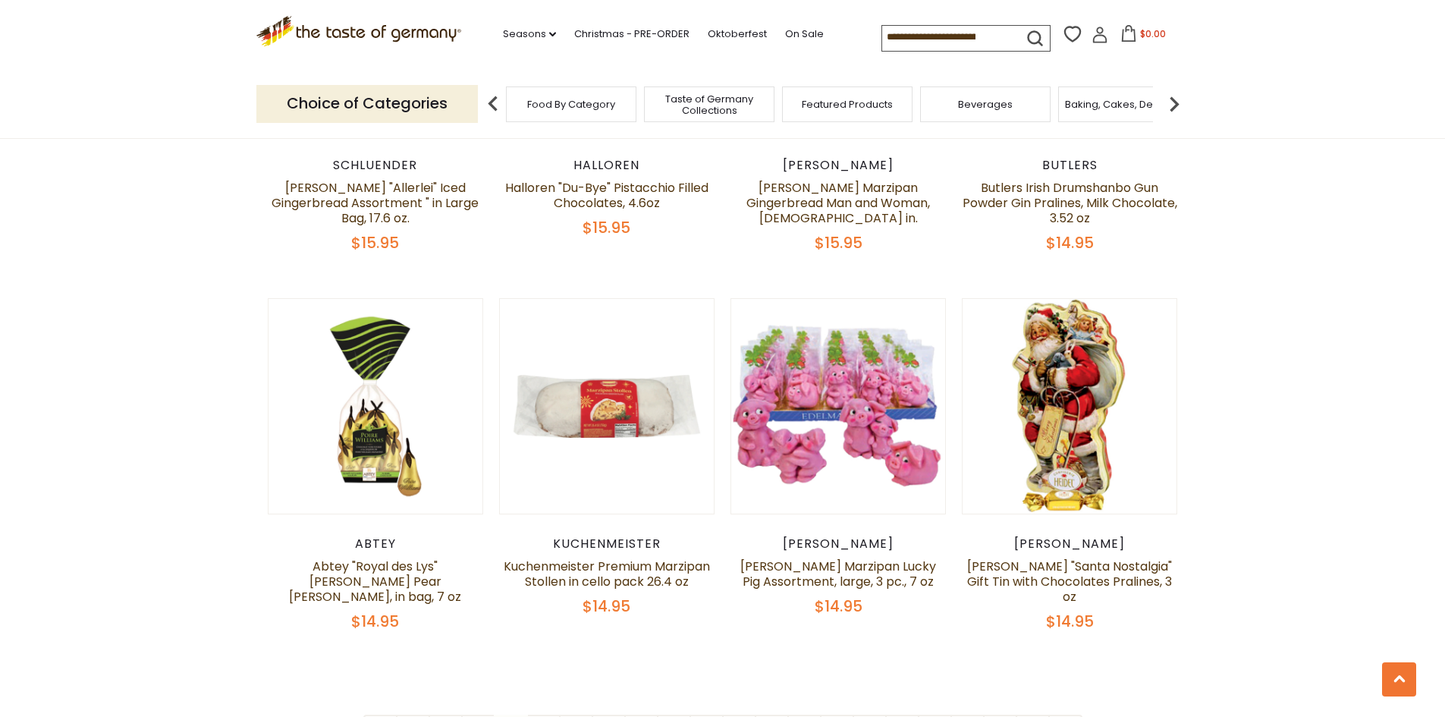
scroll to position [3404, 0]
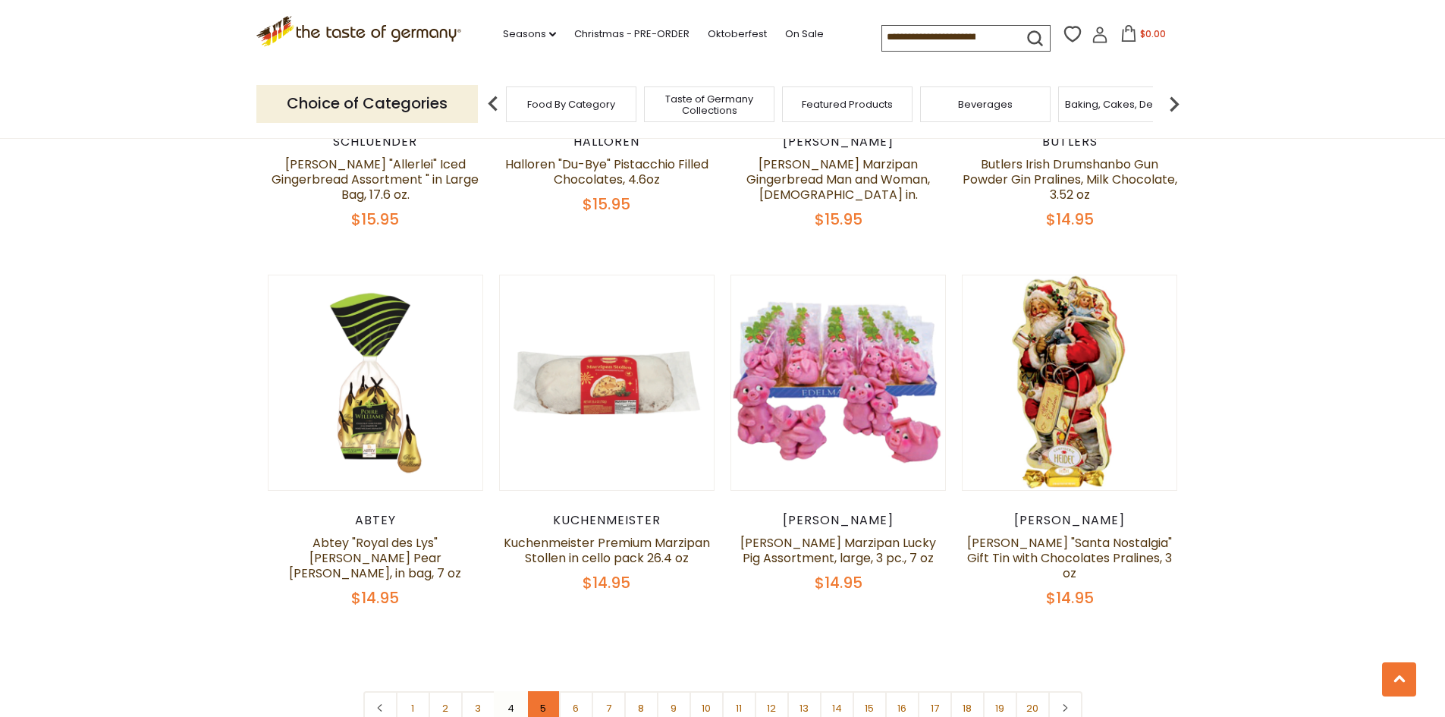
click at [550, 691] on link "5" at bounding box center [543, 708] width 34 height 34
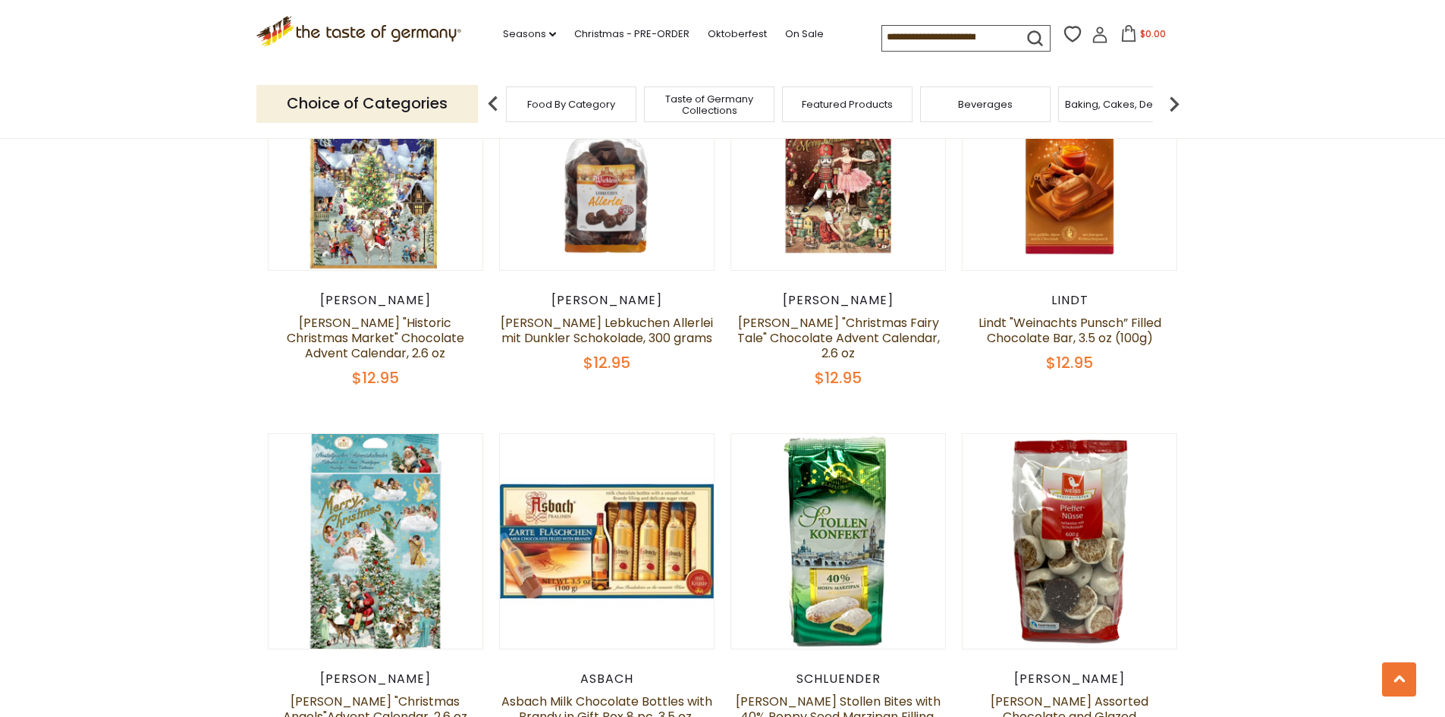
scroll to position [3329, 0]
